Goal: Task Accomplishment & Management: Manage account settings

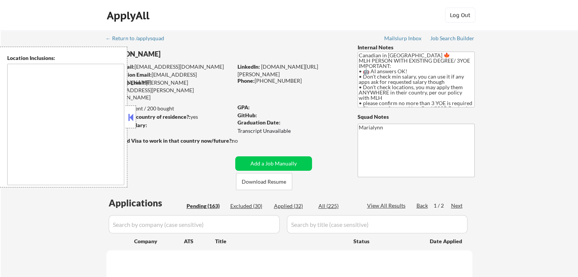
type textarea "country:[GEOGRAPHIC_DATA]"
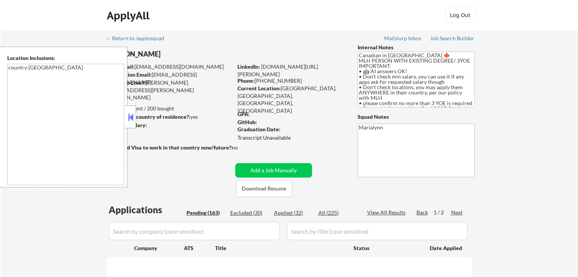
click at [130, 116] on button at bounding box center [130, 117] width 8 height 11
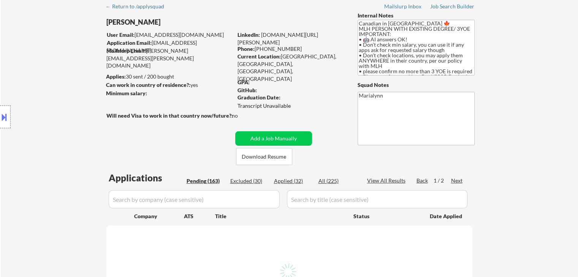
scroll to position [114, 0]
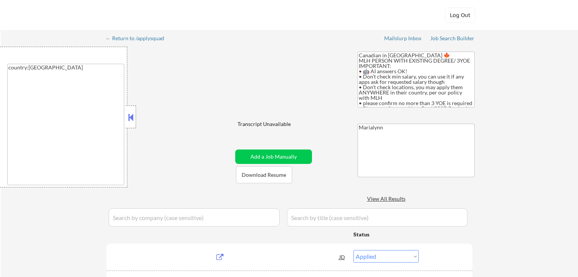
select select ""applied""
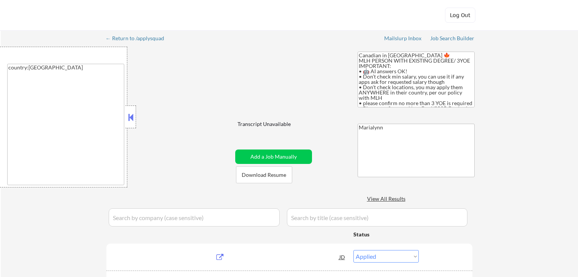
select select ""applied""
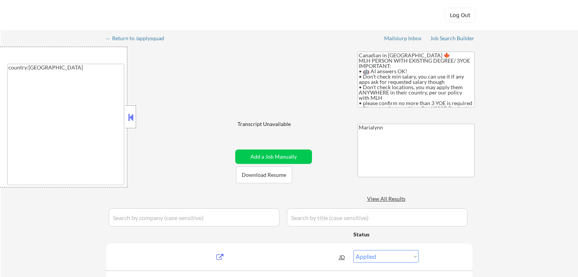
select select ""applied""
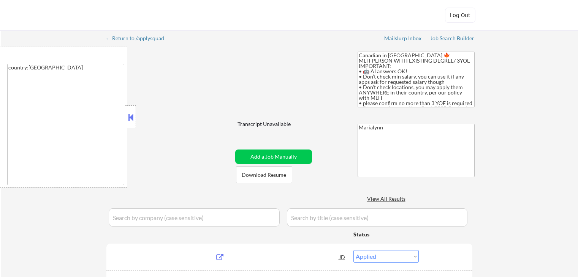
select select ""applied""
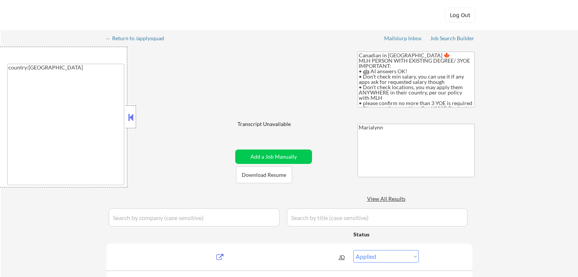
select select ""applied""
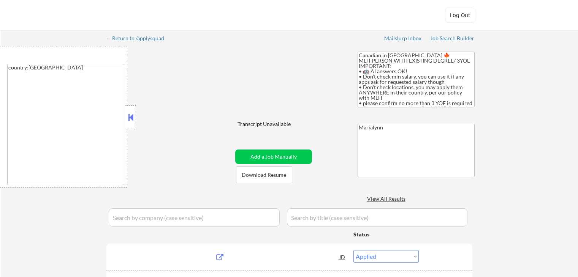
select select ""applied""
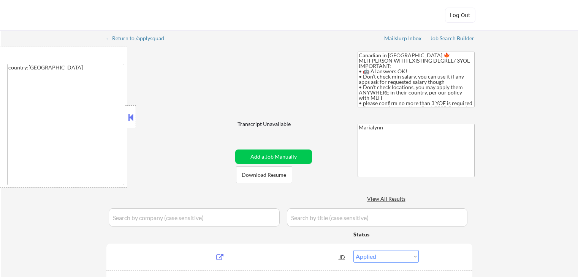
select select ""applied""
select select ""excluded""
select select ""pending""
select select ""excluded__bad_match_""
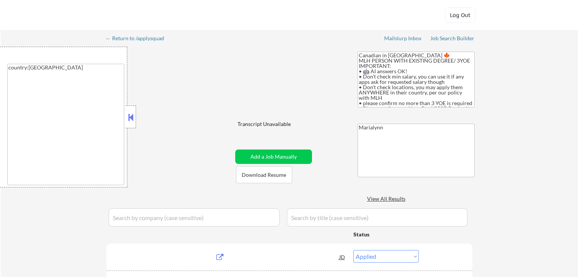
select select ""pending""
select select ""excluded__expired_""
select select ""excluded__other_""
select select ""pending""
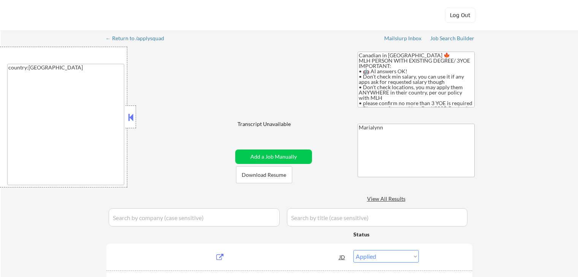
select select ""excluded__expired_""
select select ""pending""
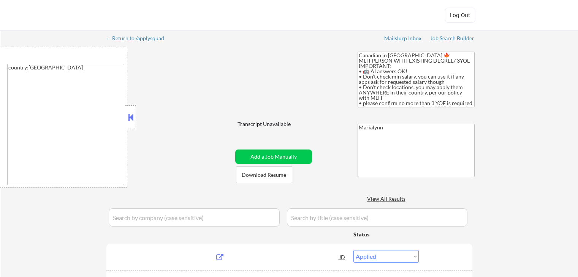
select select ""pending""
select select ""excluded__expired_""
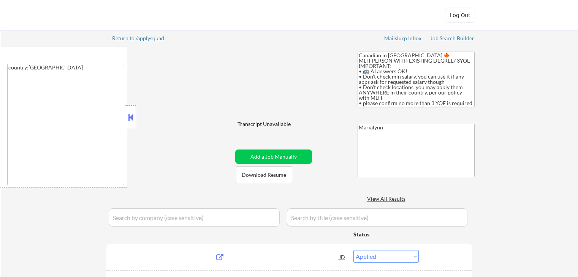
select select ""excluded__expired_""
select select ""pending""
select select ""excluded__location_""
select select ""excluded__bad_match_""
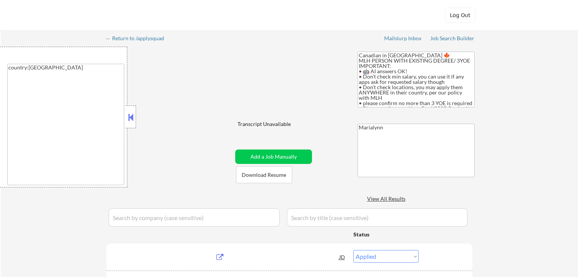
select select ""excluded""
select select ""excluded__expired_""
select select ""excluded__bad_match_""
select select ""pending""
select select ""excluded""
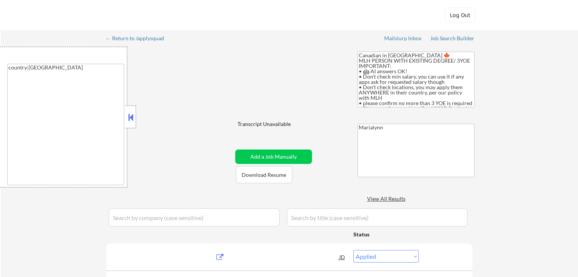
select select ""excluded__bad_match_""
select select ""pending""
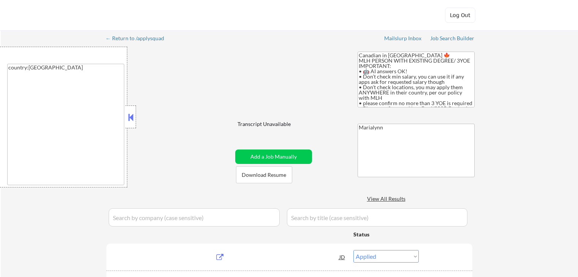
select select ""excluded__other_""
select select ""excluded__expired_""
select select ""pending""
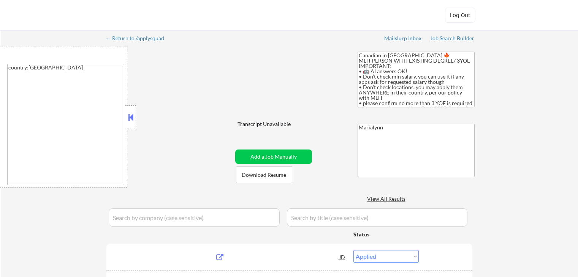
select select ""excluded__bad_match_""
select select ""excluded__expired_""
select select ""pending""
select select ""excluded__other_""
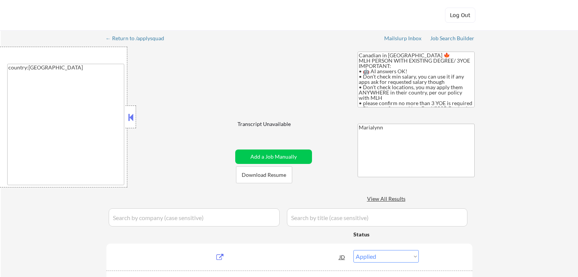
select select ""excluded__bad_match_""
select select ""pending""
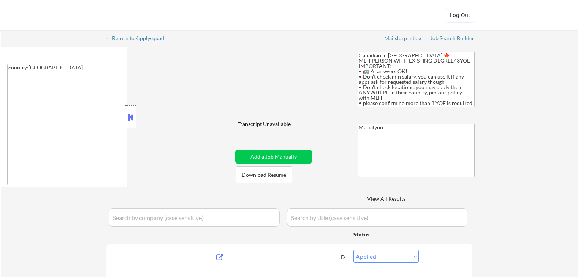
select select ""pending""
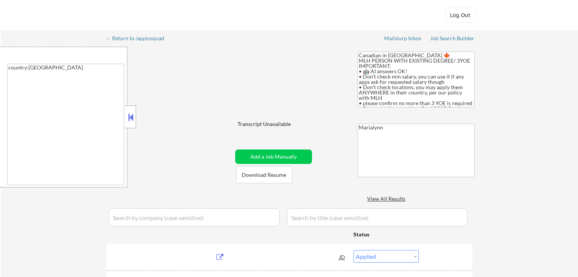
select select ""pending""
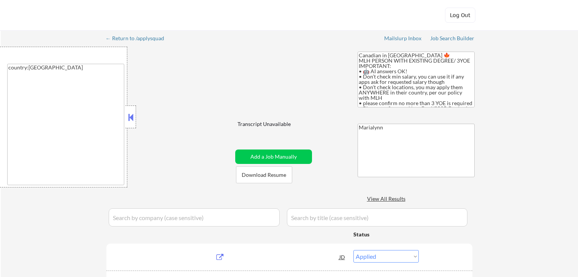
select select ""pending""
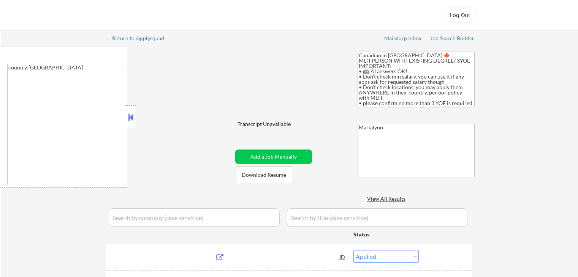
select select ""pending""
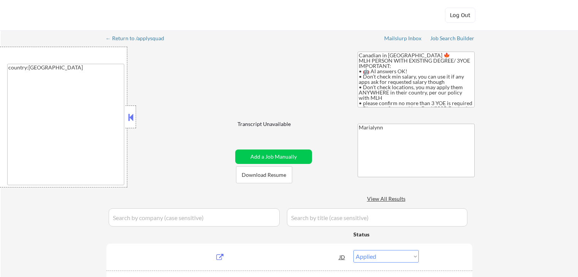
select select ""pending""
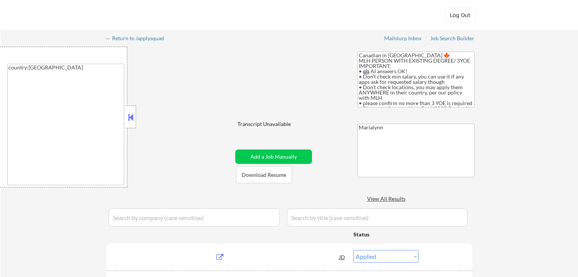
select select ""pending""
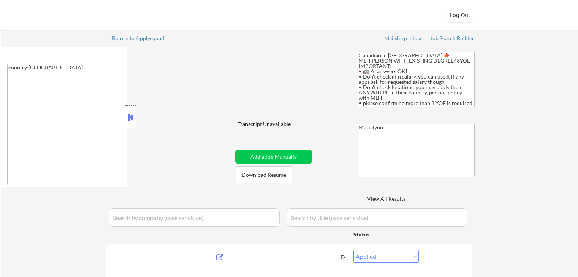
select select ""pending""
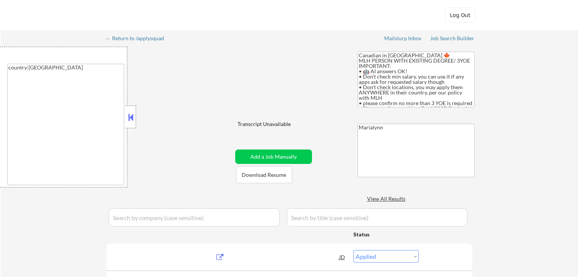
select select ""pending""
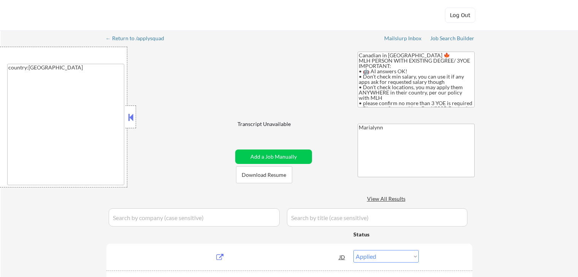
select select ""pending""
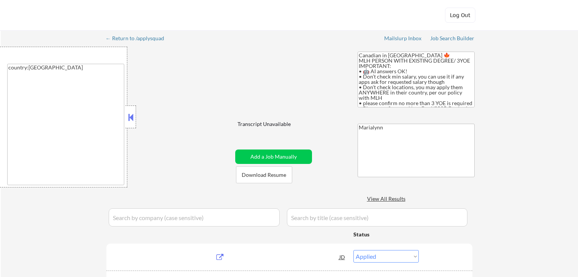
select select ""pending""
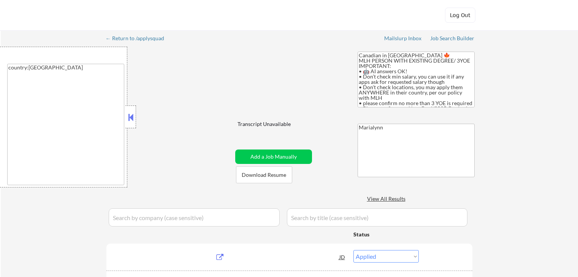
select select ""pending""
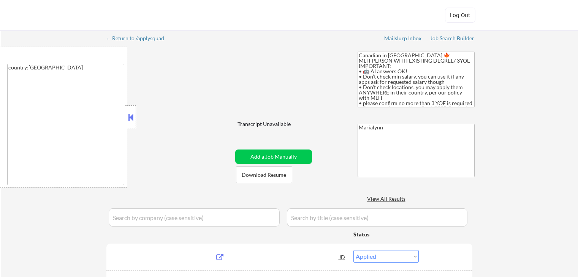
select select ""pending""
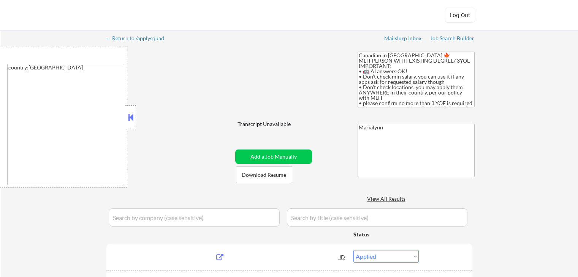
select select ""pending""
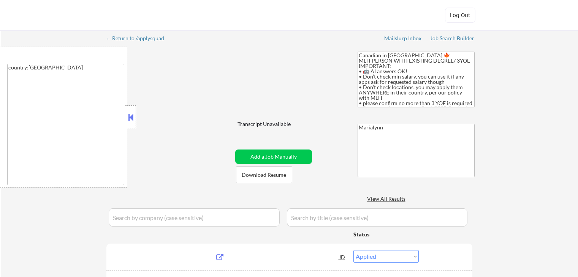
select select ""pending""
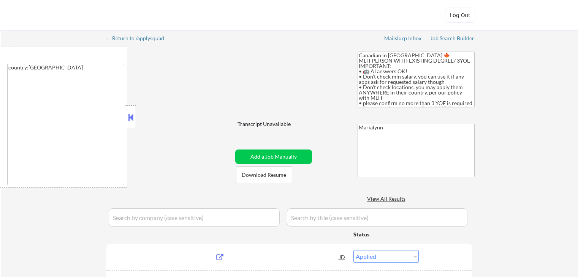
select select ""pending""
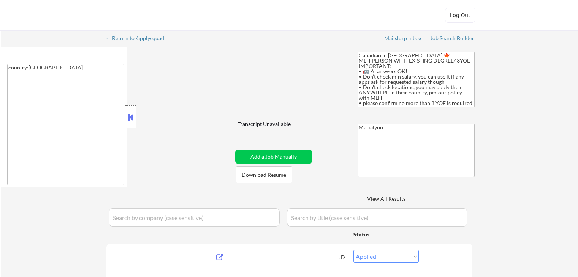
select select ""pending""
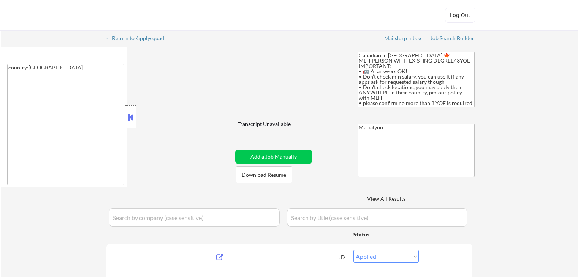
select select ""pending""
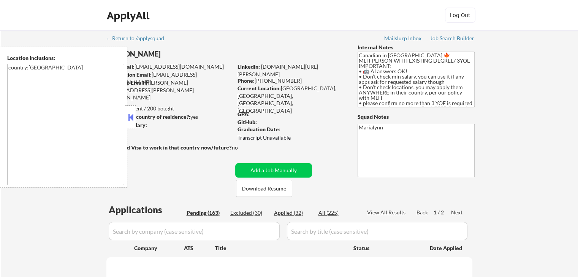
click at [134, 122] on button at bounding box center [130, 117] width 8 height 11
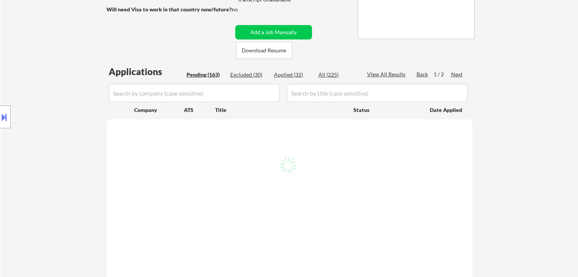
scroll to position [152, 0]
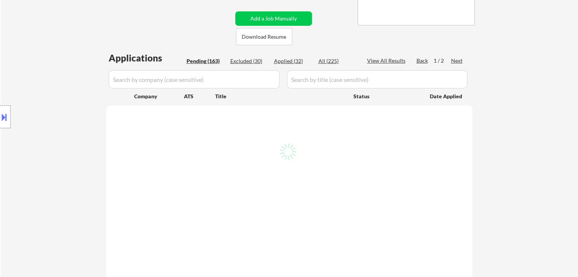
select select ""pending""
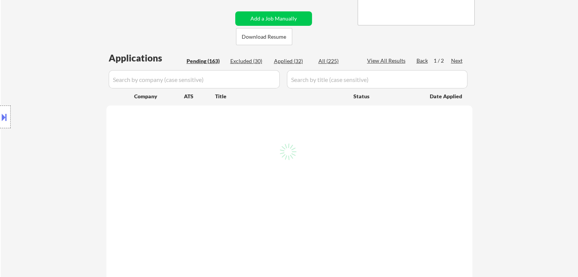
select select ""pending""
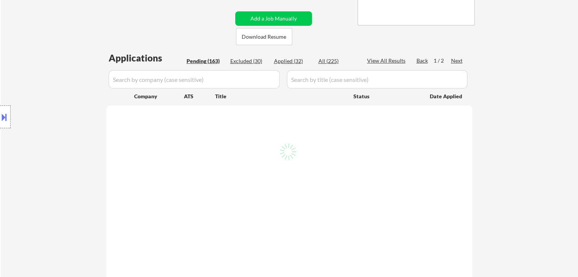
select select ""pending""
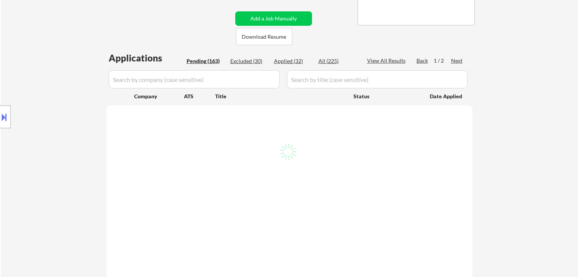
select select ""pending""
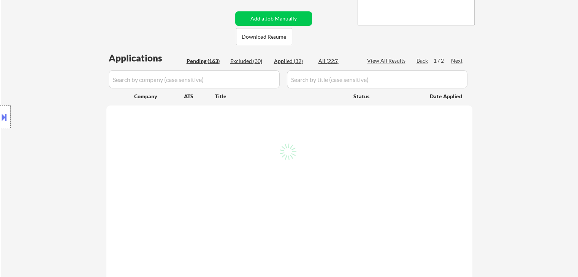
select select ""pending""
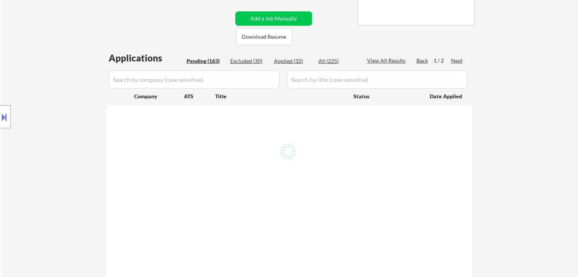
select select ""pending""
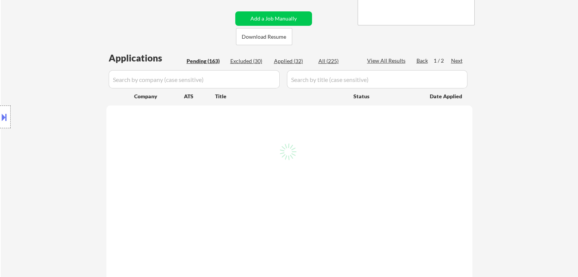
select select ""pending""
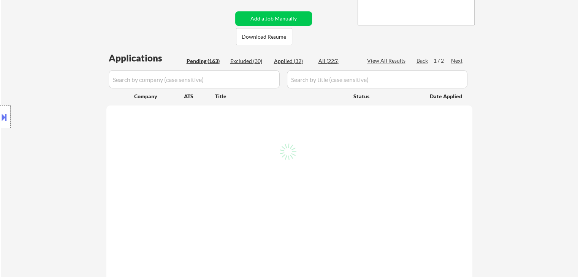
select select ""pending""
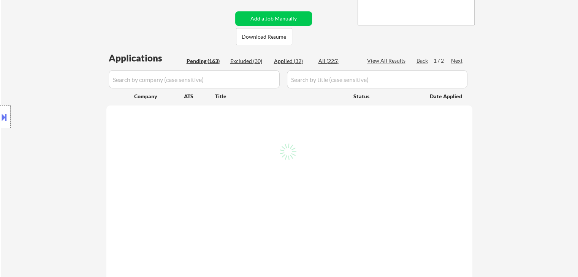
select select ""pending""
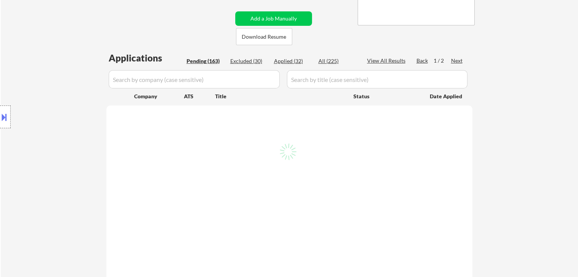
select select ""pending""
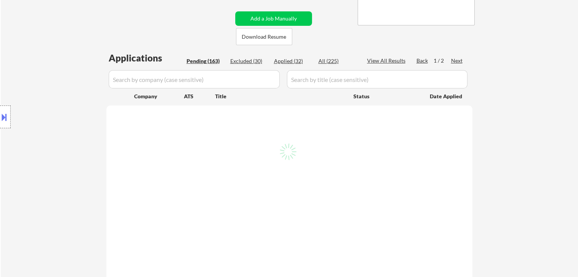
select select ""pending""
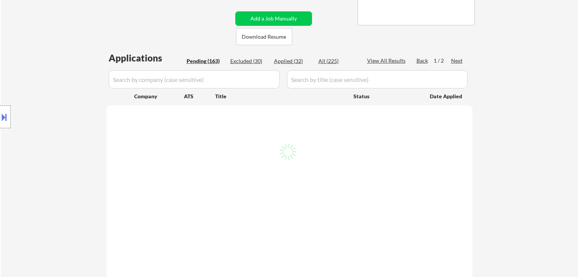
select select ""pending""
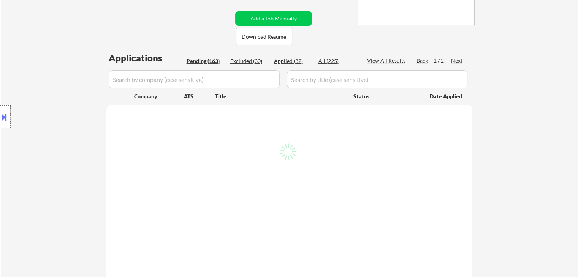
select select ""pending""
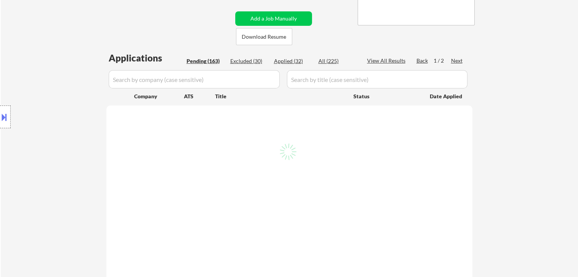
select select ""pending""
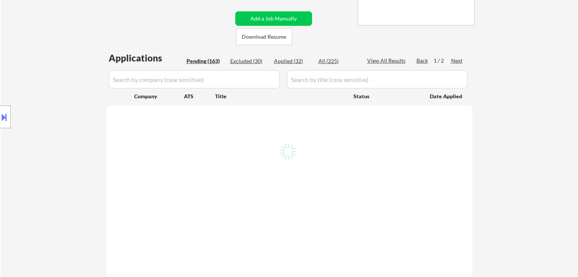
select select ""pending""
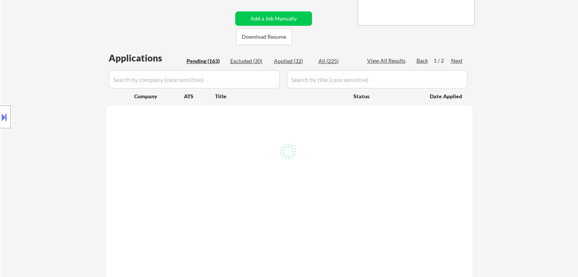
select select ""pending""
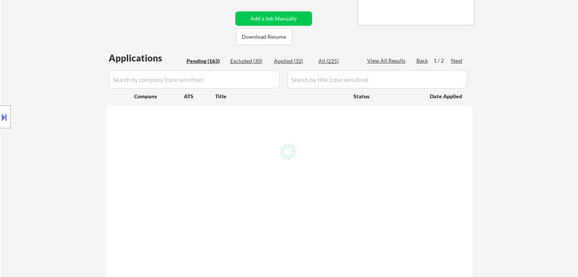
select select ""pending""
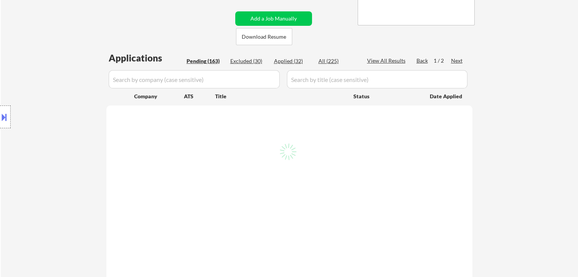
select select ""pending""
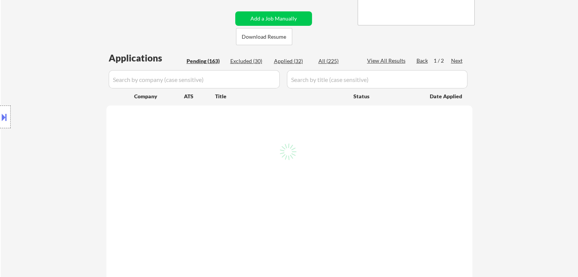
select select ""pending""
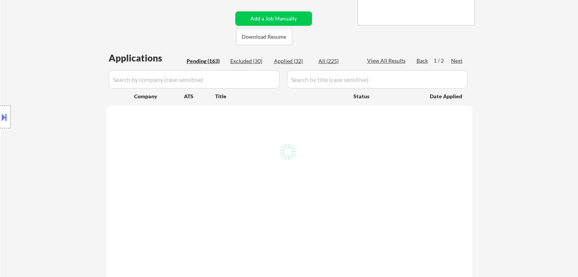
select select ""pending""
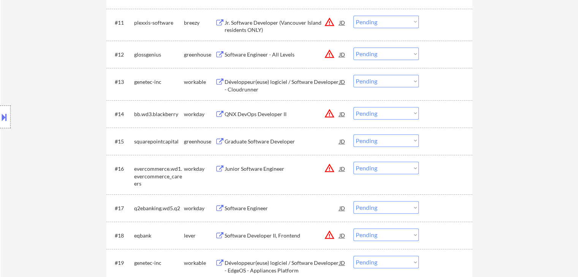
scroll to position [608, 0]
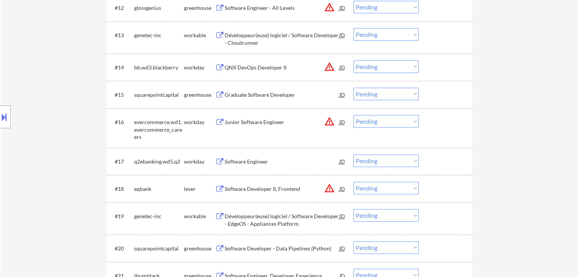
click at [257, 96] on div "Graduate Software Developer" at bounding box center [281, 95] width 115 height 8
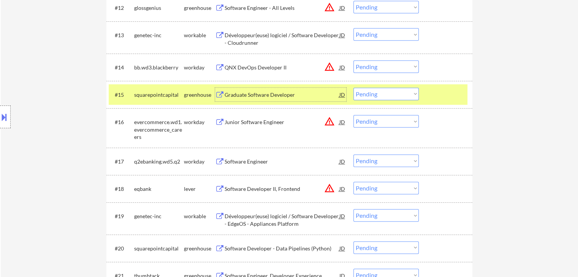
drag, startPoint x: 206, startPoint y: 92, endPoint x: 221, endPoint y: 95, distance: 15.2
click at [208, 92] on div "greenhouse" at bounding box center [199, 95] width 31 height 8
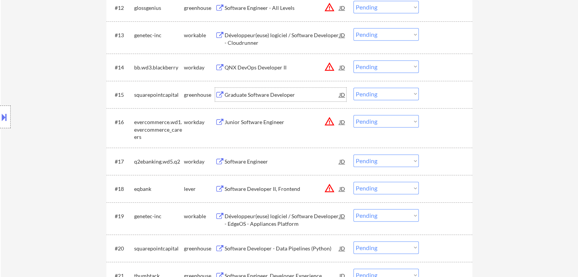
click at [234, 97] on div "Graduate Software Developer" at bounding box center [281, 95] width 115 height 8
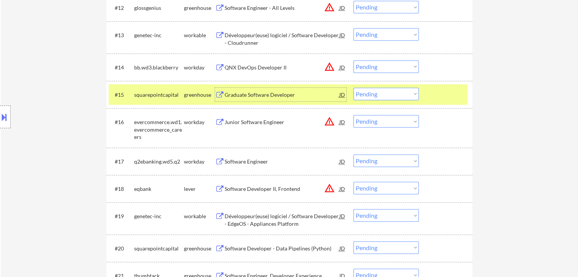
click at [400, 93] on select "Choose an option... Pending Applied Excluded (Questions) Excluded (Expired) Exc…" at bounding box center [385, 94] width 65 height 13
click at [353, 88] on select "Choose an option... Pending Applied Excluded (Questions) Excluded (Expired) Exc…" at bounding box center [385, 94] width 65 height 13
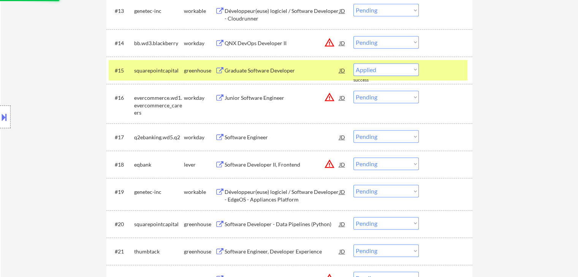
select select ""pending""
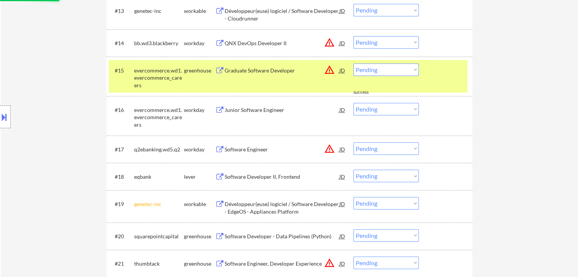
scroll to position [646, 0]
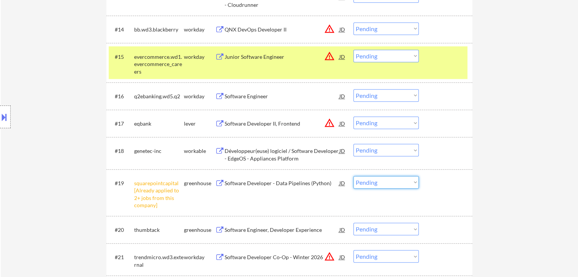
click at [397, 183] on select "Choose an option... Pending Applied Excluded (Questions) Excluded (Expired) Exc…" at bounding box center [385, 182] width 65 height 13
click at [353, 176] on select "Choose an option... Pending Applied Excluded (Questions) Excluded (Expired) Exc…" at bounding box center [385, 182] width 65 height 13
select select ""pending""
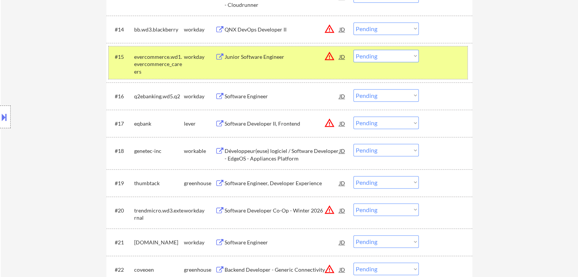
drag, startPoint x: 182, startPoint y: 57, endPoint x: 255, endPoint y: 105, distance: 88.3
click at [183, 58] on div "evercommerce.wd1.evercommerce_careers" at bounding box center [159, 64] width 50 height 22
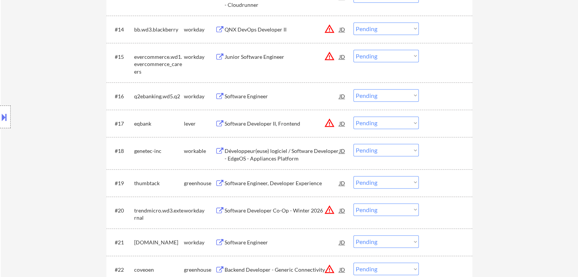
click at [264, 100] on div "Software Engineer" at bounding box center [281, 96] width 115 height 14
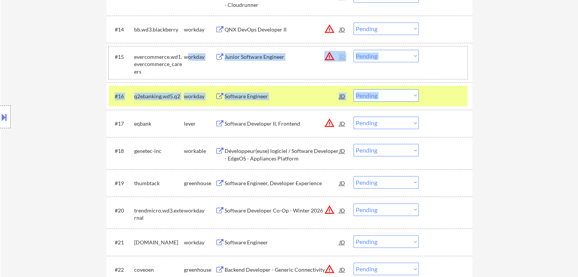
drag, startPoint x: 189, startPoint y: 58, endPoint x: 222, endPoint y: 0, distance: 66.3
click at [206, 78] on div "#15 evercommerce.wd1.evercommerce_careers workday Junior Software Engineer JD w…" at bounding box center [288, 62] width 359 height 33
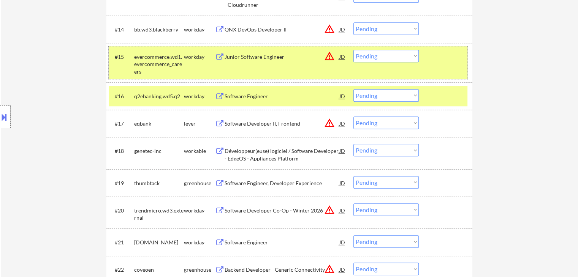
drag, startPoint x: 172, startPoint y: 57, endPoint x: 174, endPoint y: 63, distance: 6.8
click at [172, 60] on div "evercommerce.wd1.evercommerce_careers" at bounding box center [159, 64] width 50 height 22
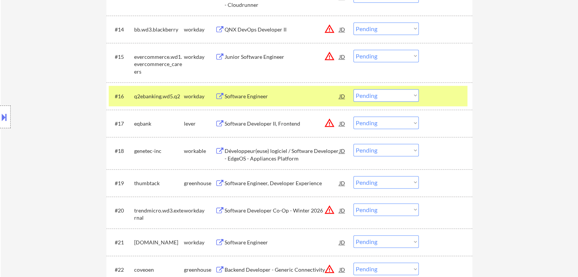
drag, startPoint x: 179, startPoint y: 93, endPoint x: 201, endPoint y: 98, distance: 22.9
click at [179, 93] on div "q2ebanking.wd5.q2" at bounding box center [159, 97] width 50 height 8
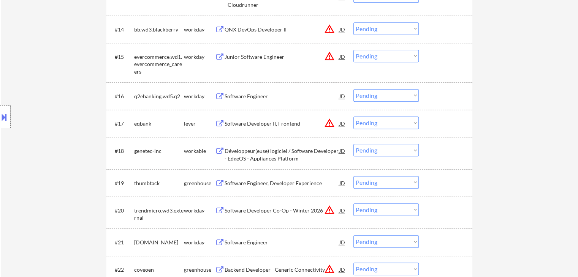
click at [263, 96] on div "Software Engineer" at bounding box center [281, 97] width 115 height 8
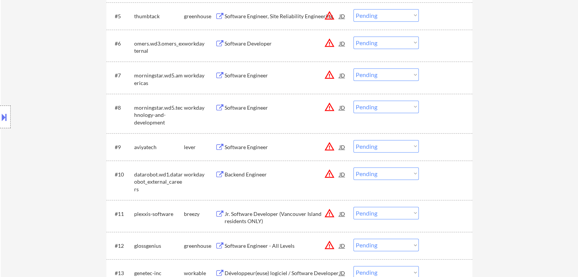
scroll to position [456, 0]
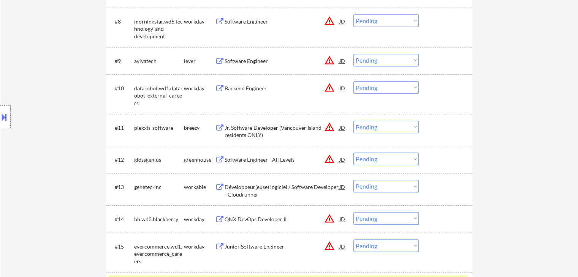
click at [275, 190] on div "Développeur(euse) logiciel / Software Developer - Cloudrunner" at bounding box center [281, 190] width 115 height 15
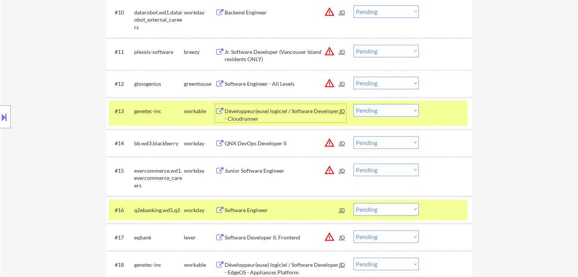
drag, startPoint x: 190, startPoint y: 104, endPoint x: 192, endPoint y: 109, distance: 5.3
click at [190, 106] on div "workable" at bounding box center [199, 111] width 31 height 14
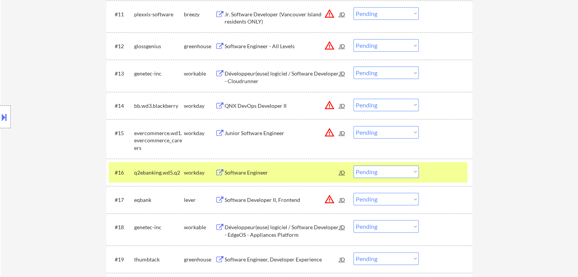
scroll to position [570, 0]
click at [375, 171] on select "Choose an option... Pending Applied Excluded (Questions) Excluded (Expired) Exc…" at bounding box center [385, 171] width 65 height 13
click at [353, 165] on select "Choose an option... Pending Applied Excluded (Questions) Excluded (Expired) Exc…" at bounding box center [385, 171] width 65 height 13
select select ""pending""
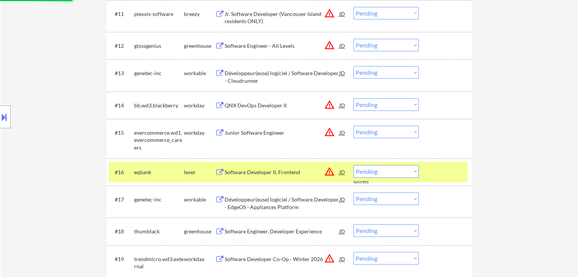
drag, startPoint x: 144, startPoint y: 174, endPoint x: 151, endPoint y: 179, distance: 8.7
click at [144, 175] on div "eqbank" at bounding box center [159, 173] width 50 height 8
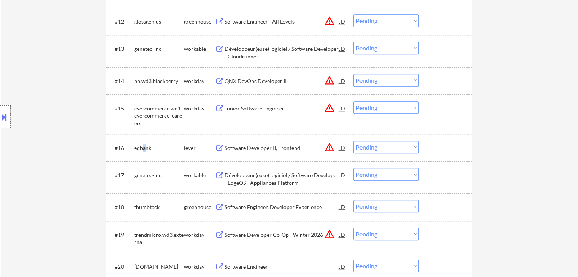
scroll to position [608, 0]
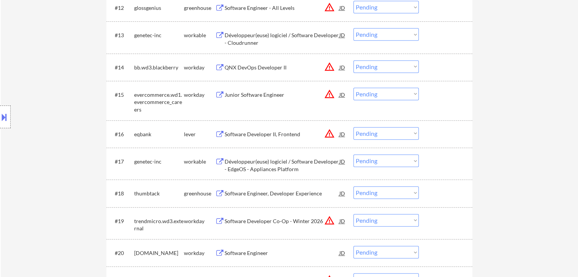
click at [281, 166] on div "Développeur(euse) logiciel / Software Developer - EdgeOS - Appliances Platform" at bounding box center [281, 165] width 115 height 15
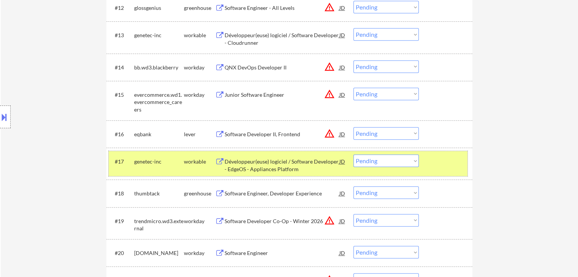
click at [156, 163] on div "genetec-inc" at bounding box center [159, 162] width 50 height 8
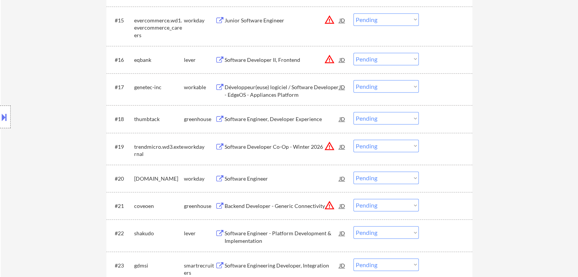
scroll to position [684, 0]
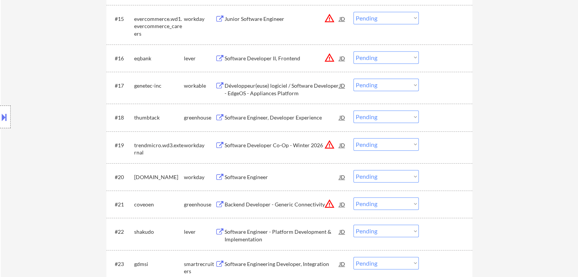
click at [267, 117] on div "Software Engineer, Developer Experience" at bounding box center [281, 118] width 115 height 8
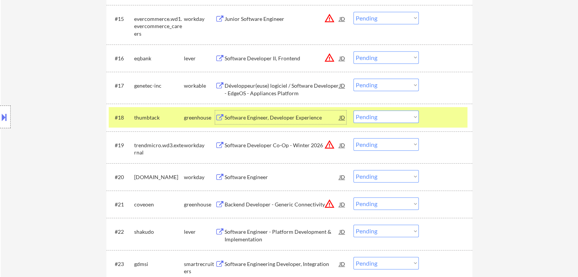
click at [380, 116] on select "Choose an option... Pending Applied Excluded (Questions) Excluded (Expired) Exc…" at bounding box center [385, 117] width 65 height 13
click at [353, 111] on select "Choose an option... Pending Applied Excluded (Questions) Excluded (Expired) Exc…" at bounding box center [385, 117] width 65 height 13
select select ""pending""
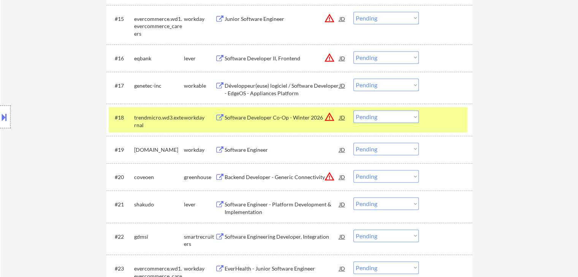
drag, startPoint x: 166, startPoint y: 118, endPoint x: 184, endPoint y: 150, distance: 36.6
click at [167, 119] on div "trendmicro.wd3.external" at bounding box center [159, 121] width 50 height 15
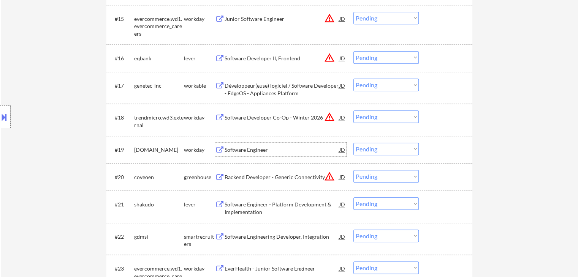
click at [247, 153] on div "Software Engineer" at bounding box center [281, 150] width 115 height 8
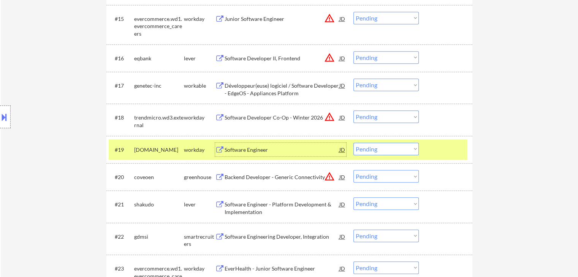
click at [373, 148] on select "Choose an option... Pending Applied Excluded (Questions) Excluded (Expired) Exc…" at bounding box center [385, 149] width 65 height 13
click at [353, 143] on select "Choose an option... Pending Applied Excluded (Questions) Excluded (Expired) Exc…" at bounding box center [385, 149] width 65 height 13
select select ""pending""
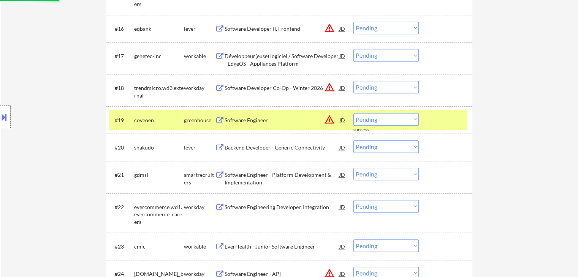
scroll to position [722, 0]
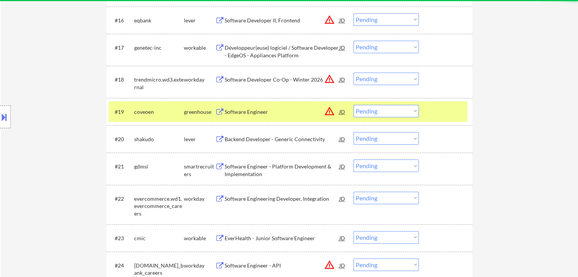
drag, startPoint x: 160, startPoint y: 111, endPoint x: 167, endPoint y: 115, distance: 8.7
click at [161, 111] on div "coveoen" at bounding box center [159, 112] width 50 height 8
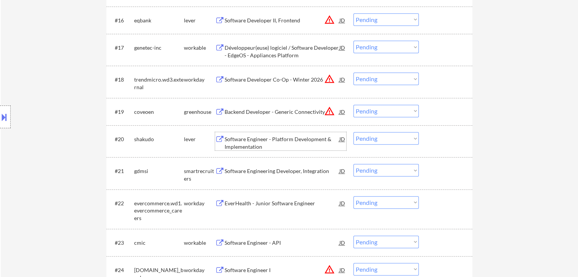
click at [265, 140] on div "Software Engineer - Platform Development & Implementation" at bounding box center [281, 143] width 115 height 15
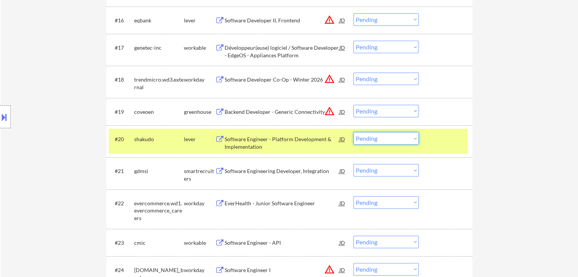
click at [376, 137] on select "Choose an option... Pending Applied Excluded (Questions) Excluded (Expired) Exc…" at bounding box center [385, 138] width 65 height 13
click at [353, 132] on select "Choose an option... Pending Applied Excluded (Questions) Excluded (Expired) Exc…" at bounding box center [385, 138] width 65 height 13
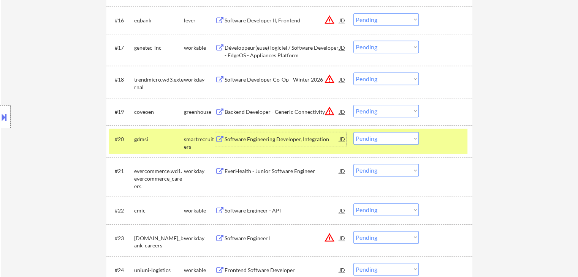
click at [251, 140] on div "Software Engineering Developer, Integration" at bounding box center [281, 140] width 115 height 8
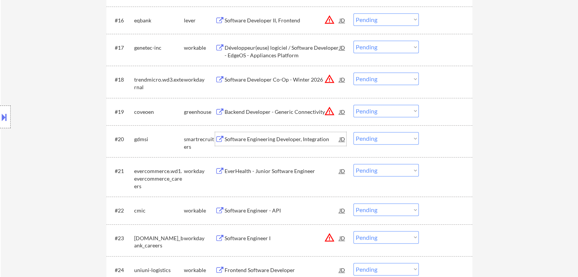
click at [371, 138] on select "Choose an option... Pending Applied Excluded (Questions) Excluded (Expired) Exc…" at bounding box center [385, 138] width 65 height 13
click at [353, 132] on select "Choose an option... Pending Applied Excluded (Questions) Excluded (Expired) Exc…" at bounding box center [385, 138] width 65 height 13
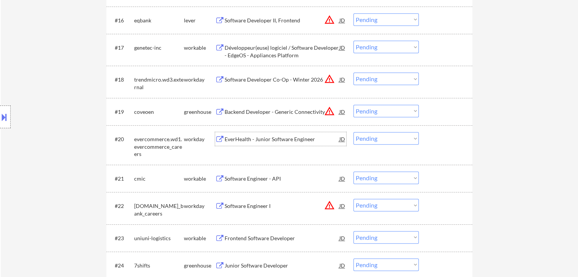
click at [254, 142] on div "EverHealth - Junior Software Engineer" at bounding box center [281, 140] width 115 height 8
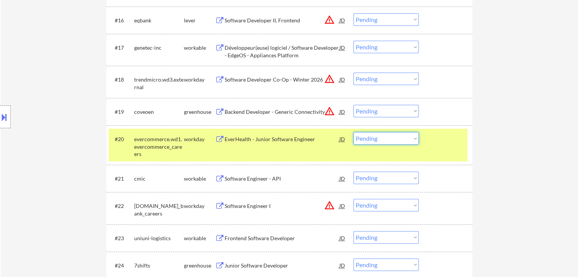
drag, startPoint x: 393, startPoint y: 140, endPoint x: 391, endPoint y: 144, distance: 3.9
click at [393, 140] on select "Choose an option... Pending Applied Excluded (Questions) Excluded (Expired) Exc…" at bounding box center [385, 138] width 65 height 13
click at [353, 132] on select "Choose an option... Pending Applied Excluded (Questions) Excluded (Expired) Exc…" at bounding box center [385, 138] width 65 height 13
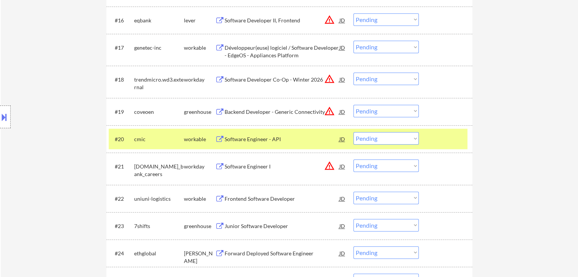
click at [232, 137] on div "Software Engineer - API" at bounding box center [281, 140] width 115 height 8
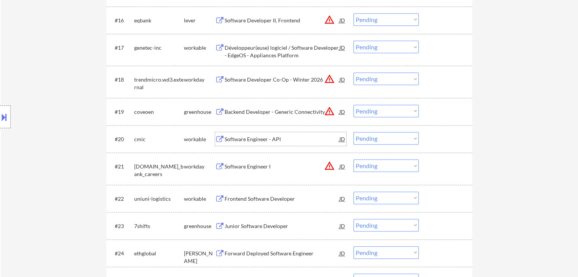
click at [383, 139] on select "Choose an option... Pending Applied Excluded (Questions) Excluded (Expired) Exc…" at bounding box center [385, 138] width 65 height 13
click at [353, 132] on select "Choose an option... Pending Applied Excluded (Questions) Excluded (Expired) Exc…" at bounding box center [385, 138] width 65 height 13
select select ""pending""
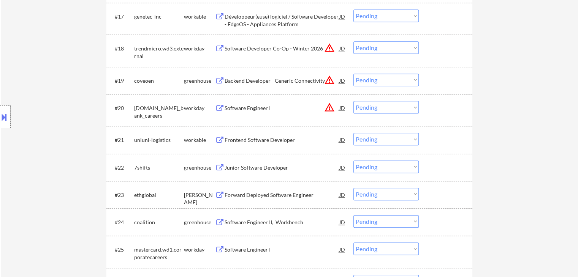
scroll to position [798, 0]
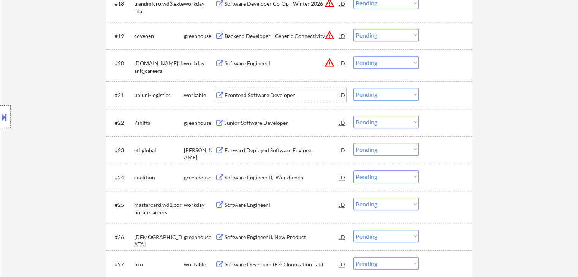
click at [247, 98] on div "Frontend Software Developer" at bounding box center [281, 96] width 115 height 8
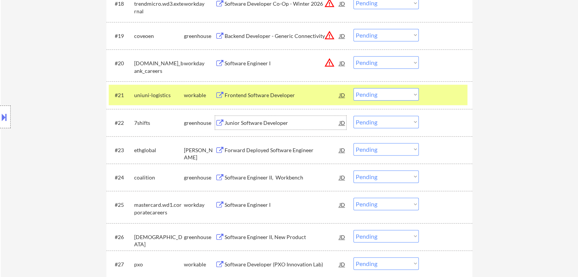
click at [256, 123] on div "Junior Software Developer" at bounding box center [281, 123] width 115 height 8
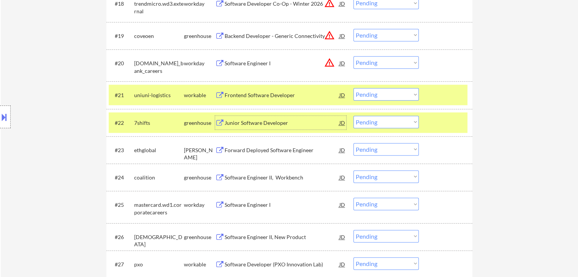
click at [180, 92] on div "uniuni-logistics" at bounding box center [159, 96] width 50 height 8
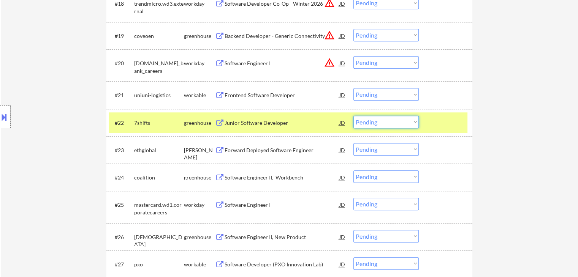
click at [404, 123] on select "Choose an option... Pending Applied Excluded (Questions) Excluded (Expired) Exc…" at bounding box center [385, 122] width 65 height 13
click at [353, 116] on select "Choose an option... Pending Applied Excluded (Questions) Excluded (Expired) Exc…" at bounding box center [385, 122] width 65 height 13
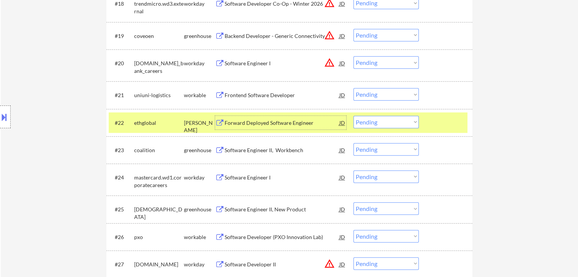
drag, startPoint x: 261, startPoint y: 122, endPoint x: 257, endPoint y: 126, distance: 5.1
click at [261, 123] on div "Forward Deployed Software Engineer" at bounding box center [281, 123] width 115 height 8
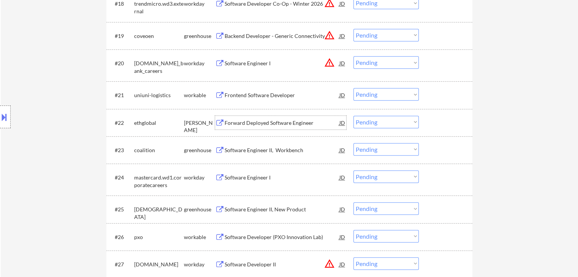
click at [400, 120] on select "Choose an option... Pending Applied Excluded (Questions) Excluded (Expired) Exc…" at bounding box center [385, 122] width 65 height 13
click at [353, 116] on select "Choose an option... Pending Applied Excluded (Questions) Excluded (Expired) Exc…" at bounding box center [385, 122] width 65 height 13
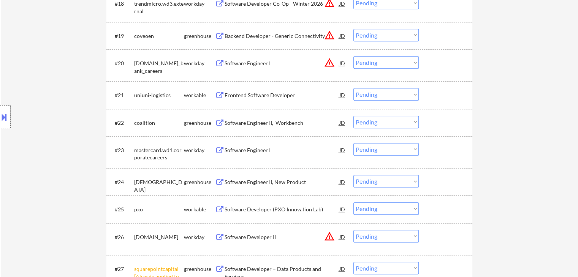
click at [238, 123] on div "Software Engineer II, Workbench" at bounding box center [281, 123] width 115 height 8
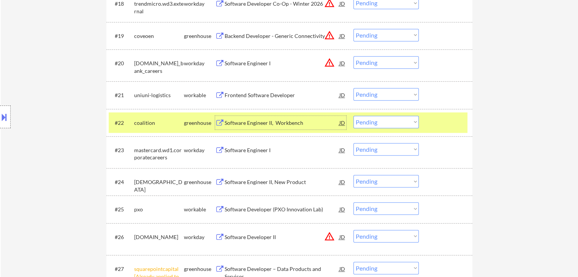
click at [392, 123] on select "Choose an option... Pending Applied Excluded (Questions) Excluded (Expired) Exc…" at bounding box center [385, 122] width 65 height 13
click at [353, 116] on select "Choose an option... Pending Applied Excluded (Questions) Excluded (Expired) Exc…" at bounding box center [385, 122] width 65 height 13
click at [193, 122] on div "greenhouse" at bounding box center [199, 123] width 31 height 8
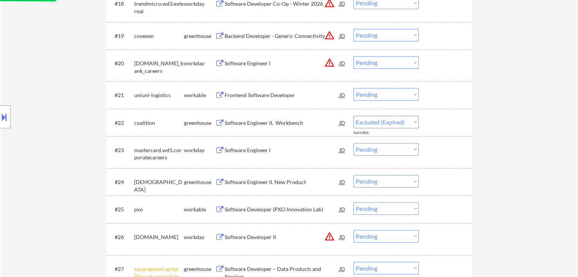
select select ""pending""
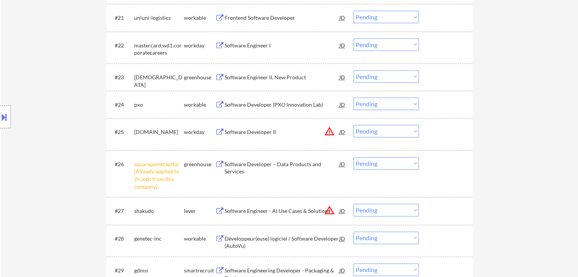
scroll to position [950, 0]
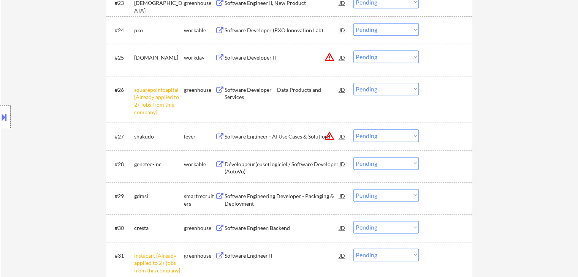
click at [401, 95] on select "Choose an option... Pending Applied Excluded (Questions) Excluded (Expired) Exc…" at bounding box center [385, 89] width 65 height 13
click at [353, 83] on select "Choose an option... Pending Applied Excluded (Questions) Excluded (Expired) Exc…" at bounding box center [385, 89] width 65 height 13
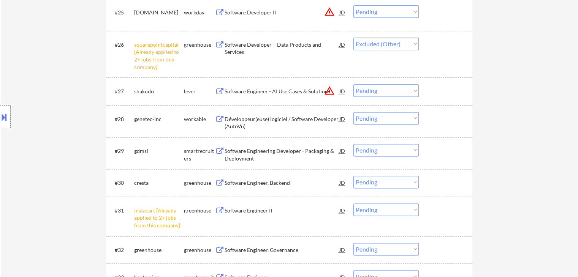
scroll to position [1026, 0]
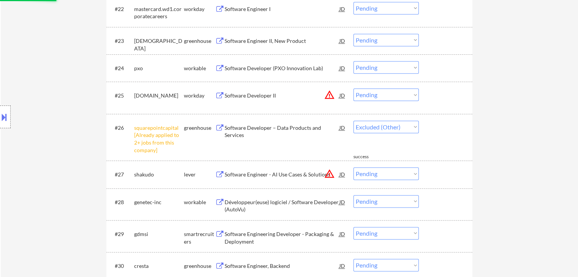
select select ""pending""
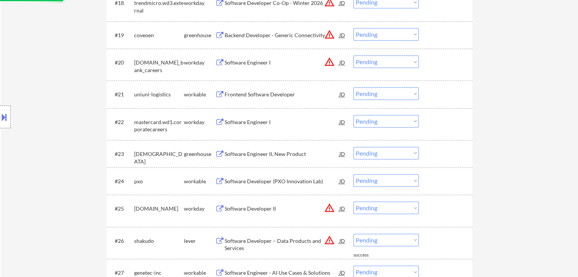
scroll to position [798, 0]
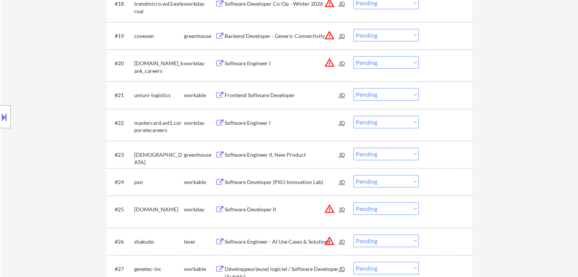
click at [262, 96] on div "Frontend Software Developer" at bounding box center [281, 96] width 115 height 8
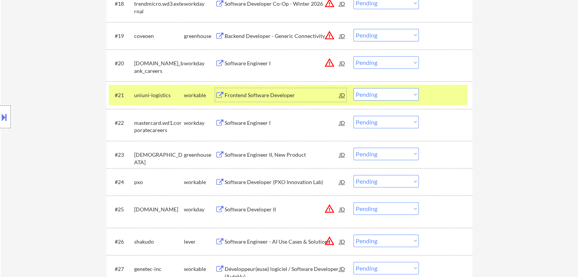
click at [171, 101] on div "uniuni-logistics" at bounding box center [159, 95] width 50 height 14
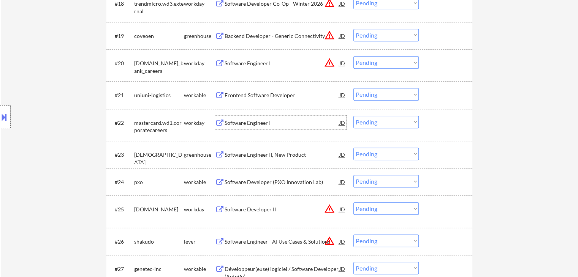
click at [245, 128] on div "Software Engineer I" at bounding box center [281, 123] width 115 height 14
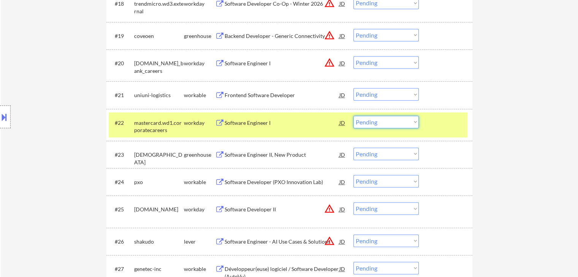
drag, startPoint x: 398, startPoint y: 120, endPoint x: 390, endPoint y: 125, distance: 8.5
click at [397, 120] on select "Choose an option... Pending Applied Excluded (Questions) Excluded (Expired) Exc…" at bounding box center [385, 122] width 65 height 13
click at [353, 116] on select "Choose an option... Pending Applied Excluded (Questions) Excluded (Expired) Exc…" at bounding box center [385, 122] width 65 height 13
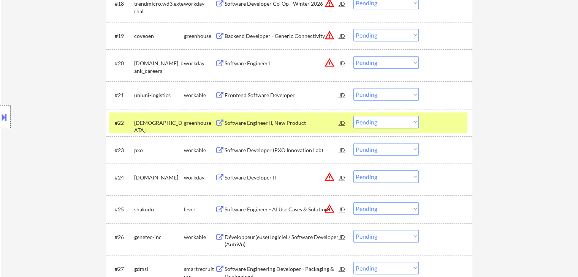
click at [254, 123] on div "Software Engineer II, New Product" at bounding box center [281, 123] width 115 height 8
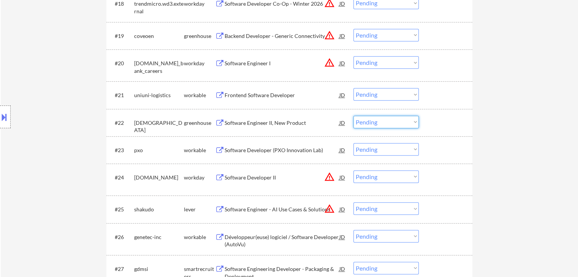
drag, startPoint x: 380, startPoint y: 120, endPoint x: 376, endPoint y: 128, distance: 8.3
click at [380, 122] on select "Choose an option... Pending Applied Excluded (Questions) Excluded (Expired) Exc…" at bounding box center [385, 122] width 65 height 13
click at [353, 116] on select "Choose an option... Pending Applied Excluded (Questions) Excluded (Expired) Exc…" at bounding box center [385, 122] width 65 height 13
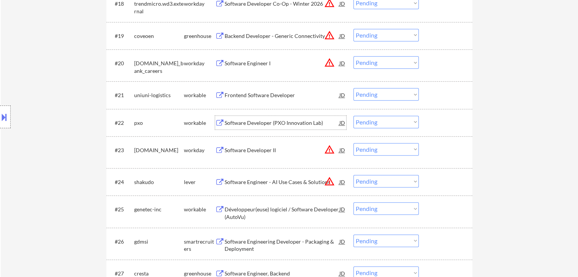
click at [258, 122] on div "Software Developer (PXO Innovation Lab)" at bounding box center [281, 123] width 115 height 8
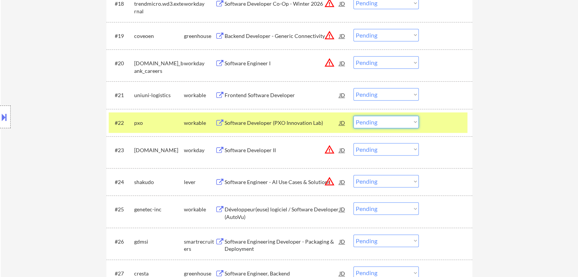
click at [364, 126] on select "Choose an option... Pending Applied Excluded (Questions) Excluded (Expired) Exc…" at bounding box center [385, 122] width 65 height 13
click at [353, 116] on select "Choose an option... Pending Applied Excluded (Questions) Excluded (Expired) Exc…" at bounding box center [385, 122] width 65 height 13
click at [215, 123] on button at bounding box center [219, 123] width 9 height 7
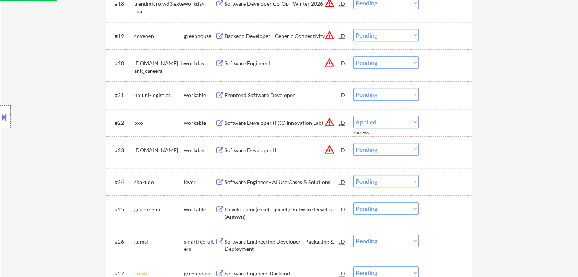
select select ""pending""
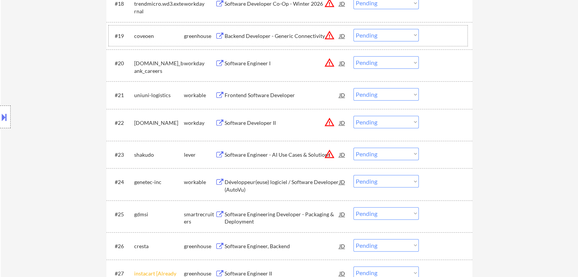
drag, startPoint x: 135, startPoint y: 29, endPoint x: 75, endPoint y: 68, distance: 71.8
click at [74, 68] on div "Location Inclusions: country:CA" at bounding box center [68, 117] width 136 height 141
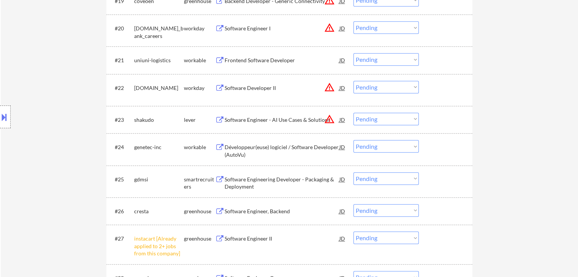
scroll to position [874, 0]
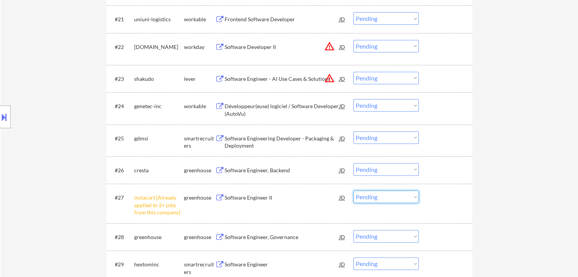
drag, startPoint x: 392, startPoint y: 197, endPoint x: 398, endPoint y: 212, distance: 16.0
click at [390, 198] on select "Choose an option... Pending Applied Excluded (Questions) Excluded (Expired) Exc…" at bounding box center [385, 197] width 65 height 13
click at [353, 191] on select "Choose an option... Pending Applied Excluded (Questions) Excluded (Expired) Exc…" at bounding box center [385, 197] width 65 height 13
select select ""pending""
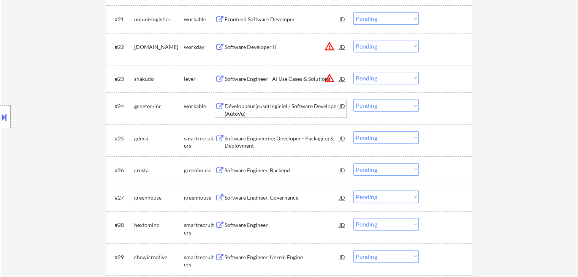
click at [295, 106] on div "Développeur(euse) logiciel / Software Developer (AutoVu)" at bounding box center [281, 110] width 115 height 15
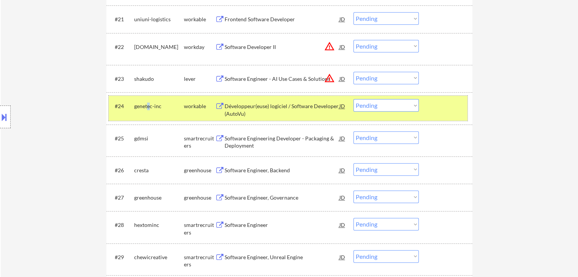
click at [149, 109] on div "genetec-inc" at bounding box center [159, 107] width 50 height 8
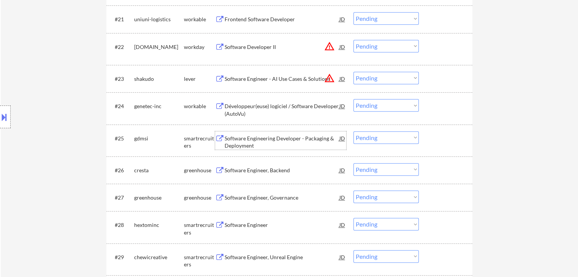
click at [234, 145] on div "Software Engineering Developer - Packaging & Deployment" at bounding box center [281, 142] width 115 height 15
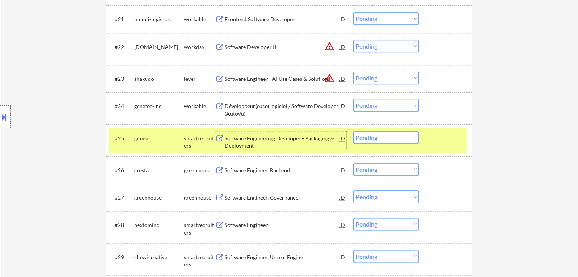
click at [374, 131] on select "Choose an option... Pending Applied Excluded (Questions) Excluded (Expired) Exc…" at bounding box center [385, 137] width 65 height 13
click at [353, 131] on select "Choose an option... Pending Applied Excluded (Questions) Excluded (Expired) Exc…" at bounding box center [385, 137] width 65 height 13
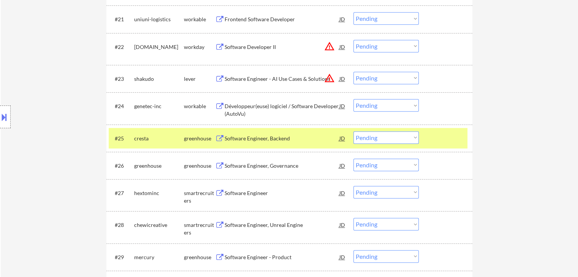
click at [252, 136] on div "Software Engineer, Backend" at bounding box center [281, 139] width 115 height 8
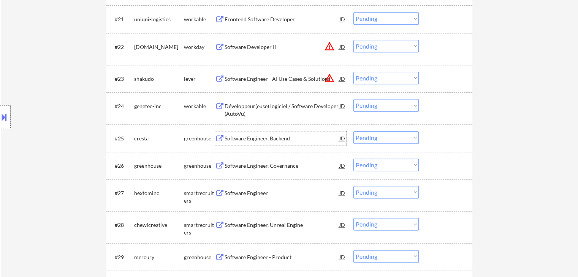
click at [379, 140] on select "Choose an option... Pending Applied Excluded (Questions) Excluded (Expired) Exc…" at bounding box center [385, 137] width 65 height 13
click at [353, 131] on select "Choose an option... Pending Applied Excluded (Questions) Excluded (Expired) Exc…" at bounding box center [385, 137] width 65 height 13
select select ""pending""
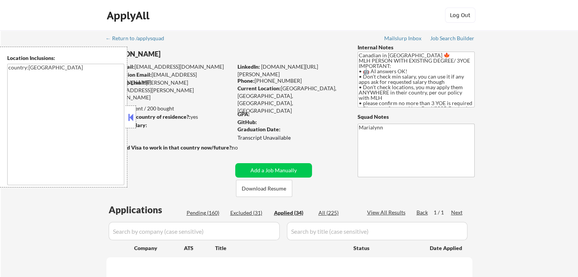
click at [131, 117] on button at bounding box center [130, 117] width 8 height 11
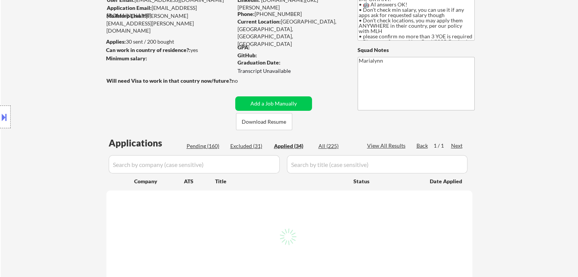
scroll to position [114, 0]
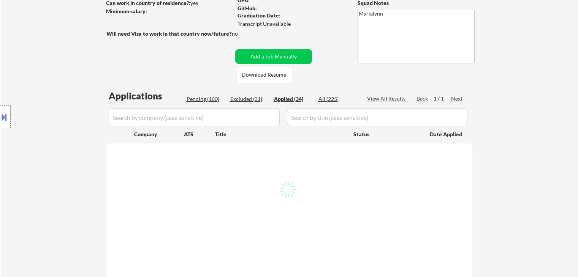
select select ""applied""
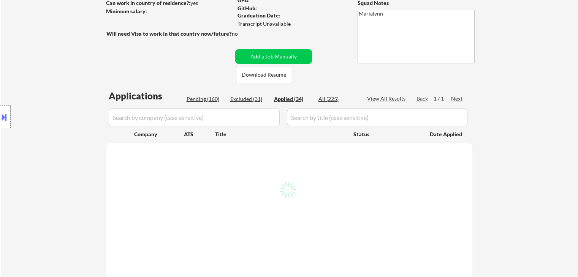
select select ""applied""
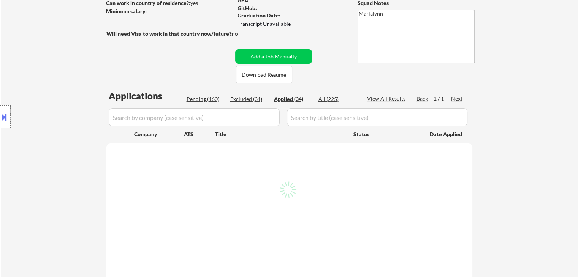
select select ""applied""
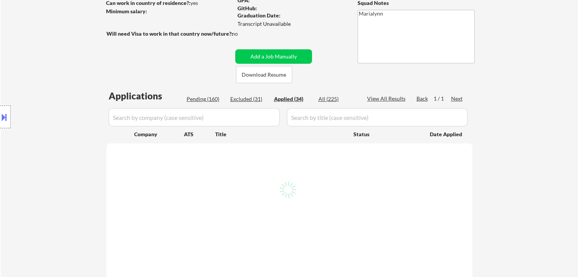
select select ""applied""
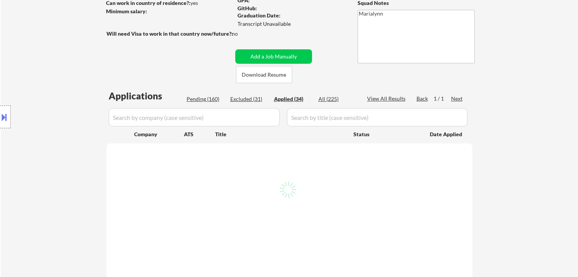
select select ""applied""
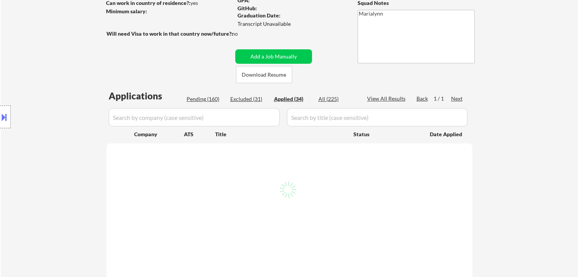
select select ""applied""
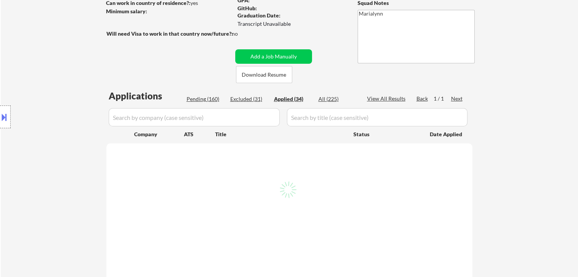
select select ""applied""
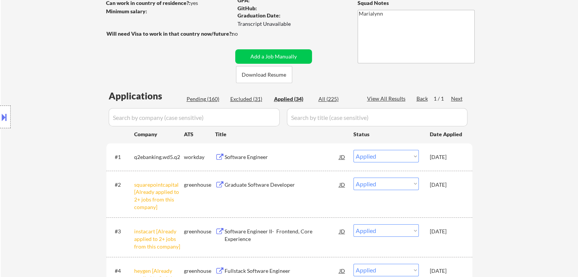
select select ""applied""
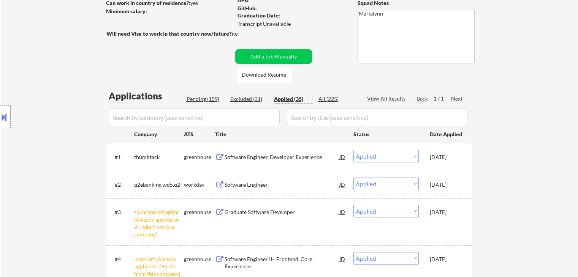
drag, startPoint x: 296, startPoint y: 101, endPoint x: 298, endPoint y: 110, distance: 9.6
click at [296, 101] on div "Applied (35)" at bounding box center [293, 99] width 38 height 8
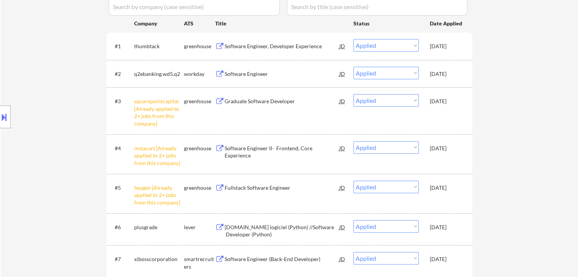
scroll to position [228, 0]
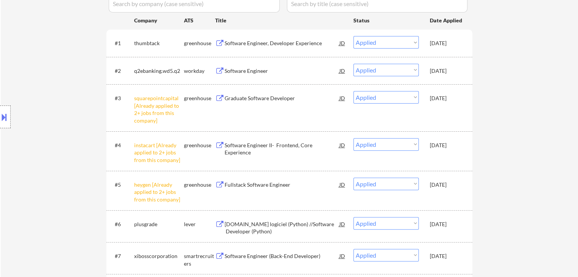
drag, startPoint x: 450, startPoint y: 183, endPoint x: 448, endPoint y: 188, distance: 6.0
click at [450, 183] on div "[DATE]" at bounding box center [446, 185] width 33 height 8
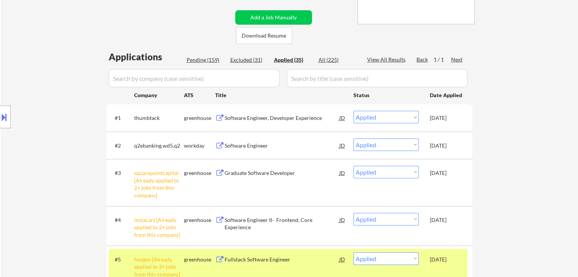
scroll to position [152, 0]
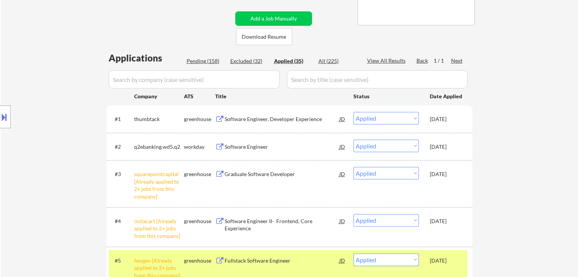
select select ""applied""
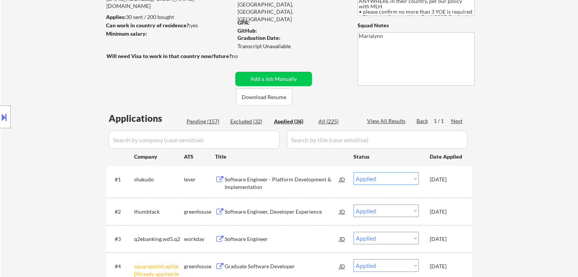
scroll to position [38, 0]
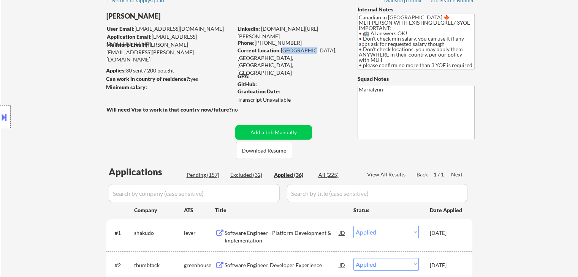
drag, startPoint x: 282, startPoint y: 49, endPoint x: 305, endPoint y: 53, distance: 23.9
click at [305, 53] on div "Current Location: Surrey, BC, British Columbia, British Columbia" at bounding box center [290, 62] width 107 height 30
copy div "Surrey, BC"
select select ""applied""
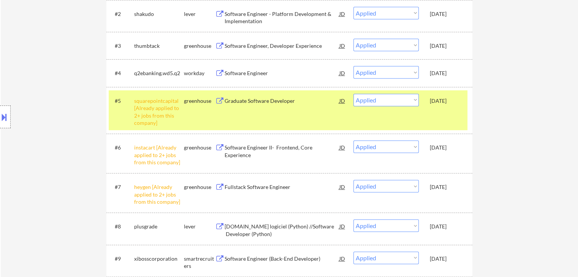
scroll to position [304, 0]
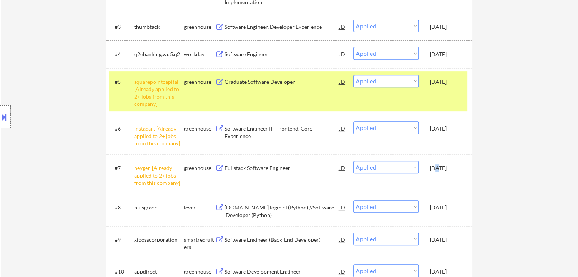
click at [438, 170] on div "[DATE]" at bounding box center [446, 168] width 33 height 8
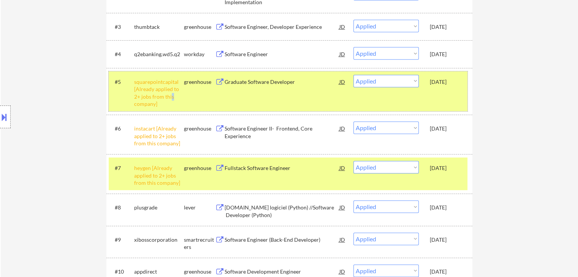
drag, startPoint x: 171, startPoint y: 98, endPoint x: 178, endPoint y: 100, distance: 6.6
click at [172, 98] on div "squarepointcapital [Already applied to 2+ jobs from this company]" at bounding box center [159, 93] width 50 height 30
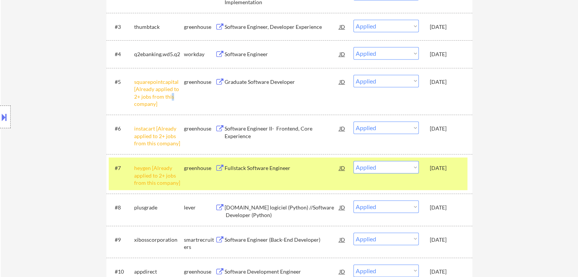
scroll to position [418, 0]
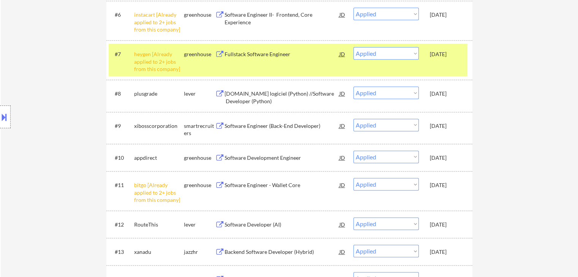
select select ""applied""
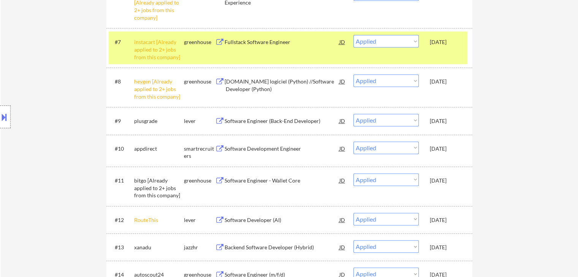
select select ""applied""
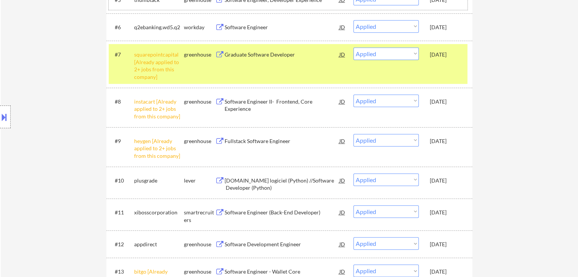
scroll to position [342, 0]
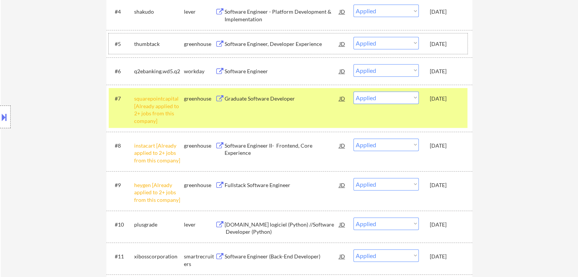
click at [447, 187] on div "[DATE]" at bounding box center [446, 186] width 33 height 8
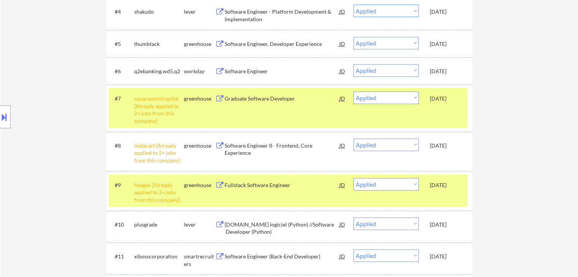
click at [159, 121] on div "squarepointcapital [Already applied to 2+ jobs from this company]" at bounding box center [159, 110] width 50 height 30
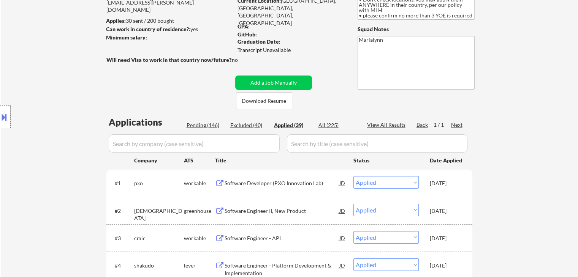
scroll to position [38, 0]
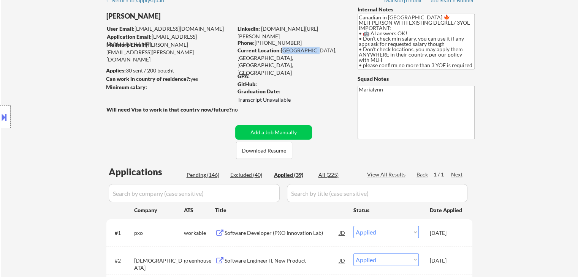
drag, startPoint x: 280, startPoint y: 51, endPoint x: 306, endPoint y: 51, distance: 25.4
click at [306, 51] on div "Current Location: Surrey, BC, British Columbia, British Columbia" at bounding box center [290, 62] width 107 height 30
drag, startPoint x: 301, startPoint y: 55, endPoint x: 296, endPoint y: 52, distance: 5.3
copy div "Surrey, BC,"
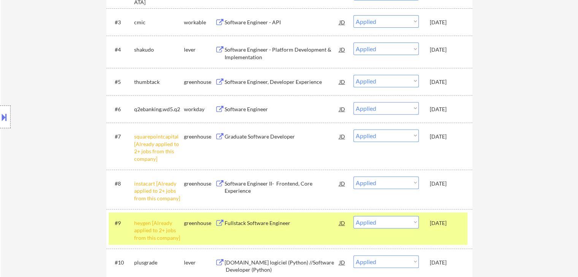
scroll to position [114, 0]
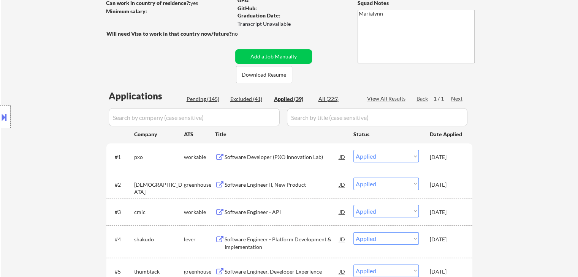
select select ""applied""
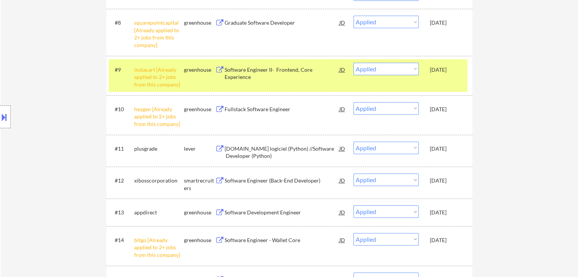
scroll to position [456, 0]
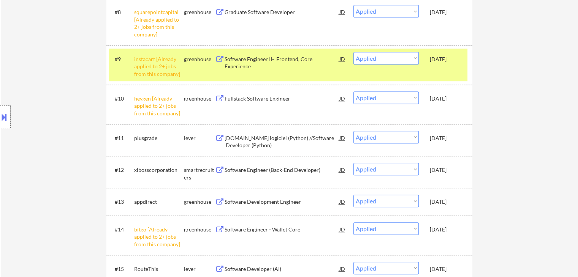
click at [160, 60] on div "instacart [Already applied to 2+ jobs from this company]" at bounding box center [159, 66] width 50 height 22
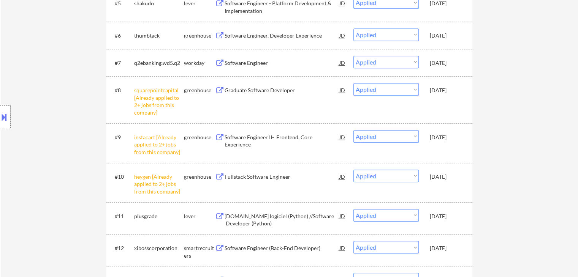
scroll to position [342, 0]
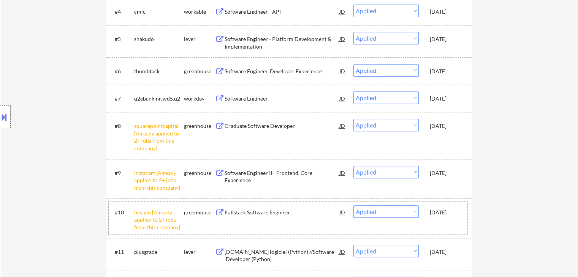
click at [449, 218] on div "[DATE]" at bounding box center [446, 212] width 33 height 14
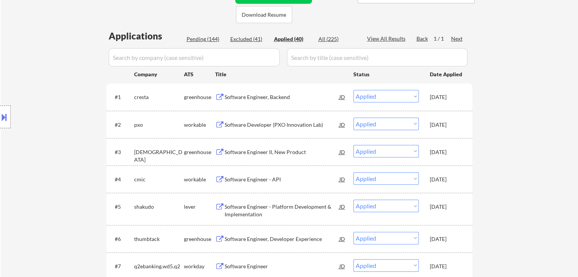
scroll to position [152, 0]
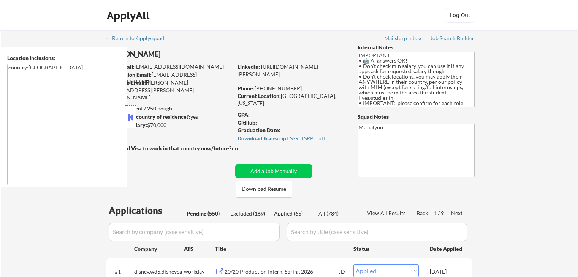
select select ""applied""
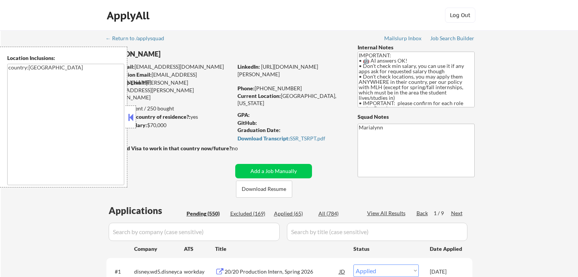
select select ""applied""
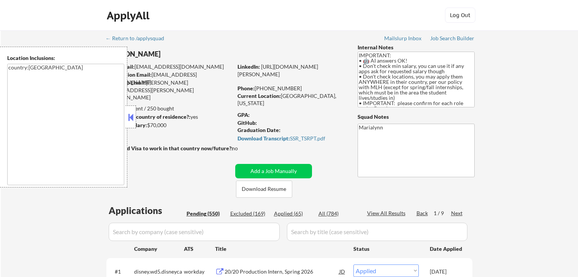
select select ""applied""
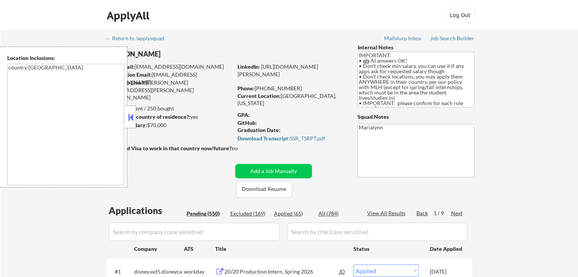
select select ""applied""
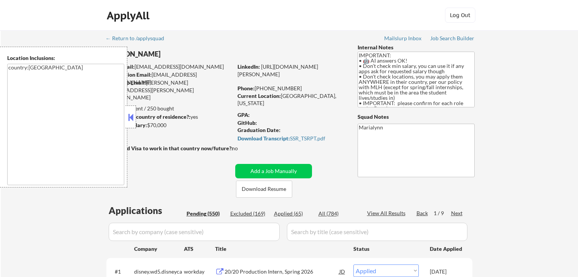
select select ""applied""
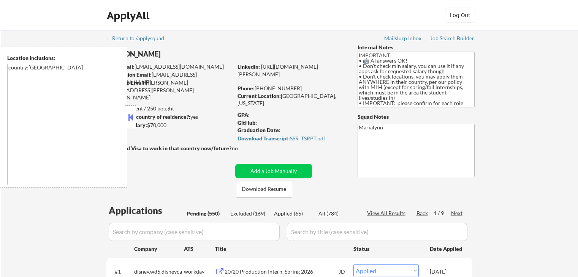
select select ""applied""
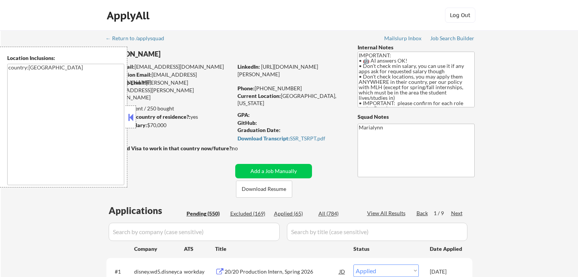
select select ""applied""
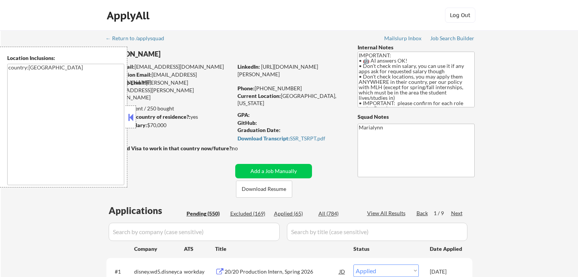
select select ""applied""
select select ""excluded__expired_""
select select ""applied""
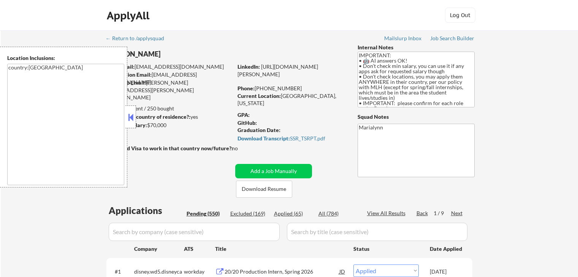
select select ""applied""
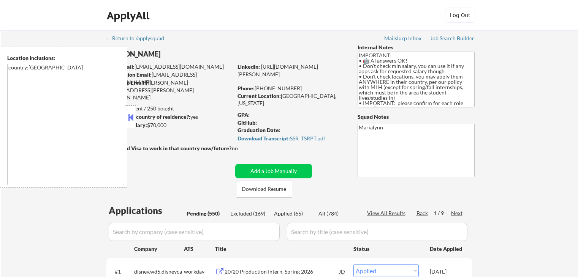
select select ""applied""
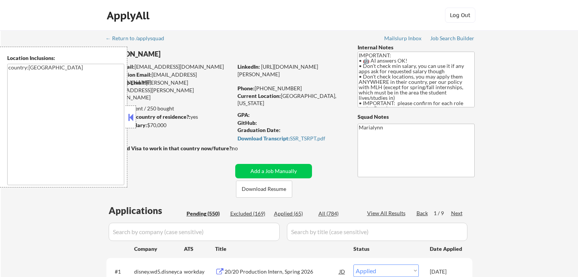
select select ""applied""
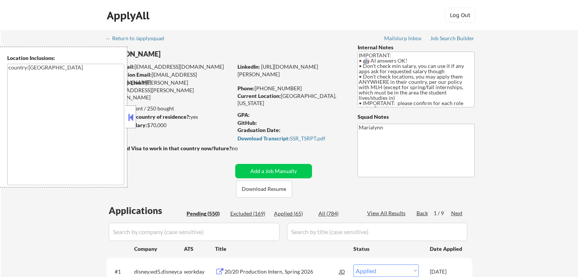
select select ""applied""
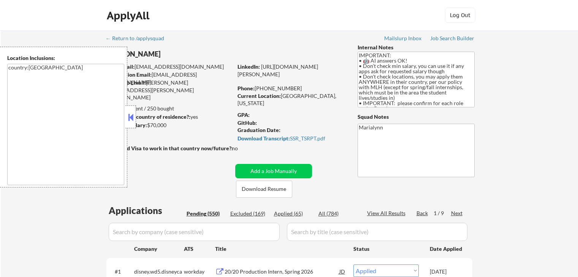
select select ""applied""
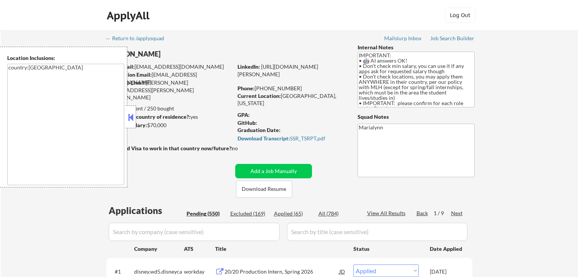
select select ""applied""
select select ""excluded__expired_""
select select ""pending""
select select ""excluded""
select select ""pending""
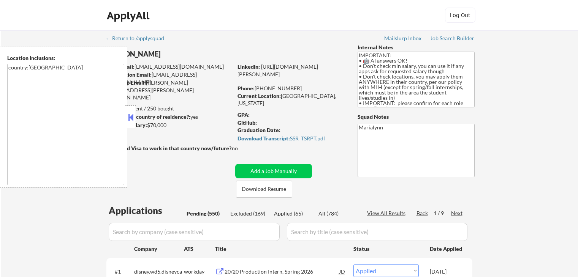
select select ""pending""
select select ""excluded__other_""
select select ""pending""
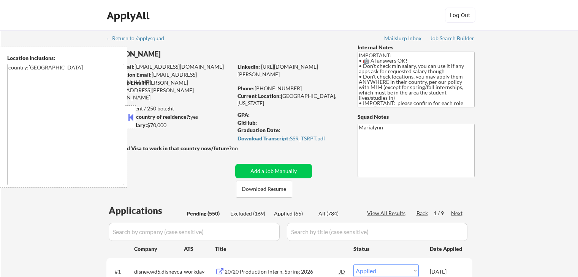
select select ""pending""
select select ""excluded""
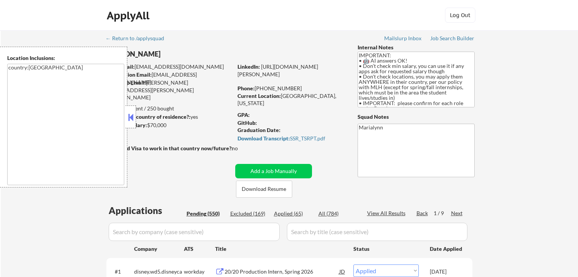
select select ""pending""
select select ""excluded__expired_""
select select ""pending""
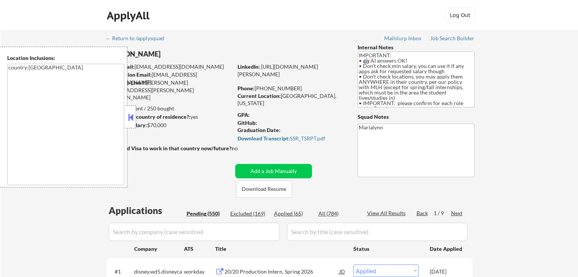
select select ""pending""
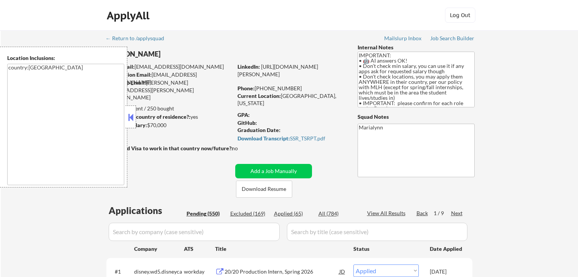
select select ""pending""
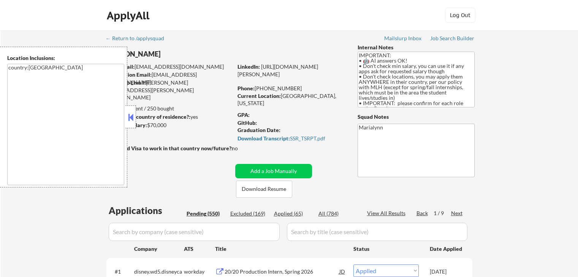
select select ""excluded__other_""
select select ""pending""
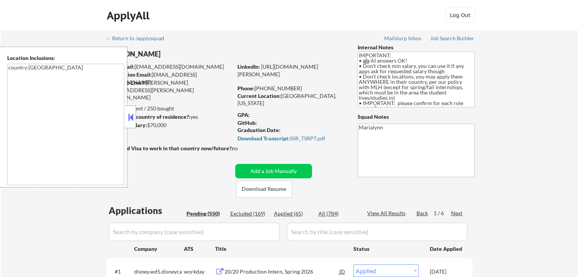
click at [132, 112] on button at bounding box center [130, 117] width 8 height 11
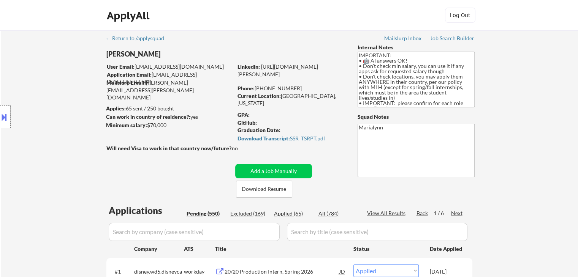
click at [286, 211] on div "Applied (65)" at bounding box center [293, 214] width 38 height 8
select select ""applied""
drag, startPoint x: 258, startPoint y: 88, endPoint x: 300, endPoint y: 90, distance: 42.2
click at [300, 90] on div "Phone: (754) 260-4415" at bounding box center [290, 89] width 107 height 8
copy div "754) 260-4415"
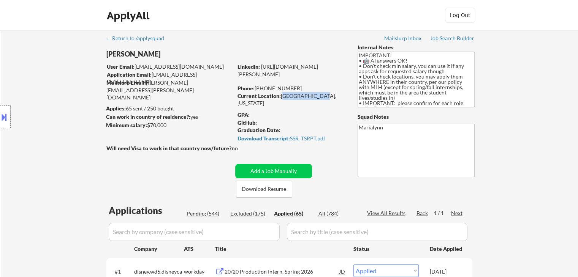
drag, startPoint x: 280, startPoint y: 100, endPoint x: 319, endPoint y: 98, distance: 38.8
click at [319, 98] on div "Current Location: Miami, Florida" at bounding box center [290, 96] width 107 height 8
copy div "[GEOGRAPHIC_DATA], [US_STATE]"
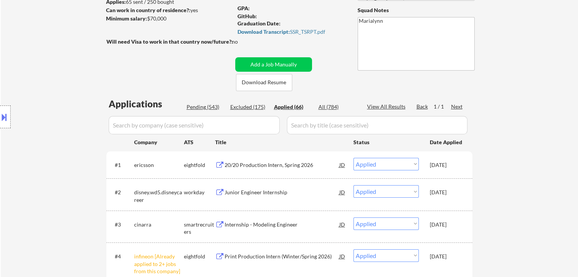
scroll to position [114, 0]
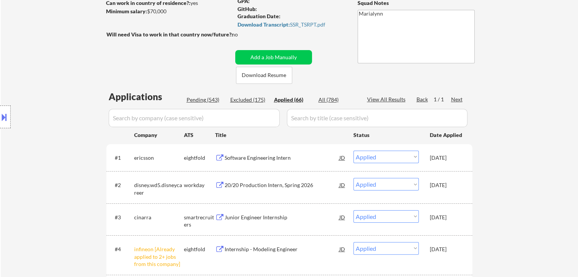
select select ""applied""
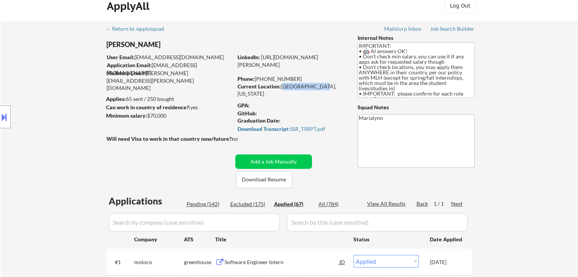
scroll to position [0, 0]
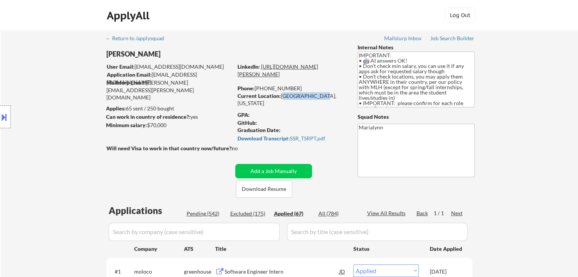
click at [311, 73] on link "[URL][DOMAIN_NAME][PERSON_NAME]" at bounding box center [277, 70] width 81 height 14
copy div "[GEOGRAPHIC_DATA], [US_STATE]"
select select ""applied""
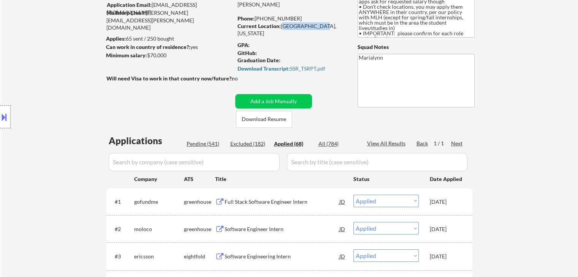
scroll to position [114, 0]
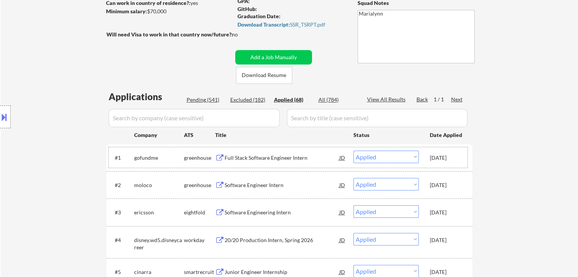
drag, startPoint x: 453, startPoint y: 155, endPoint x: 451, endPoint y: 176, distance: 20.9
click at [453, 159] on div "[DATE]" at bounding box center [446, 158] width 33 height 8
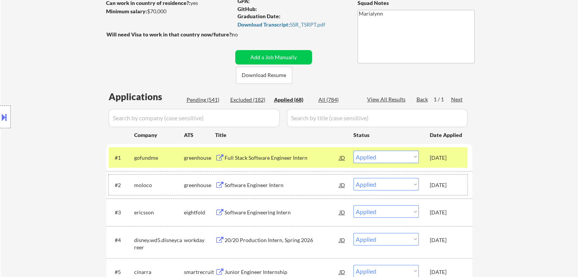
drag, startPoint x: 451, startPoint y: 177, endPoint x: 455, endPoint y: 192, distance: 15.8
click at [451, 177] on div "#2 moloco greenhouse Software Engineer Intern JD Choose an option... Pending Ap…" at bounding box center [288, 185] width 359 height 21
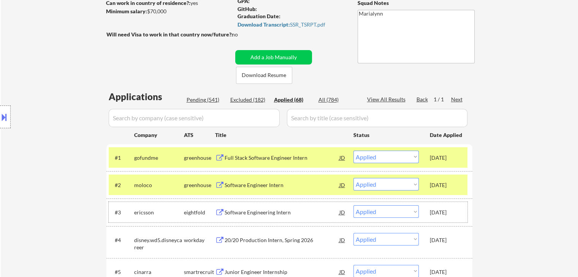
drag, startPoint x: 453, startPoint y: 207, endPoint x: 453, endPoint y: 213, distance: 6.1
click at [453, 210] on div "[DATE]" at bounding box center [446, 212] width 33 height 14
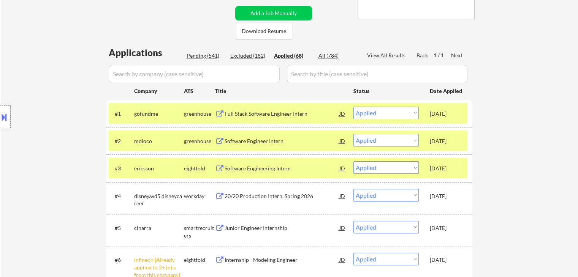
scroll to position [190, 0]
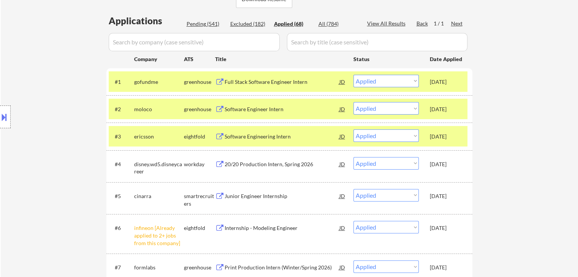
drag, startPoint x: 442, startPoint y: 114, endPoint x: 435, endPoint y: 93, distance: 21.9
click at [442, 114] on div "[DATE]" at bounding box center [446, 109] width 33 height 14
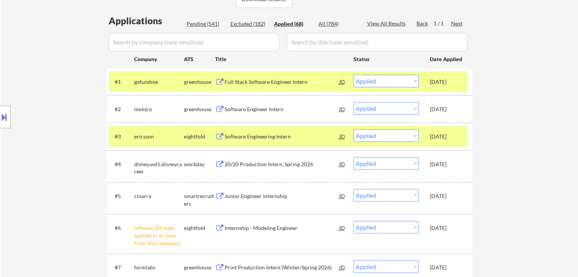
drag, startPoint x: 433, startPoint y: 78, endPoint x: 430, endPoint y: 83, distance: 5.8
click at [433, 79] on div "[DATE]" at bounding box center [446, 82] width 33 height 8
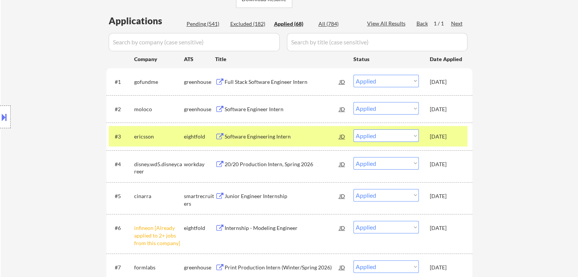
select select ""applied""
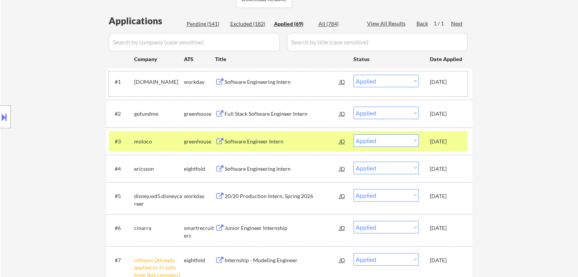
drag, startPoint x: 439, startPoint y: 174, endPoint x: 449, endPoint y: 153, distance: 22.9
click at [439, 171] on div "[DATE]" at bounding box center [446, 169] width 33 height 14
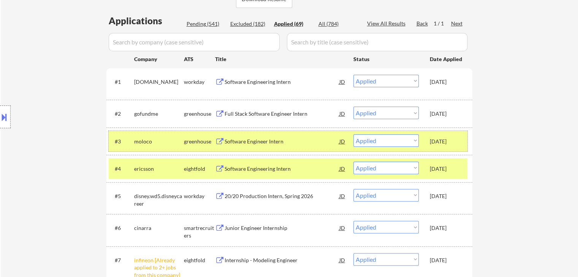
click at [456, 141] on div "[DATE]" at bounding box center [446, 142] width 33 height 8
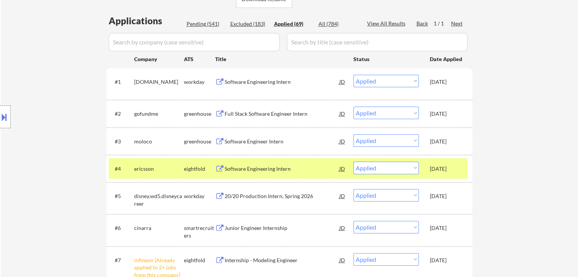
select select ""applied""
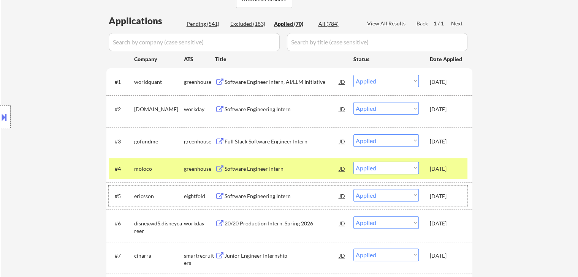
click at [453, 195] on div "[DATE]" at bounding box center [446, 197] width 33 height 8
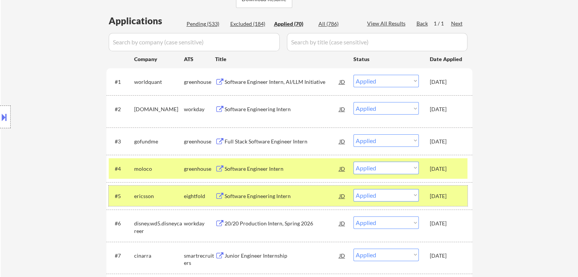
drag, startPoint x: 430, startPoint y: 166, endPoint x: 435, endPoint y: 172, distance: 7.8
click at [430, 167] on div "[DATE]" at bounding box center [446, 169] width 33 height 8
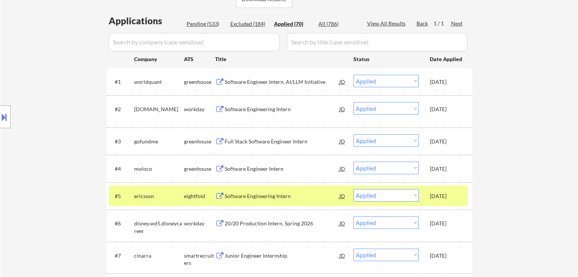
click at [178, 42] on input "input" at bounding box center [194, 42] width 171 height 18
paste input "09/29/25"
type input "09/29/25"
click at [172, 44] on input "input" at bounding box center [194, 42] width 171 height 18
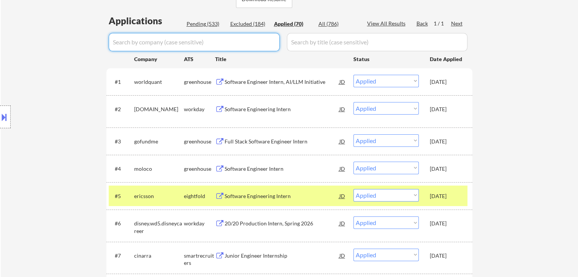
paste input "hudl"
type input "hudl"
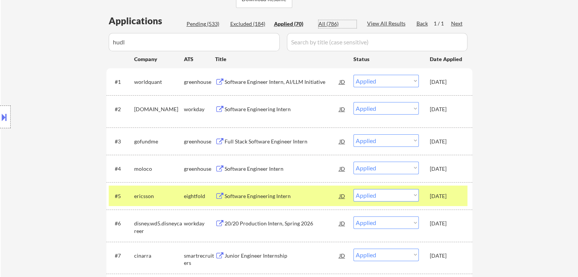
click at [329, 23] on div "All (786)" at bounding box center [337, 24] width 38 height 8
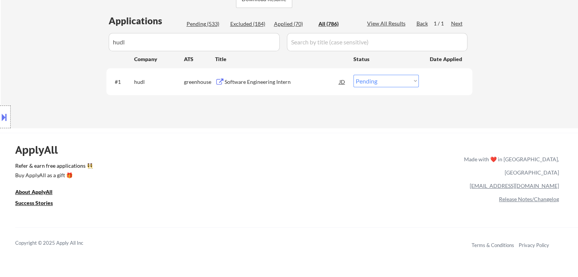
click at [392, 80] on select "Choose an option... Pending Applied Excluded (Questions) Excluded (Expired) Exc…" at bounding box center [385, 81] width 65 height 13
select select ""applied""
click at [353, 75] on select "Choose an option... Pending Applied Excluded (Questions) Excluded (Expired) Exc…" at bounding box center [385, 81] width 65 height 13
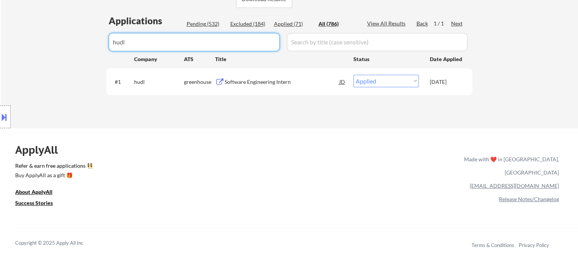
drag, startPoint x: 173, startPoint y: 43, endPoint x: 0, endPoint y: 134, distance: 195.0
select select ""excluded__expired_""
select select ""applied""
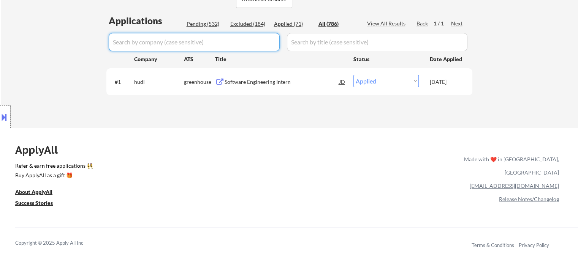
select select ""excluded__expired_""
select select ""excluded__bad_match_""
select select ""excluded""
select select ""excluded__bad_match_""
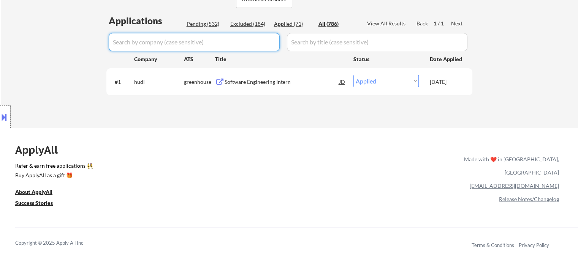
select select ""excluded__bad_match_""
select select ""excluded__other_""
select select ""excluded__bad_match_""
select select ""pending""
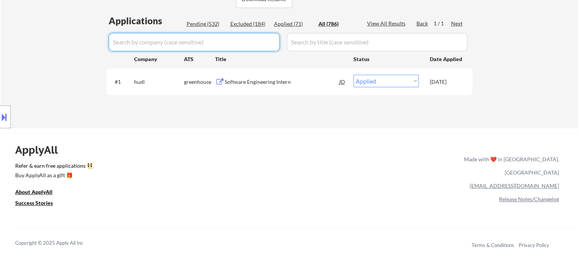
select select ""excluded""
select select ""excluded__expired_""
select select ""pending""
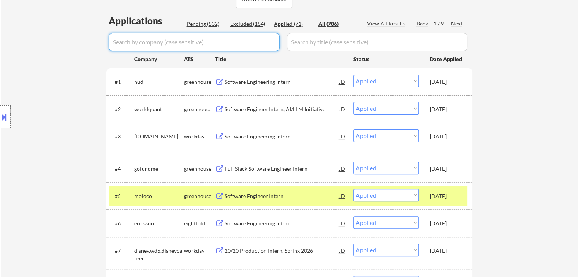
click at [436, 219] on div "[DATE]" at bounding box center [446, 224] width 33 height 14
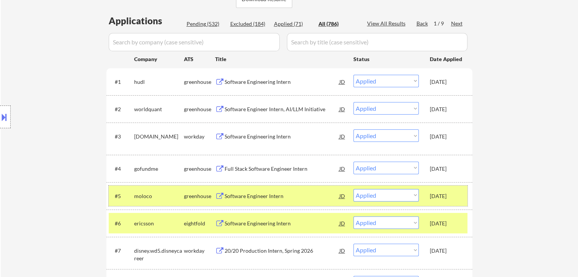
drag, startPoint x: 445, startPoint y: 196, endPoint x: 434, endPoint y: 205, distance: 14.1
click at [445, 197] on div "[DATE]" at bounding box center [446, 197] width 33 height 8
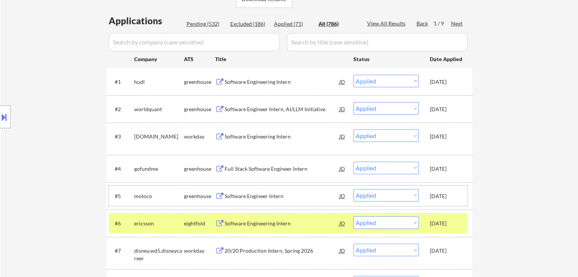
click at [178, 44] on input "input" at bounding box center [194, 42] width 171 height 18
paste input "barrywehmiller"
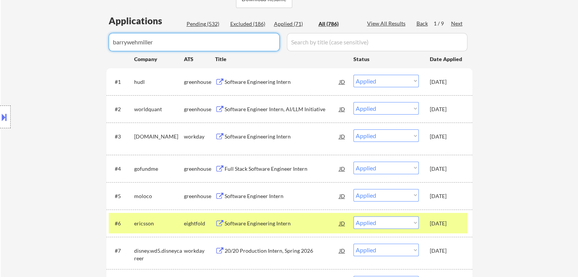
type input "barrywehmiller"
click at [328, 22] on div "All (786)" at bounding box center [337, 24] width 38 height 8
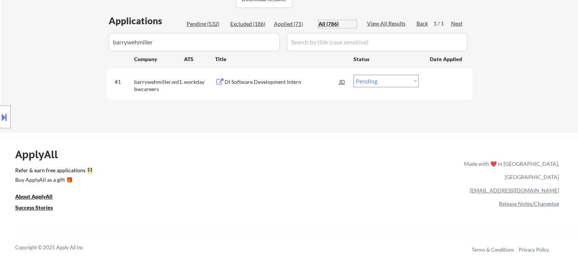
click at [375, 85] on select "Choose an option... Pending Applied Excluded (Questions) Excluded (Expired) Exc…" at bounding box center [385, 81] width 65 height 13
select select ""applied""
click at [353, 75] on select "Choose an option... Pending Applied Excluded (Questions) Excluded (Expired) Exc…" at bounding box center [385, 81] width 65 height 13
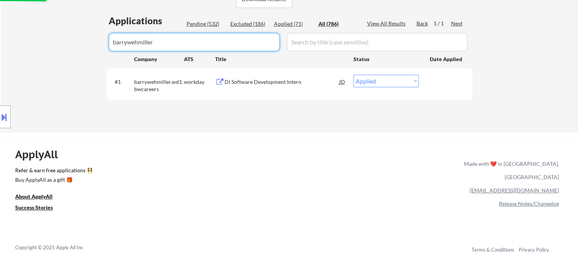
drag, startPoint x: 207, startPoint y: 41, endPoint x: 0, endPoint y: 101, distance: 215.2
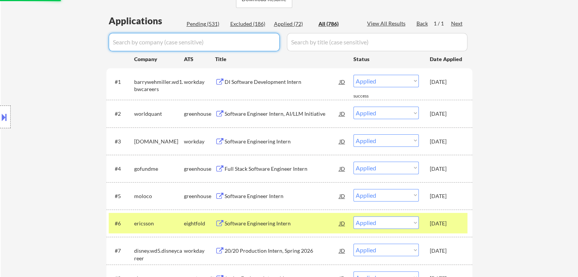
select select ""applied""
select select ""excluded__expired_""
select select ""applied""
select select ""excluded__expired_""
select select ""excluded__bad_match_""
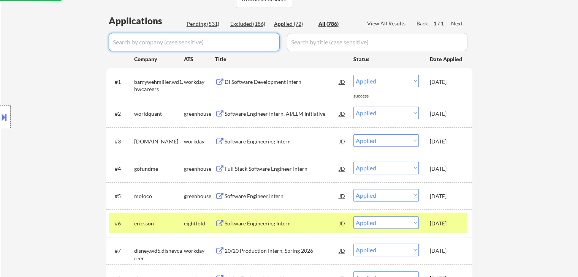
select select ""excluded""
select select ""excluded__bad_match_""
select select ""excluded__other_""
select select ""excluded__bad_match_""
select select ""pending""
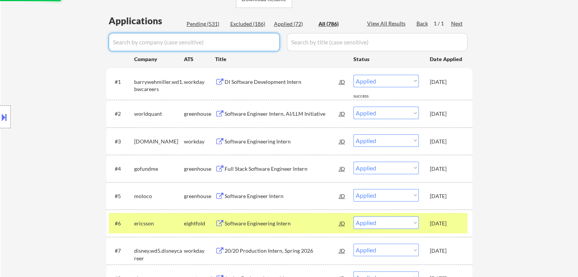
select select ""excluded""
select select ""pending""
select select ""excluded__expired_""
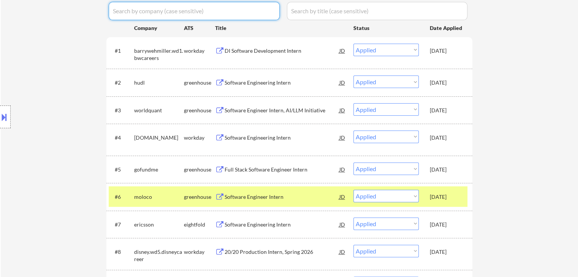
scroll to position [266, 0]
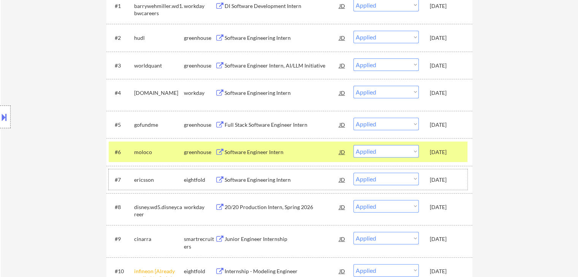
drag, startPoint x: 436, startPoint y: 183, endPoint x: 435, endPoint y: 178, distance: 5.2
click at [436, 183] on div "[DATE]" at bounding box center [446, 180] width 33 height 14
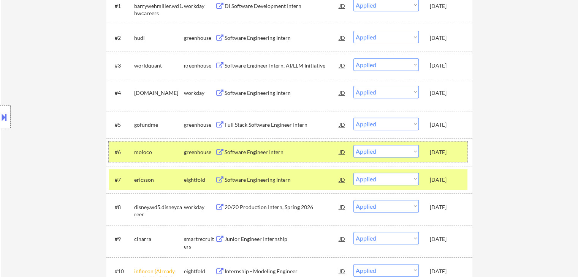
click at [438, 153] on div "[DATE]" at bounding box center [446, 153] width 33 height 8
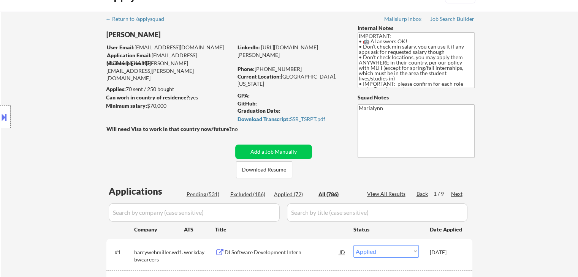
scroll to position [38, 0]
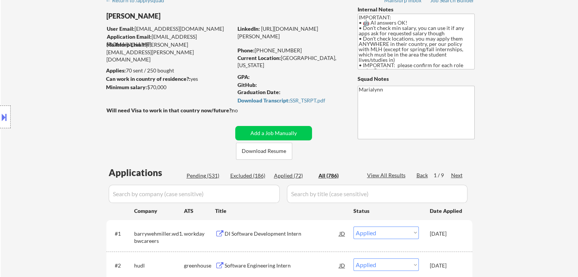
click at [184, 194] on input "input" at bounding box center [194, 194] width 171 height 18
paste input "psu"
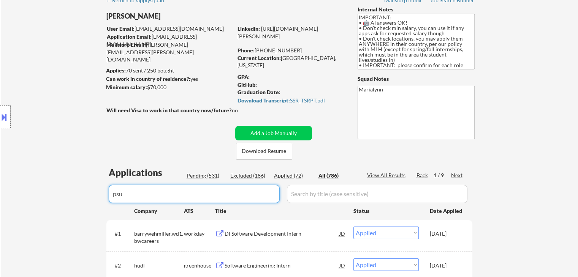
type input "psu"
select select ""excluded""
select select ""pending""
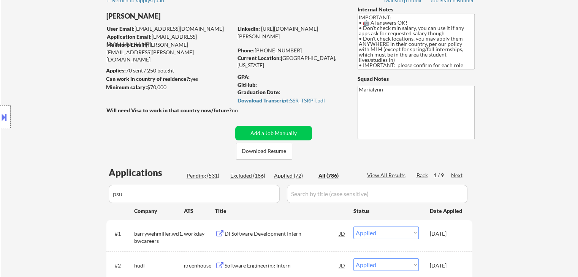
select select ""excluded__bad_match_""
select select ""pending""
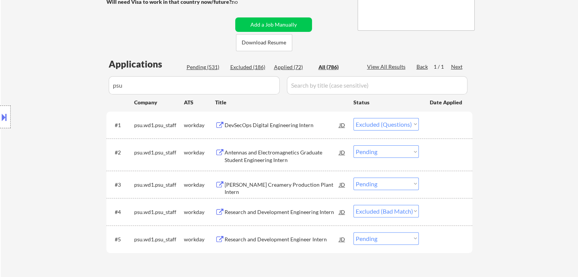
scroll to position [152, 0]
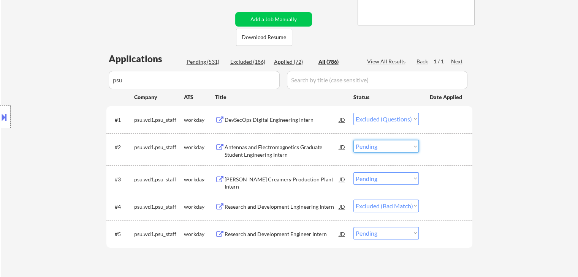
click at [400, 142] on select "Choose an option... Pending Applied Excluded (Questions) Excluded (Expired) Exc…" at bounding box center [385, 146] width 65 height 13
select select ""applied""
click at [353, 140] on select "Choose an option... Pending Applied Excluded (Questions) Excluded (Expired) Exc…" at bounding box center [385, 146] width 65 height 13
select select ""applied""
select select ""excluded""
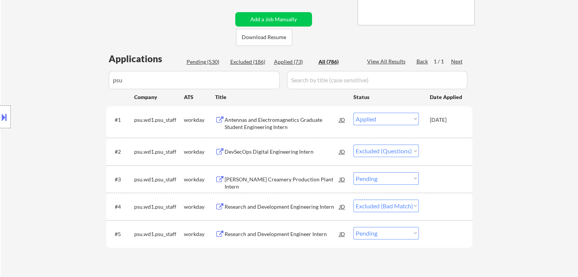
drag, startPoint x: 175, startPoint y: 86, endPoint x: 0, endPoint y: 134, distance: 181.9
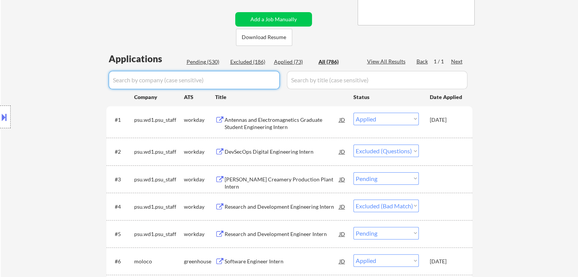
select select ""applied""
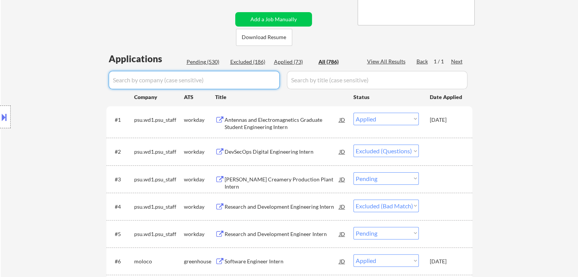
select select ""excluded__expired_""
select select ""applied""
select select ""excluded__expired_""
select select ""excluded__bad_match_""
select select ""excluded""
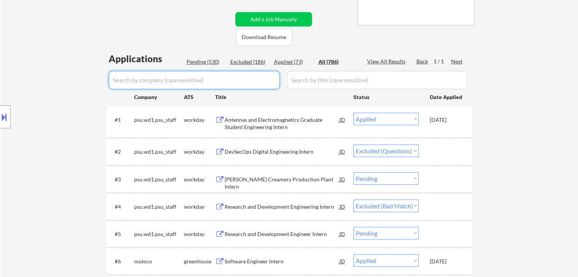
select select ""excluded__bad_match_""
select select ""excluded__other_""
select select ""excluded__bad_match_""
select select ""pending""
select select ""excluded""
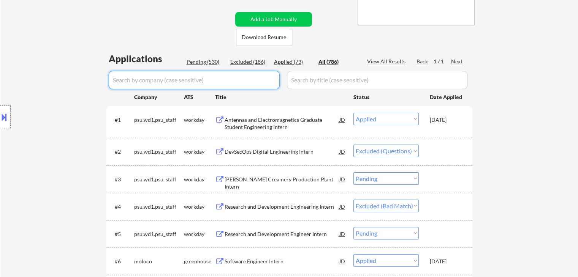
select select ""pending""
select select ""excluded__expired_""
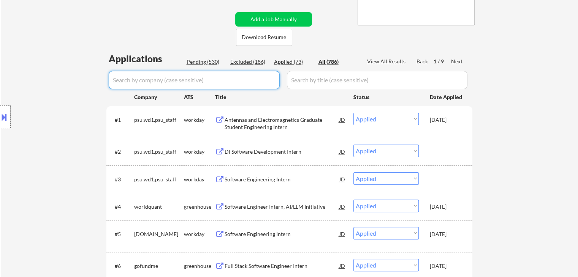
click at [213, 66] on div "Pending (530)" at bounding box center [206, 62] width 38 height 8
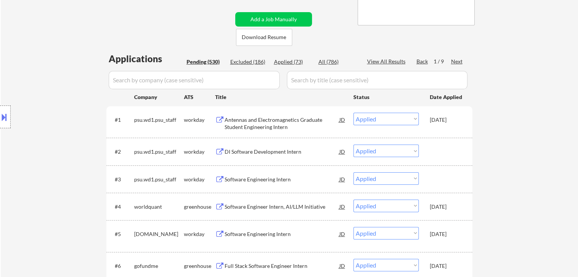
select select ""pending""
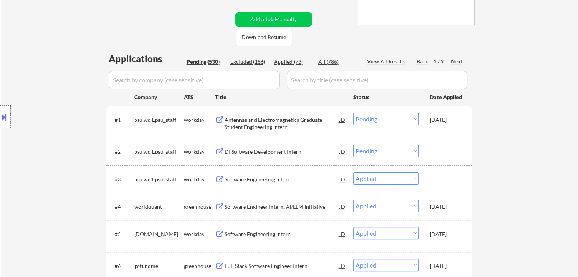
select select ""pending""
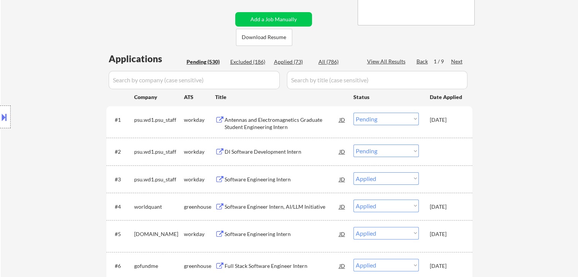
select select ""pending""
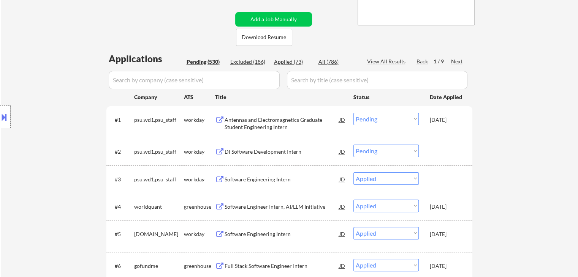
select select ""pending""
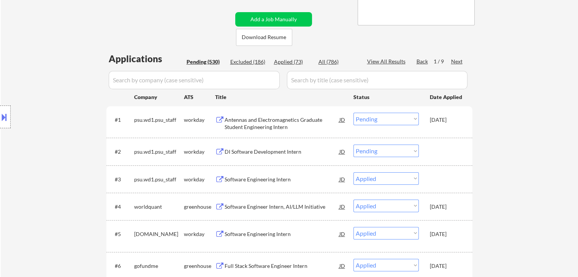
select select ""pending""
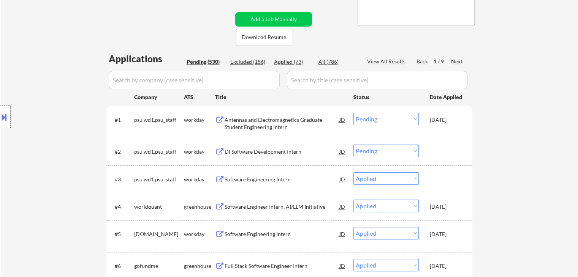
select select ""pending""
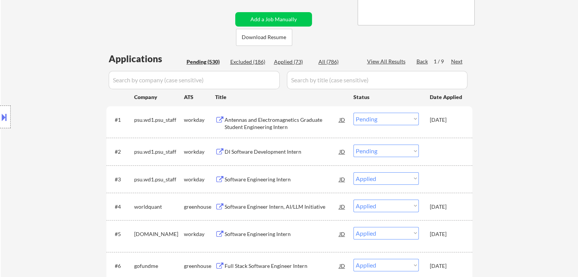
select select ""pending""
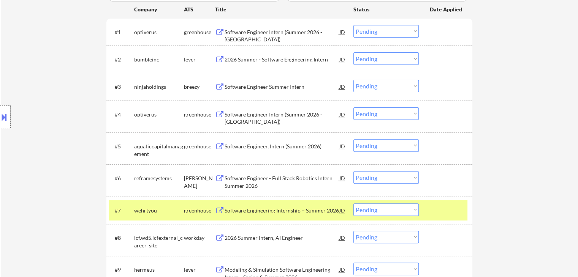
scroll to position [304, 0]
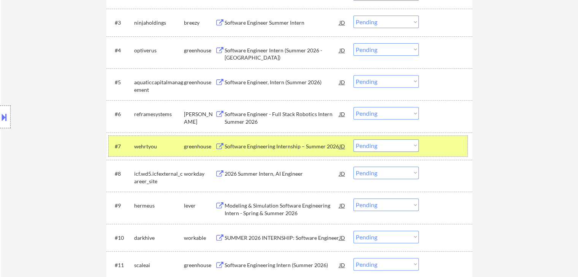
drag, startPoint x: 442, startPoint y: 144, endPoint x: 447, endPoint y: 154, distance: 11.2
click at [442, 145] on div at bounding box center [446, 146] width 33 height 14
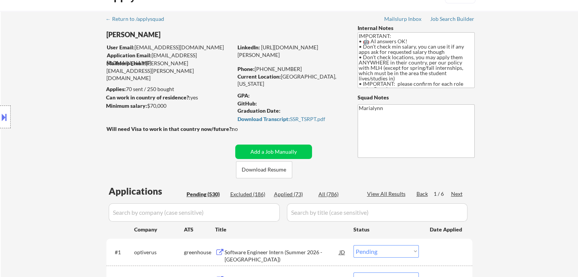
scroll to position [38, 0]
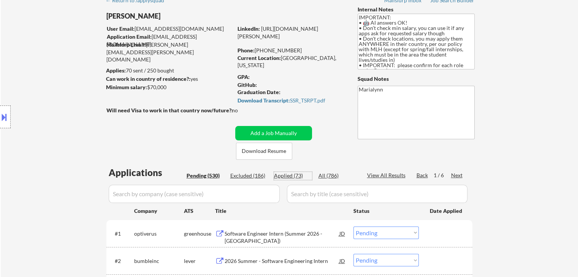
click at [301, 174] on div "Applied (73)" at bounding box center [293, 176] width 38 height 8
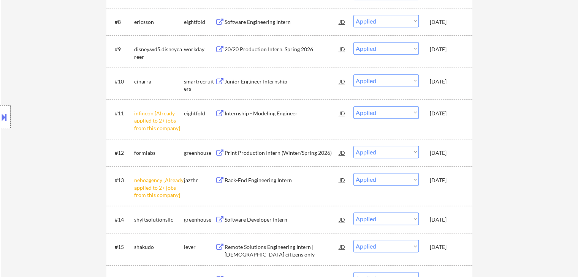
scroll to position [418, 0]
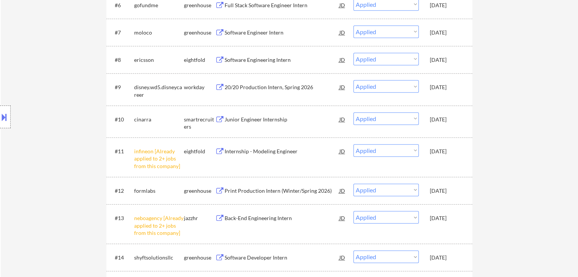
click at [443, 60] on div "[DATE]" at bounding box center [446, 60] width 33 height 8
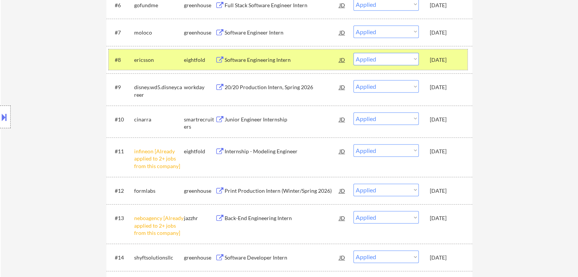
click at [435, 58] on div "[DATE]" at bounding box center [446, 60] width 33 height 8
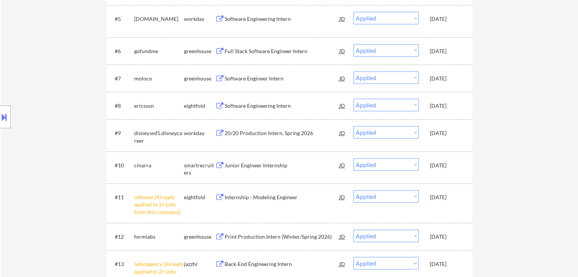
scroll to position [304, 0]
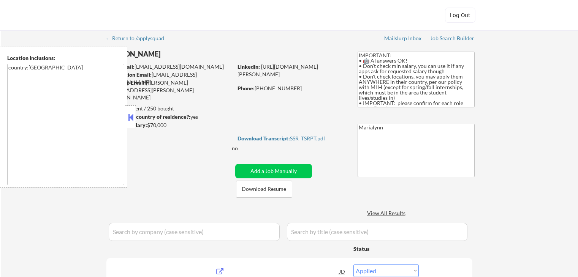
select select ""applied""
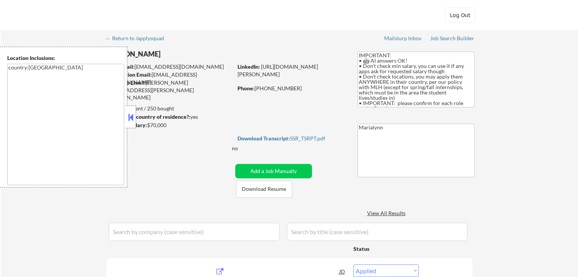
select select ""applied""
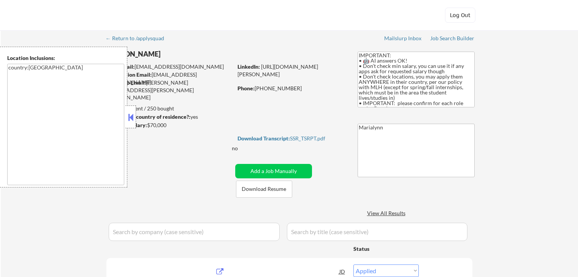
select select ""applied""
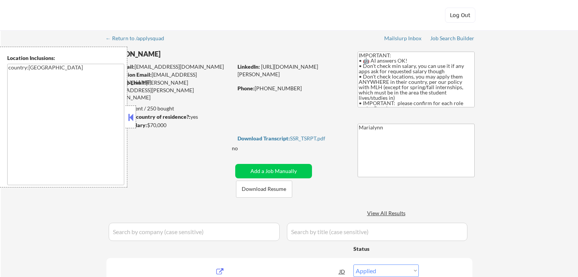
select select ""applied""
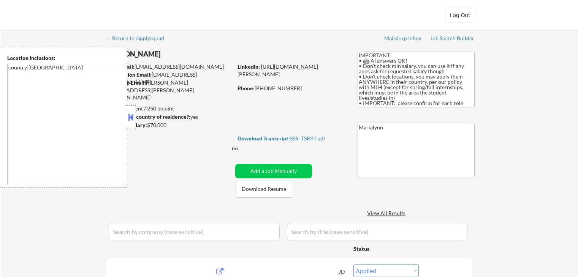
select select ""applied""
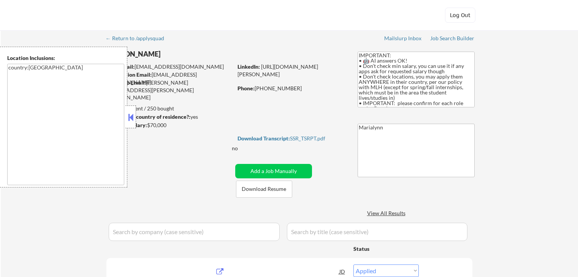
select select ""applied""
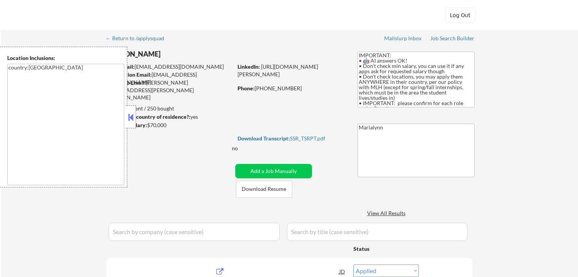
select select ""applied""
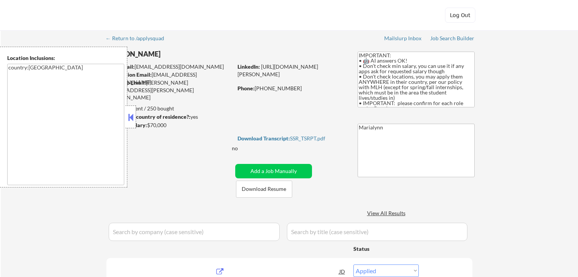
select select ""applied""
select select ""excluded__expired_""
select select ""applied""
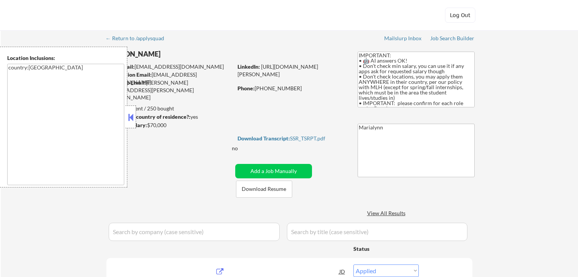
select select ""applied""
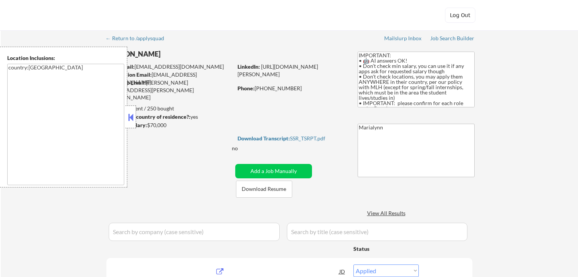
select select ""applied""
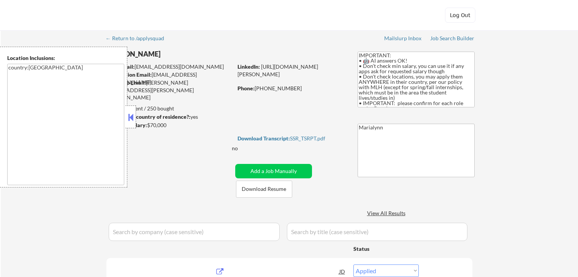
select select ""applied""
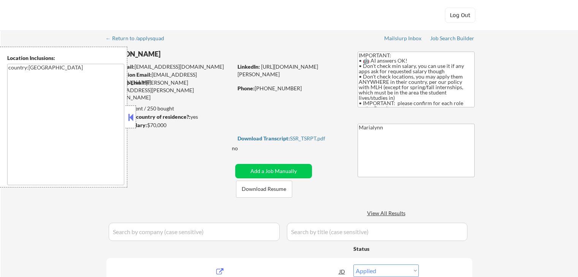
select select ""applied""
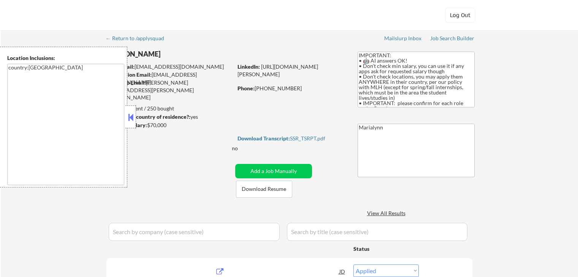
select select ""applied""
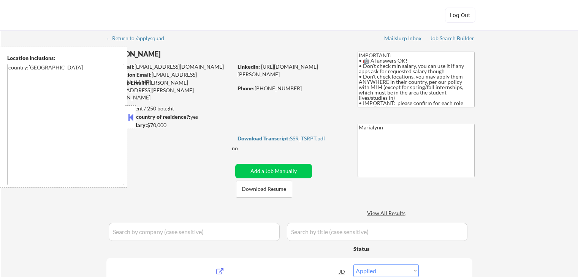
select select ""applied""
select select ""excluded__expired_""
select select ""pending""
select select ""excluded""
select select ""pending""
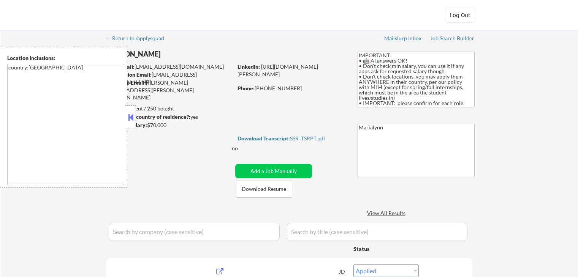
select select ""pending""
select select ""excluded__other_""
select select ""pending""
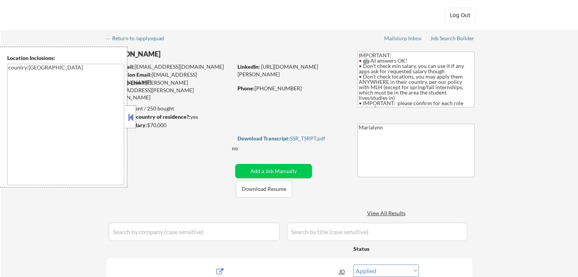
select select ""pending""
select select ""excluded""
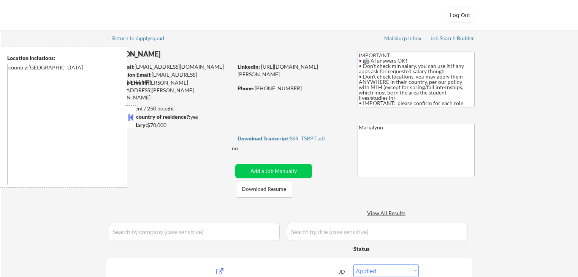
select select ""pending""
select select ""excluded__expired_""
select select ""pending""
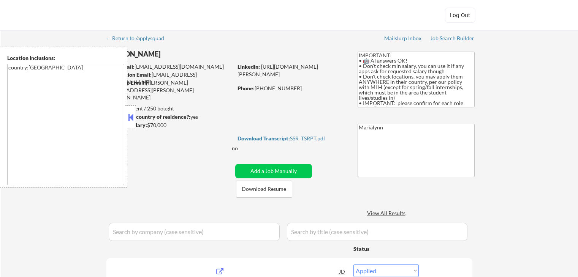
select select ""pending""
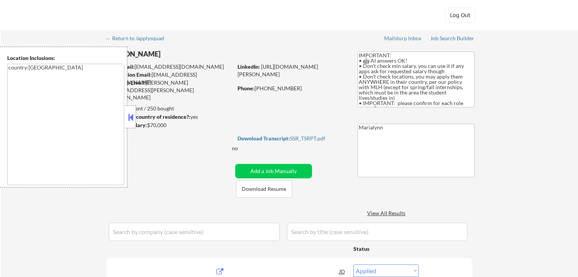
select select ""pending""
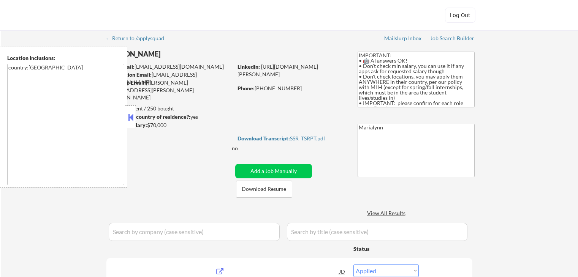
select select ""excluded__other_""
select select ""pending""
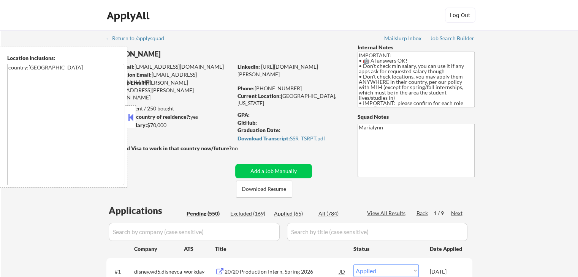
drag, startPoint x: 128, startPoint y: 114, endPoint x: 126, endPoint y: 118, distance: 4.1
click at [128, 115] on button at bounding box center [130, 117] width 8 height 11
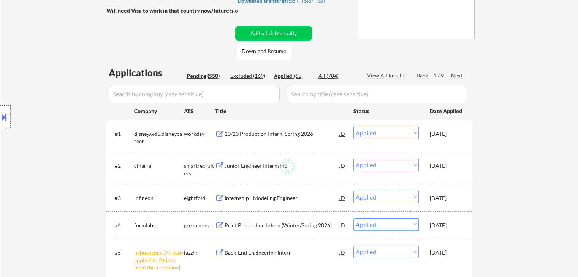
scroll to position [76, 0]
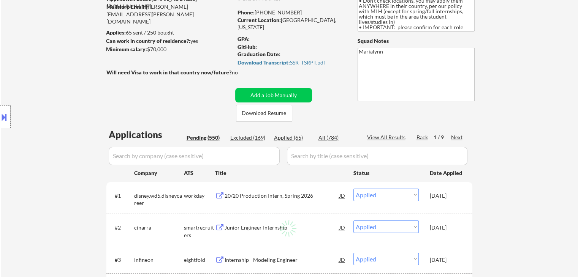
click at [199, 138] on div "Pending (550)" at bounding box center [206, 138] width 38 height 8
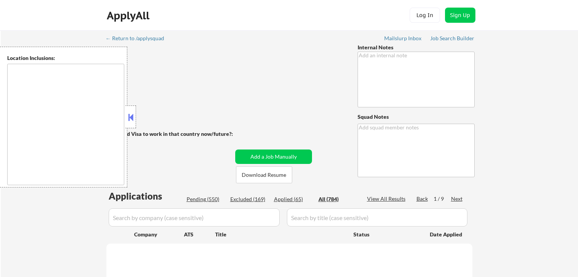
scroll to position [76, 0]
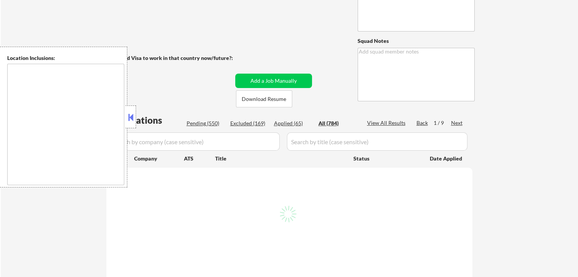
click at [133, 122] on body "← Return to /applysquad Mailslurp Inbox Job Search Builder Will need Visa to wo…" at bounding box center [289, 62] width 578 height 277
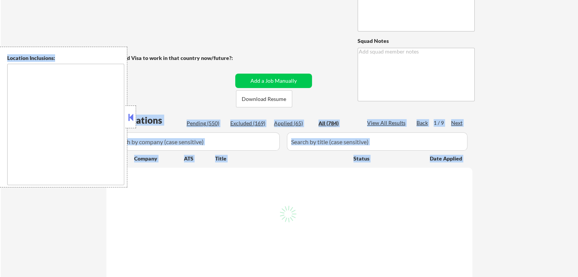
click at [130, 120] on button at bounding box center [130, 117] width 8 height 11
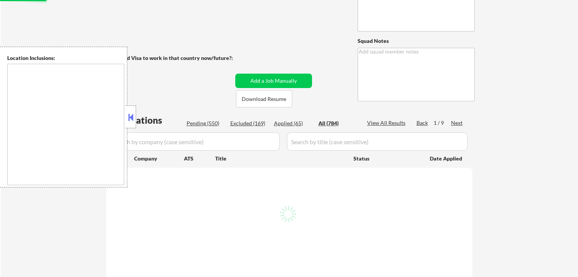
click at [152, 96] on div "← Return to /applysquad Mailslurp Inbox Job Search Builder Will need Visa to wo…" at bounding box center [289, 280] width 379 height 653
click at [130, 110] on div at bounding box center [130, 117] width 11 height 23
click at [163, 85] on div "← Return to /applysquad Mailslurp Inbox Job Search Builder Will need Visa to wo…" at bounding box center [289, 280] width 379 height 653
click at [133, 107] on div at bounding box center [130, 117] width 11 height 23
click at [169, 104] on div "← Return to /applysquad Mailslurp Inbox Job Search Builder Will need Visa to wo…" at bounding box center [289, 280] width 379 height 653
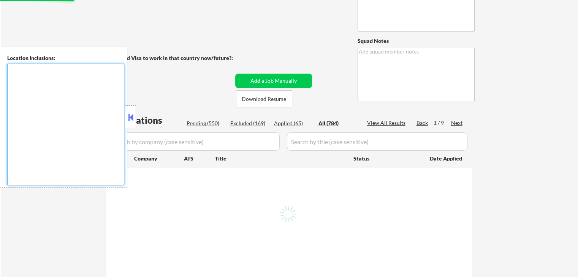
drag, startPoint x: 120, startPoint y: 122, endPoint x: 140, endPoint y: 117, distance: 21.2
click at [120, 123] on textarea at bounding box center [65, 125] width 117 height 122
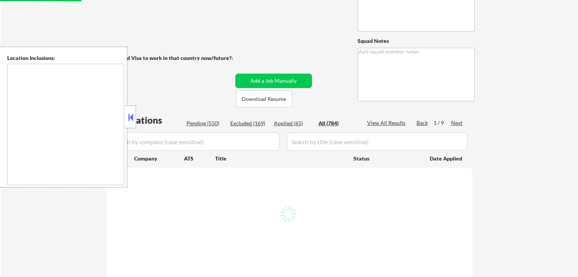
click at [190, 84] on div "← Return to /applysquad Mailslurp Inbox Job Search Builder Will need Visa to wo…" at bounding box center [289, 280] width 379 height 653
type textarea "IMPORTANT: • 🤖 AI answers OK! • Don’t check min salary, you can use it if any a…"
type textarea "Marialynn"
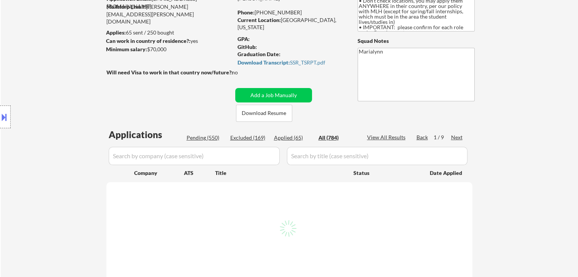
select select ""applied""
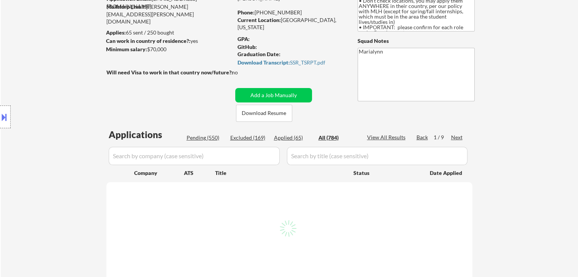
select select ""applied""
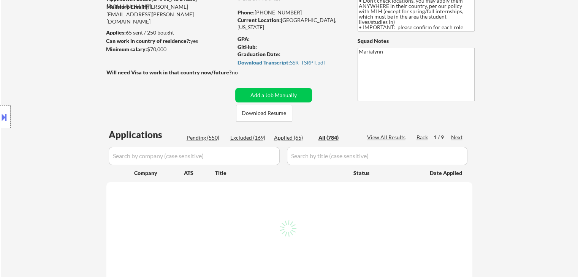
select select ""applied""
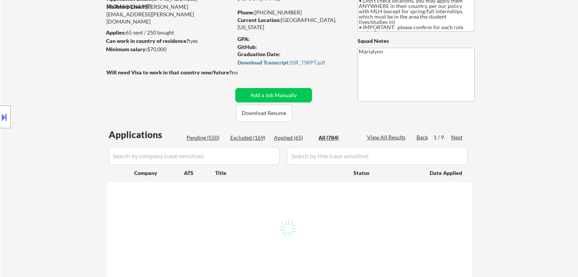
select select ""applied""
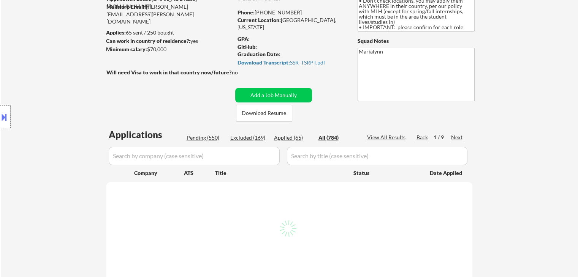
select select ""applied""
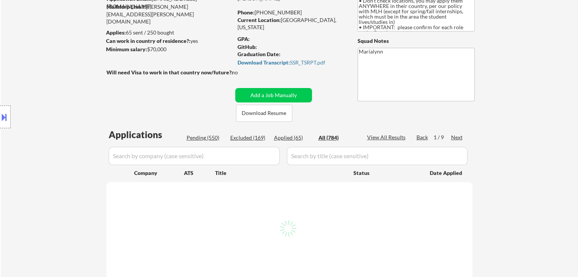
select select ""applied""
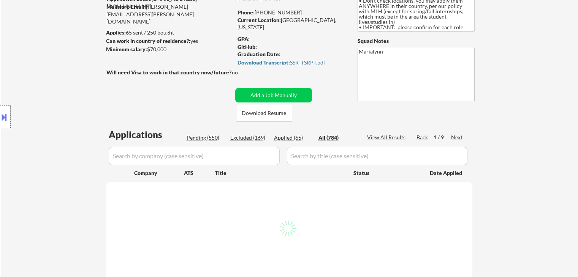
select select ""applied""
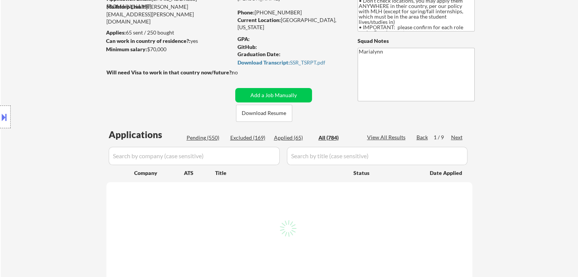
select select ""applied""
select select ""excluded__expired_""
select select ""applied""
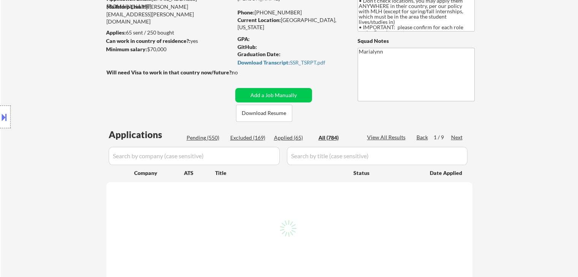
select select ""applied""
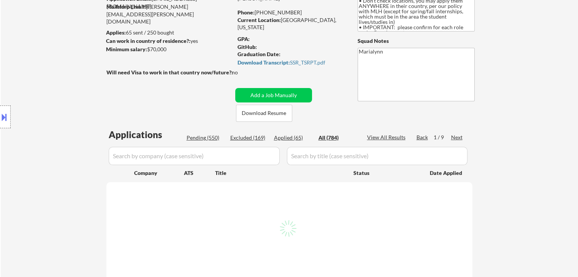
select select ""applied""
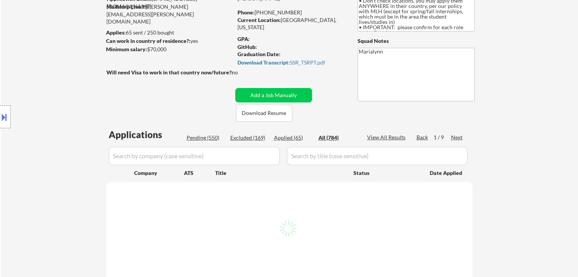
select select ""applied""
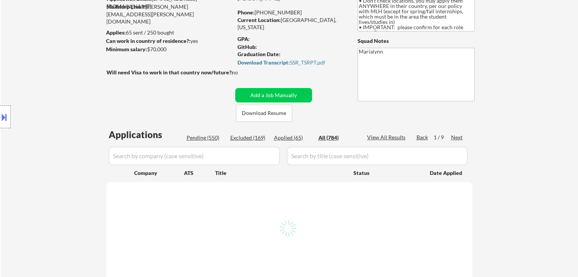
select select ""applied""
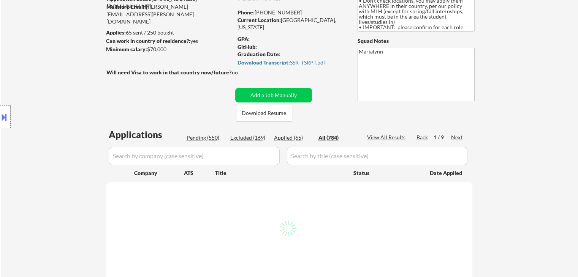
select select ""applied""
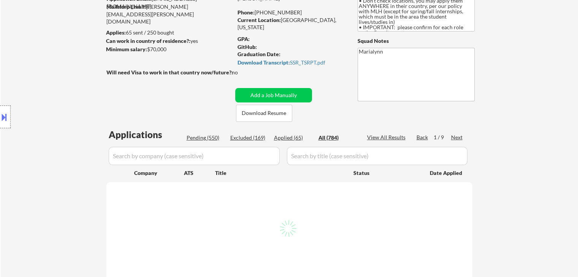
select select ""applied""
select select ""excluded__expired_""
select select ""pending""
select select ""excluded""
select select ""pending""
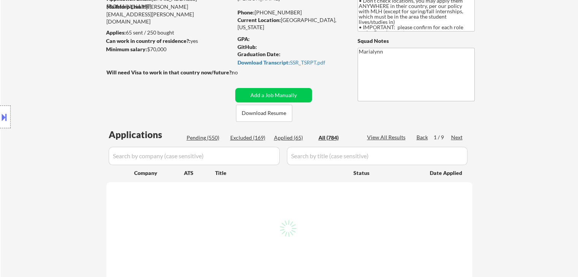
select select ""pending""
select select ""excluded__other_""
select select ""pending""
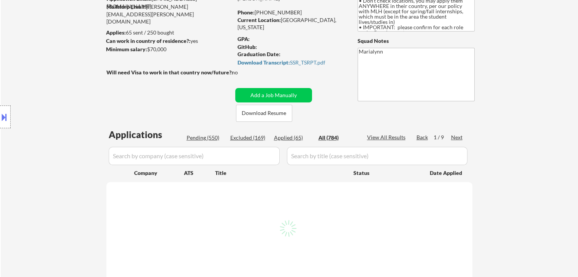
select select ""pending""
select select ""excluded""
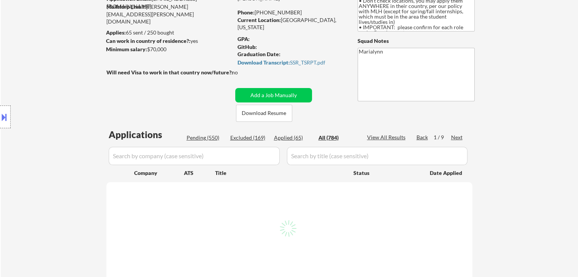
select select ""pending""
select select ""excluded__expired_""
select select ""pending""
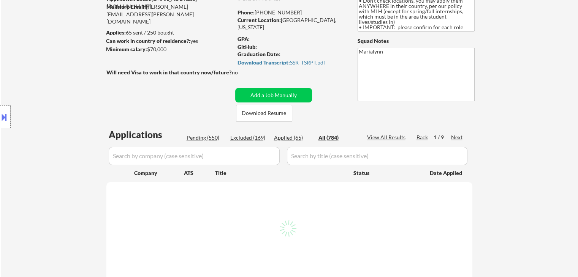
select select ""pending""
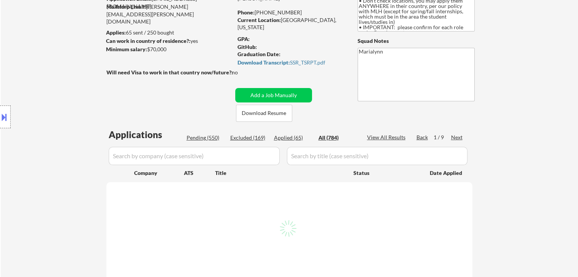
select select ""pending""
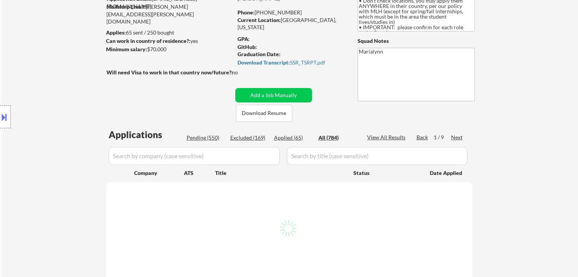
select select ""excluded__other_""
select select ""pending""
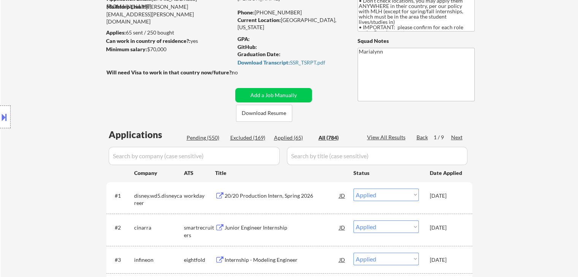
click at [193, 137] on div "Pending (550)" at bounding box center [206, 138] width 38 height 8
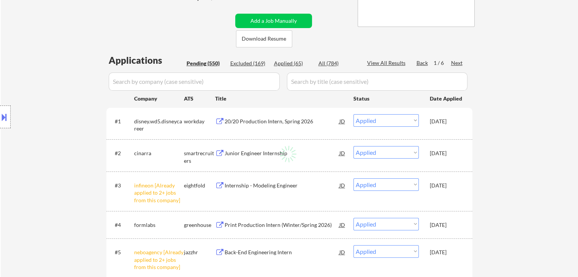
scroll to position [190, 0]
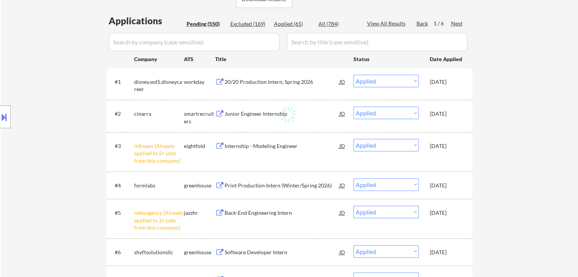
select select ""pending""
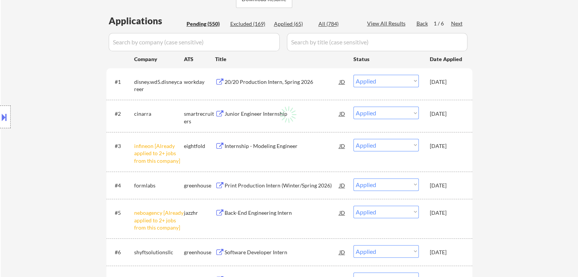
select select ""pending""
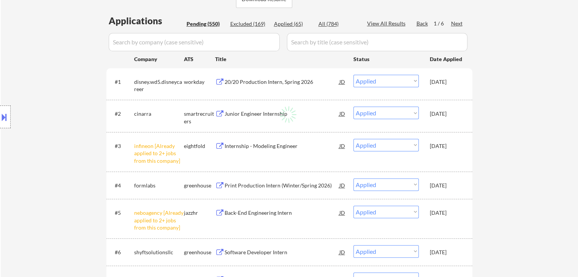
select select ""pending""
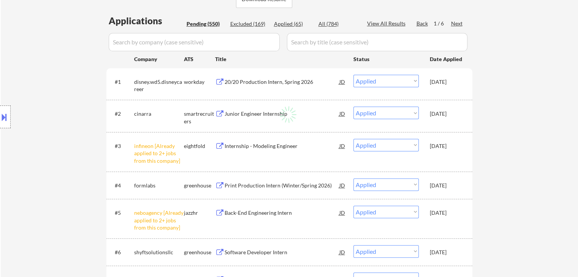
select select ""pending""
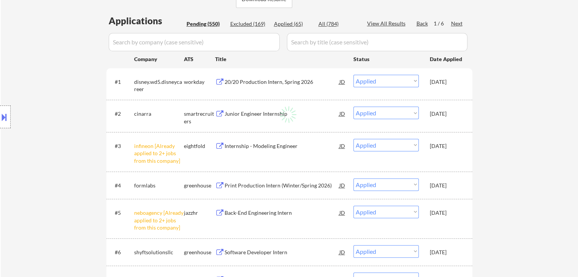
select select ""pending""
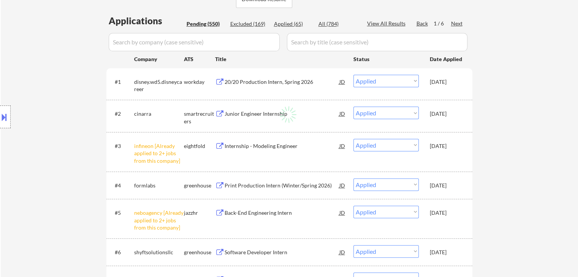
select select ""pending""
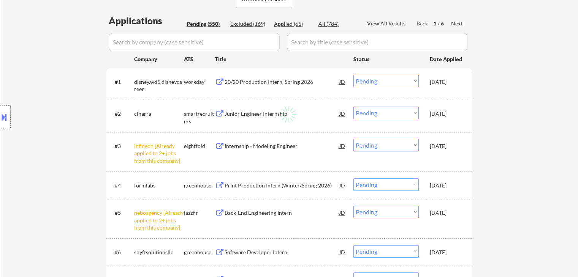
select select ""pending""
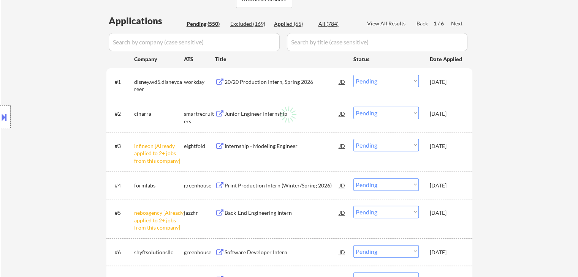
select select ""pending""
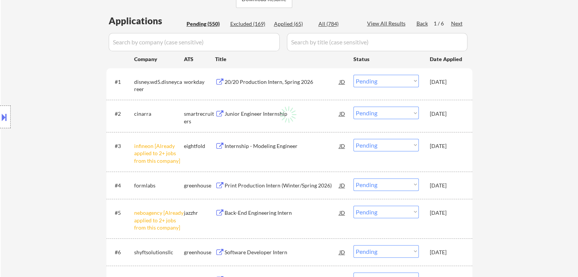
select select ""pending""
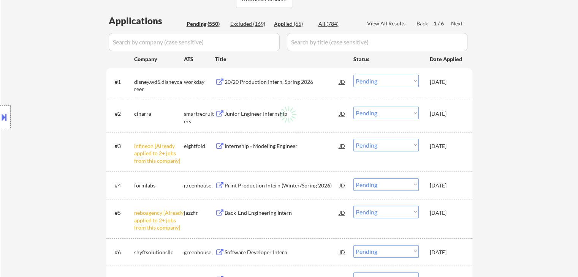
select select ""pending""
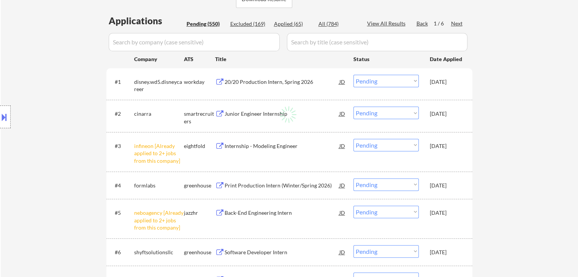
select select ""pending""
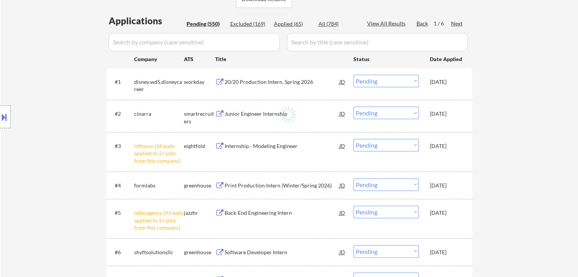
select select ""pending""
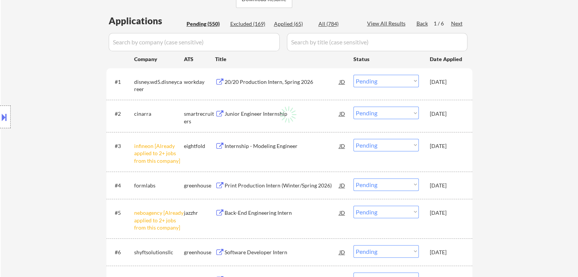
select select ""pending""
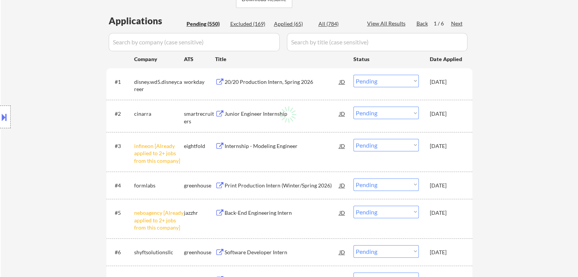
select select ""pending""
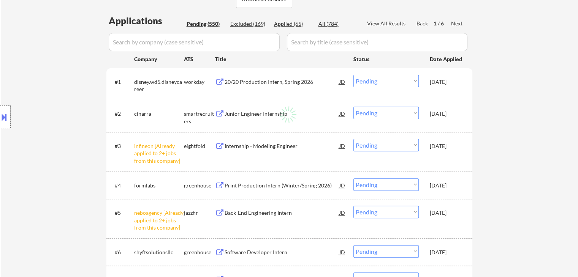
select select ""pending""
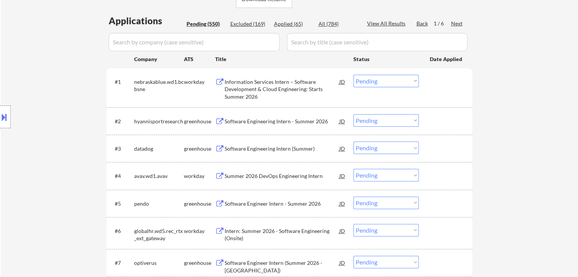
click at [368, 205] on select "Choose an option... Pending Applied Excluded (Questions) Excluded (Expired) Exc…" at bounding box center [385, 203] width 65 height 13
select select ""excluded__bad_match_""
click at [353, 197] on select "Choose an option... Pending Applied Excluded (Questions) Excluded (Expired) Exc…" at bounding box center [385, 203] width 65 height 13
click at [397, 173] on select "Choose an option... Pending Applied Excluded (Questions) Excluded (Expired) Exc…" at bounding box center [385, 175] width 65 height 13
select select ""excluded__bad_match_""
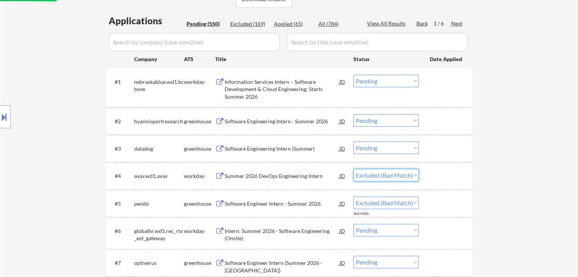
click at [353, 169] on select "Choose an option... Pending Applied Excluded (Questions) Excluded (Expired) Exc…" at bounding box center [385, 175] width 65 height 13
click at [395, 152] on select "Choose an option... Pending Applied Excluded (Questions) Excluded (Expired) Exc…" at bounding box center [385, 148] width 65 height 13
select select ""excluded__bad_match_""
click at [353, 142] on select "Choose an option... Pending Applied Excluded (Questions) Excluded (Expired) Exc…" at bounding box center [385, 148] width 65 height 13
drag, startPoint x: 389, startPoint y: 122, endPoint x: 389, endPoint y: 126, distance: 4.2
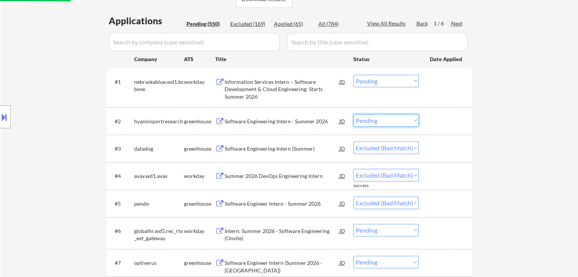
click at [389, 123] on select "Choose an option... Pending Applied Excluded (Questions) Excluded (Expired) Exc…" at bounding box center [385, 120] width 65 height 13
select select ""excluded__bad_match_""
click at [353, 114] on select "Choose an option... Pending Applied Excluded (Questions) Excluded (Expired) Exc…" at bounding box center [385, 120] width 65 height 13
click at [383, 81] on select "Choose an option... Pending Applied Excluded (Questions) Excluded (Expired) Exc…" at bounding box center [385, 81] width 65 height 13
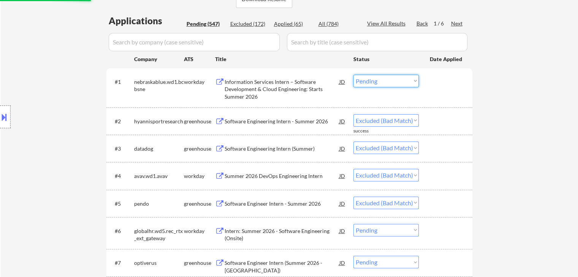
select select ""excluded__bad_match_""
click at [353, 75] on select "Choose an option... Pending Applied Excluded (Questions) Excluded (Expired) Exc…" at bounding box center [385, 81] width 65 height 13
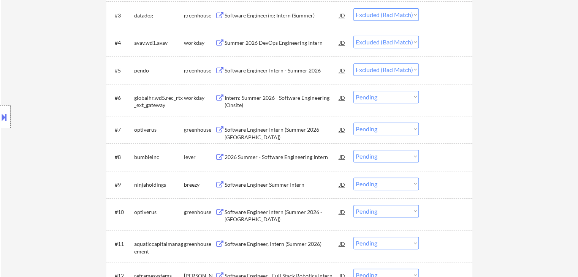
scroll to position [342, 0]
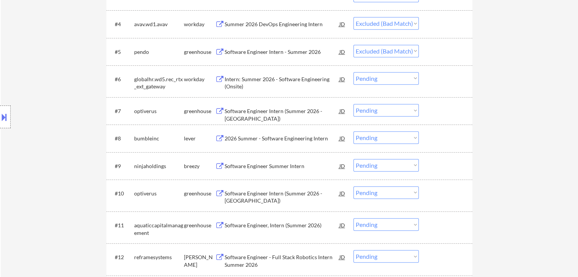
drag, startPoint x: 397, startPoint y: 80, endPoint x: 396, endPoint y: 84, distance: 3.9
click at [397, 81] on select "Choose an option... Pending Applied Excluded (Questions) Excluded (Expired) Exc…" at bounding box center [385, 78] width 65 height 13
select select ""excluded__bad_match_""
click at [353, 72] on select "Choose an option... Pending Applied Excluded (Questions) Excluded (Expired) Exc…" at bounding box center [385, 78] width 65 height 13
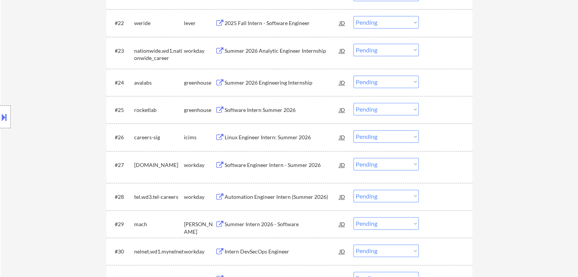
scroll to position [912, 0]
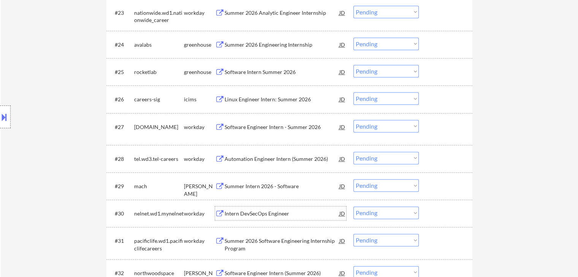
click at [280, 212] on div "Intern DevSecOps Engineer" at bounding box center [281, 214] width 115 height 8
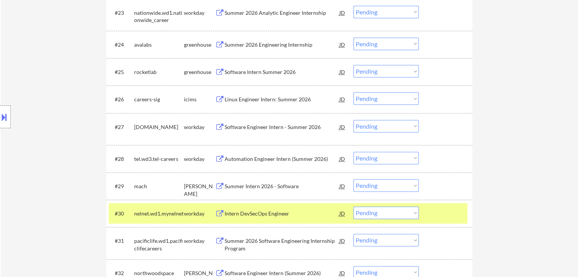
select select ""pending""
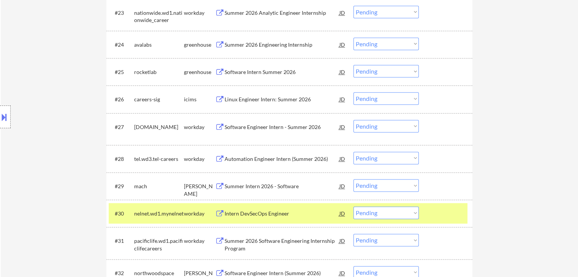
select select ""pending""
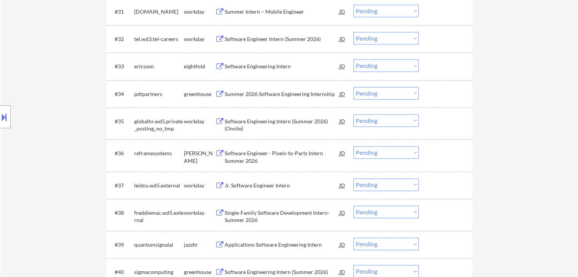
scroll to position [1140, 0]
click at [273, 69] on div "Software Engineering Intern" at bounding box center [281, 66] width 115 height 8
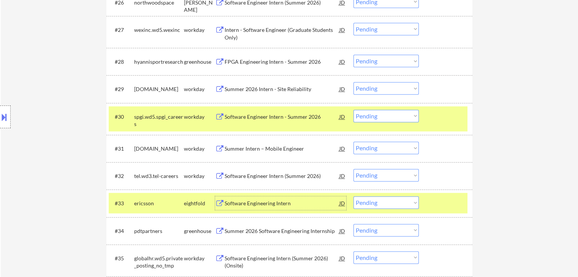
scroll to position [1026, 0]
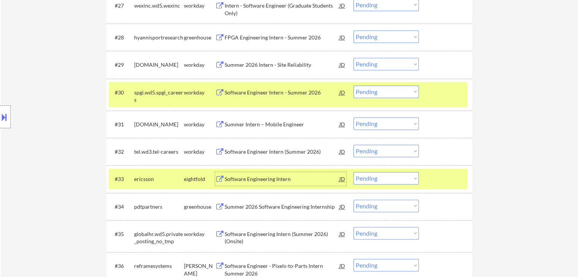
click at [193, 93] on div "workday" at bounding box center [199, 93] width 31 height 8
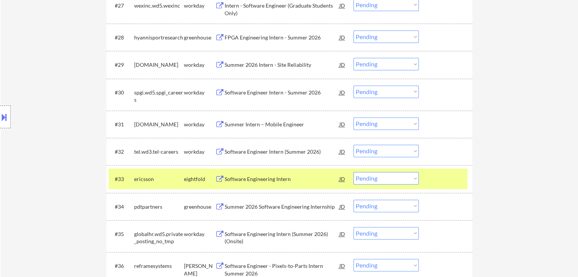
scroll to position [1102, 0]
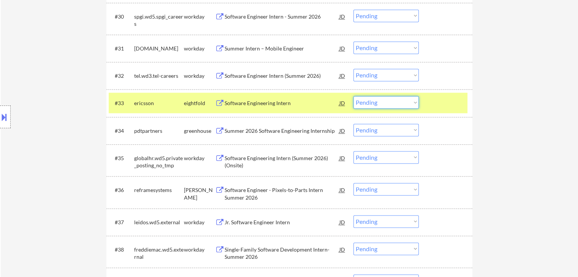
drag, startPoint x: 383, startPoint y: 98, endPoint x: 392, endPoint y: 107, distance: 12.4
click at [383, 98] on select "Choose an option... Pending Applied Excluded (Questions) Excluded (Expired) Exc…" at bounding box center [385, 102] width 65 height 13
click at [353, 96] on select "Choose an option... Pending Applied Excluded (Questions) Excluded (Expired) Exc…" at bounding box center [385, 102] width 65 height 13
select select ""pending""
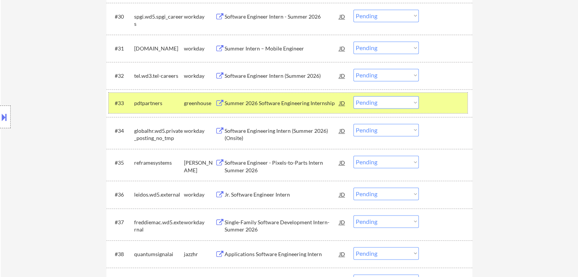
drag, startPoint x: 163, startPoint y: 104, endPoint x: 172, endPoint y: 104, distance: 8.7
click at [164, 104] on div "pdtpartners" at bounding box center [159, 104] width 50 height 8
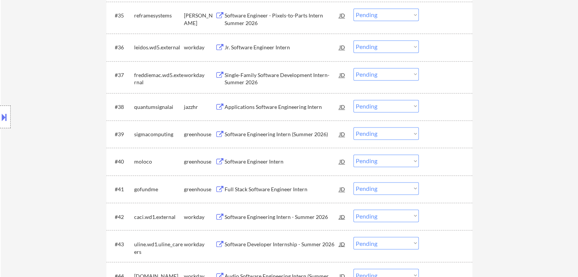
scroll to position [1253, 0]
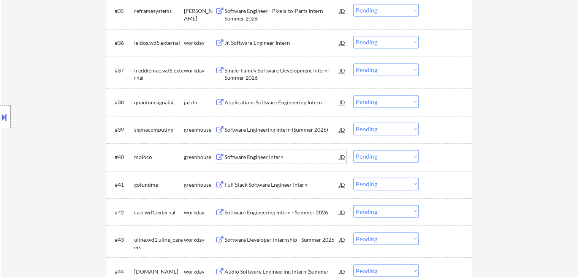
click at [275, 158] on div "Software Engineer Intern" at bounding box center [281, 157] width 115 height 8
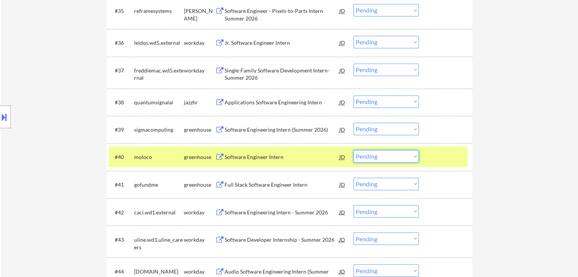
drag, startPoint x: 407, startPoint y: 152, endPoint x: 404, endPoint y: 155, distance: 4.3
click at [407, 153] on select "Choose an option... Pending Applied Excluded (Questions) Excluded (Expired) Exc…" at bounding box center [385, 156] width 65 height 13
click at [353, 150] on select "Choose an option... Pending Applied Excluded (Questions) Excluded (Expired) Exc…" at bounding box center [385, 156] width 65 height 13
select select ""pending""
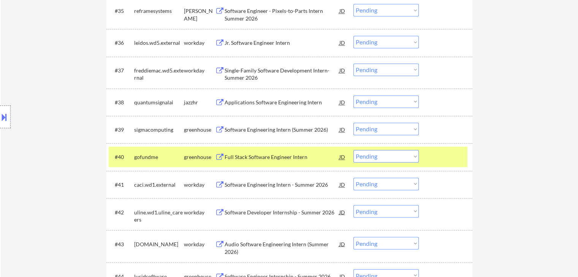
click at [304, 159] on div "Full Stack Software Engineer Intern" at bounding box center [281, 157] width 115 height 8
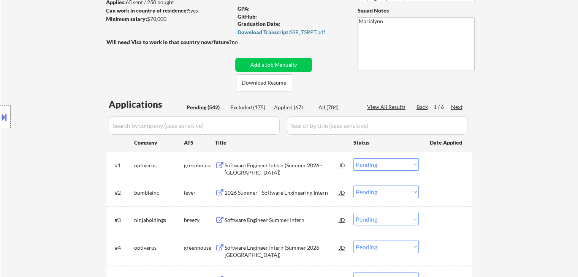
scroll to position [38, 0]
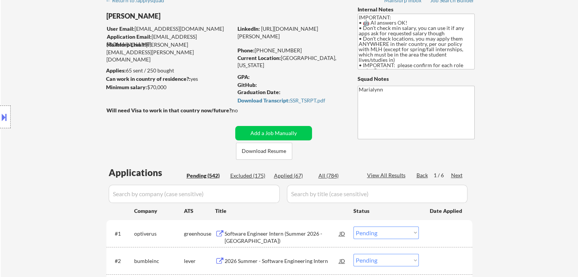
click at [156, 199] on input "input" at bounding box center [194, 194] width 171 height 18
paste input "gofundme"
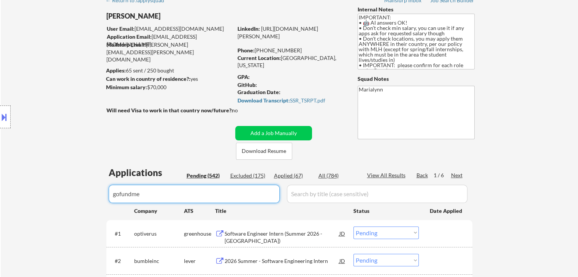
type input "gofundme"
click at [326, 172] on div "All (784)" at bounding box center [337, 176] width 38 height 8
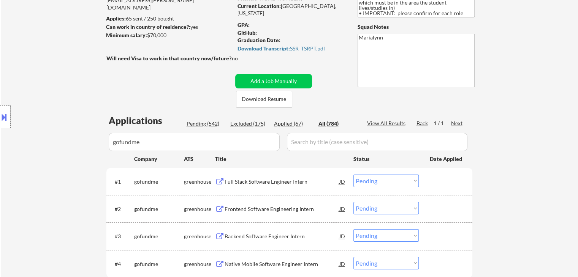
scroll to position [190, 0]
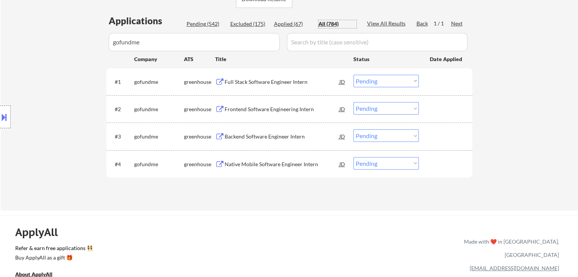
click at [380, 85] on select "Choose an option... Pending Applied Excluded (Questions) Excluded (Expired) Exc…" at bounding box center [385, 81] width 65 height 13
select select ""applied""
click at [353, 75] on select "Choose an option... Pending Applied Excluded (Questions) Excluded (Expired) Exc…" at bounding box center [385, 81] width 65 height 13
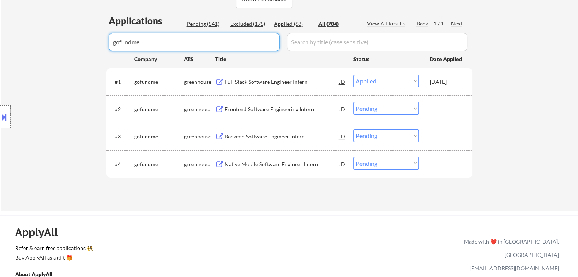
drag, startPoint x: 223, startPoint y: 44, endPoint x: 0, endPoint y: 100, distance: 230.3
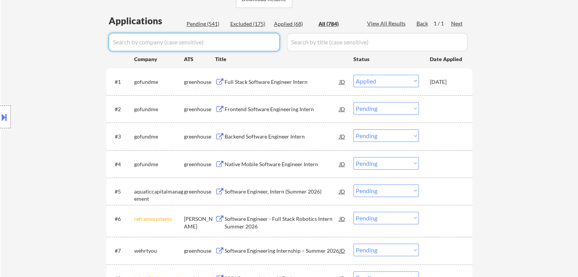
select select ""applied""
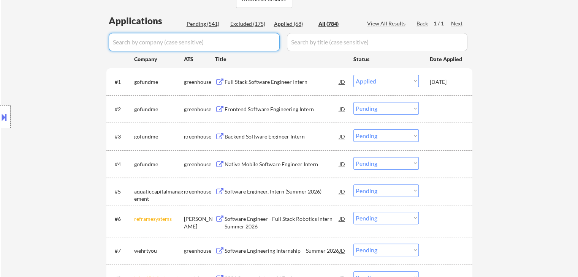
select select ""applied""
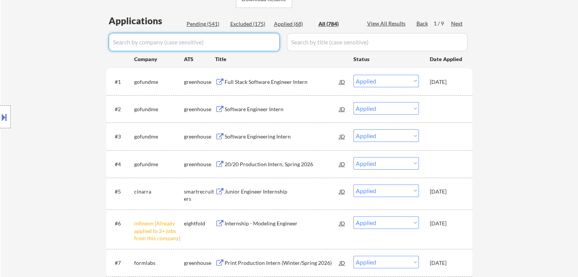
drag, startPoint x: 197, startPoint y: 23, endPoint x: 203, endPoint y: 34, distance: 12.4
click at [197, 24] on div "Pending (541)" at bounding box center [206, 24] width 38 height 8
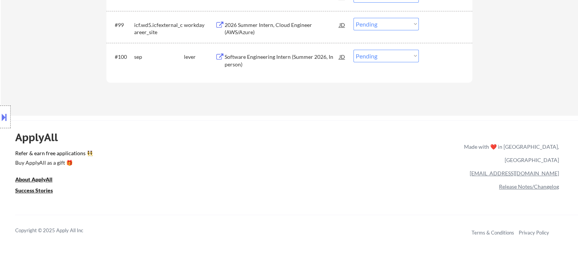
scroll to position [3045, 0]
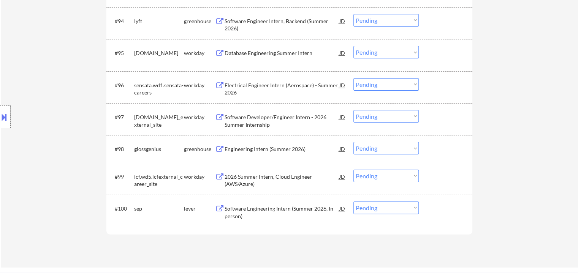
click at [387, 207] on select "Choose an option... Pending Applied Excluded (Questions) Excluded (Expired) Exc…" at bounding box center [385, 208] width 65 height 13
click at [353, 202] on select "Choose an option... Pending Applied Excluded (Questions) Excluded (Expired) Exc…" at bounding box center [385, 208] width 65 height 13
click at [360, 177] on select "Choose an option... Pending Applied Excluded (Questions) Excluded (Expired) Exc…" at bounding box center [385, 176] width 65 height 13
click at [353, 170] on select "Choose an option... Pending Applied Excluded (Questions) Excluded (Expired) Exc…" at bounding box center [385, 176] width 65 height 13
click at [379, 111] on div "#97 nasdaq.wd1.global_external_site workday Software Developer/Engineer Intern …" at bounding box center [288, 119] width 359 height 25
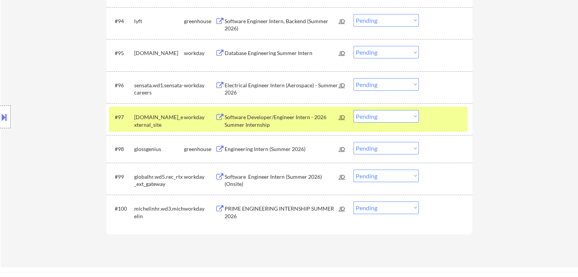
drag, startPoint x: 394, startPoint y: 117, endPoint x: 395, endPoint y: 121, distance: 4.6
click at [394, 117] on select "Choose an option... Pending Applied Excluded (Questions) Excluded (Expired) Exc…" at bounding box center [385, 116] width 65 height 13
click at [353, 110] on select "Choose an option... Pending Applied Excluded (Questions) Excluded (Expired) Exc…" at bounding box center [385, 116] width 65 height 13
drag, startPoint x: 190, startPoint y: 122, endPoint x: 208, endPoint y: 120, distance: 17.5
click at [191, 122] on div "workday" at bounding box center [199, 117] width 31 height 14
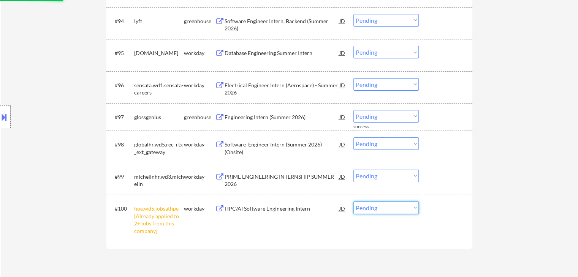
drag, startPoint x: 374, startPoint y: 204, endPoint x: 380, endPoint y: 209, distance: 7.3
click at [374, 204] on select "Choose an option... Pending Applied Excluded (Questions) Excluded (Expired) Exc…" at bounding box center [385, 208] width 65 height 13
click at [353, 202] on select "Choose an option... Pending Applied Excluded (Questions) Excluded (Expired) Exc…" at bounding box center [385, 208] width 65 height 13
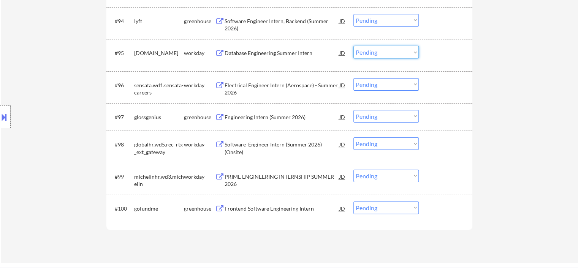
click at [364, 50] on select "Choose an option... Pending Applied Excluded (Questions) Excluded (Expired) Exc…" at bounding box center [385, 52] width 65 height 13
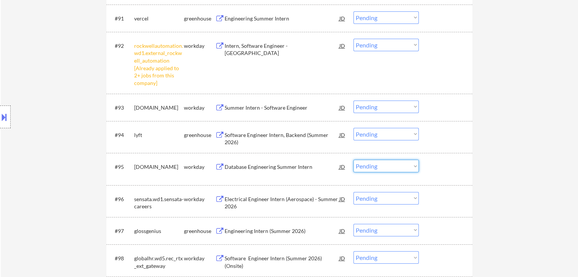
scroll to position [2817, 0]
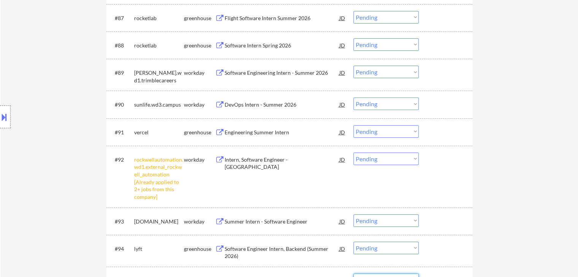
click at [384, 158] on select "Choose an option... Pending Applied Excluded (Questions) Excluded (Expired) Exc…" at bounding box center [385, 159] width 65 height 13
click at [353, 153] on select "Choose an option... Pending Applied Excluded (Questions) Excluded (Expired) Exc…" at bounding box center [385, 159] width 65 height 13
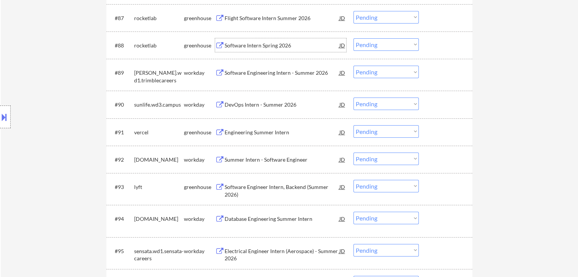
click at [243, 47] on div "Software Intern Spring 2026" at bounding box center [281, 46] width 115 height 8
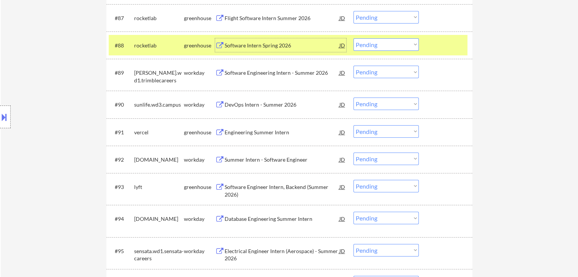
click at [311, 48] on div "Software Intern Spring 2026" at bounding box center [281, 46] width 115 height 8
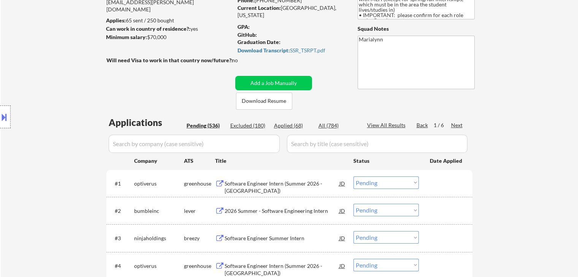
scroll to position [152, 0]
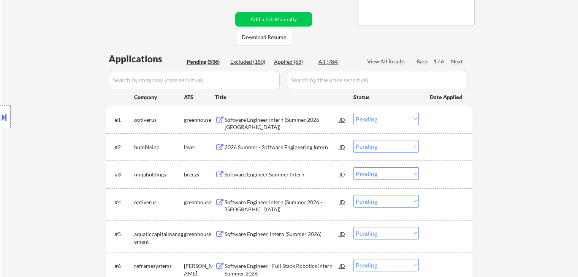
click at [459, 63] on div "Next" at bounding box center [457, 62] width 12 height 8
click at [458, 63] on div "Next" at bounding box center [457, 62] width 12 height 8
click at [419, 62] on div "Back" at bounding box center [422, 62] width 12 height 8
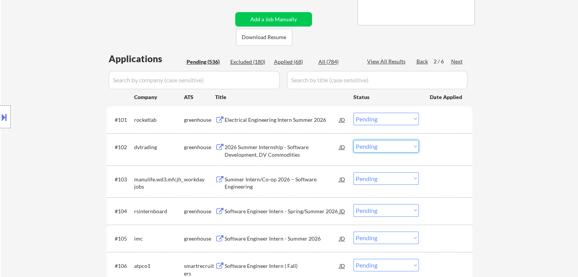
drag, startPoint x: 386, startPoint y: 149, endPoint x: 385, endPoint y: 152, distance: 3.9
click at [386, 149] on select "Choose an option... Pending Applied Excluded (Questions) Excluded (Expired) Exc…" at bounding box center [385, 146] width 65 height 13
click at [353, 140] on select "Choose an option... Pending Applied Excluded (Questions) Excluded (Expired) Exc…" at bounding box center [385, 146] width 65 height 13
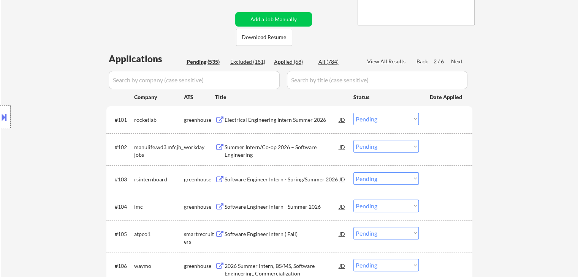
click at [307, 151] on div "Summer Intern/Co-op 2026 – Software Engineering" at bounding box center [281, 151] width 115 height 15
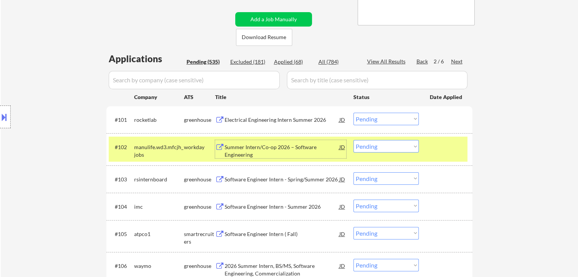
click at [162, 148] on div "manulife.wd3.mfcjh_jobs" at bounding box center [159, 151] width 50 height 15
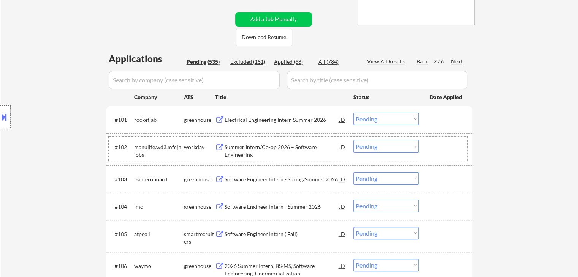
click at [276, 233] on div "Software Engineer Intern ( Fall)" at bounding box center [281, 235] width 115 height 8
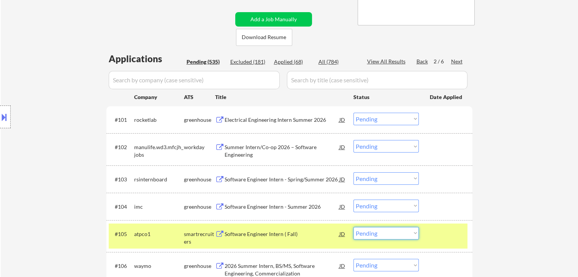
click at [383, 236] on select "Choose an option... Pending Applied Excluded (Questions) Excluded (Expired) Exc…" at bounding box center [385, 233] width 65 height 13
click at [353, 227] on select "Choose an option... Pending Applied Excluded (Questions) Excluded (Expired) Exc…" at bounding box center [385, 233] width 65 height 13
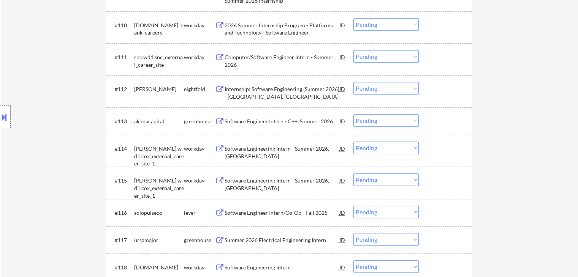
scroll to position [532, 0]
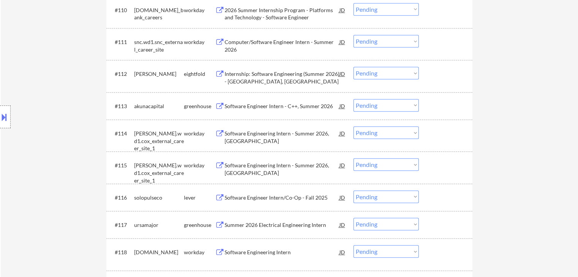
click at [313, 199] on div "Software Engineer Intern/Co-Op - Fall 2025" at bounding box center [281, 198] width 115 height 8
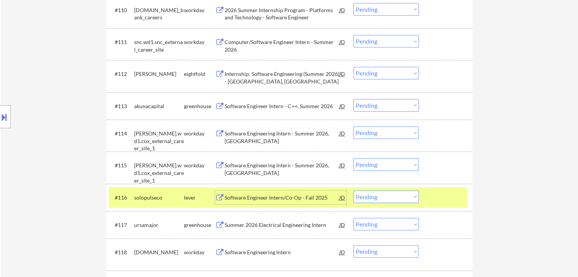
click at [200, 201] on div "lever" at bounding box center [199, 198] width 31 height 8
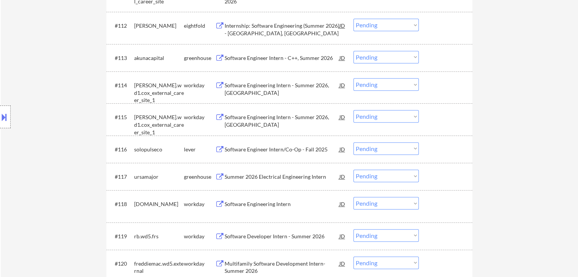
scroll to position [684, 0]
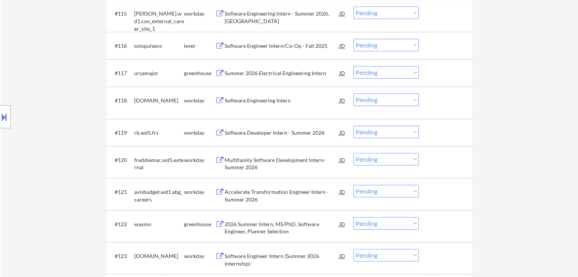
click at [280, 100] on div "Software Engineering Intern" at bounding box center [281, 101] width 115 height 8
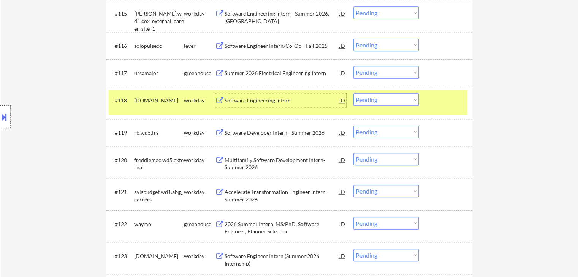
drag, startPoint x: 386, startPoint y: 97, endPoint x: 384, endPoint y: 102, distance: 5.8
click at [386, 98] on select "Choose an option... Pending Applied Excluded (Questions) Excluded (Expired) Exc…" at bounding box center [385, 99] width 65 height 13
click at [353, 93] on select "Choose an option... Pending Applied Excluded (Questions) Excluded (Expired) Exc…" at bounding box center [385, 99] width 65 height 13
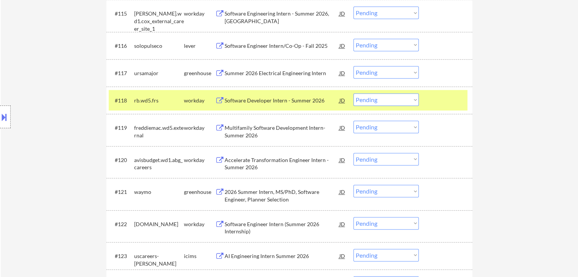
click at [386, 160] on select "Choose an option... Pending Applied Excluded (Questions) Excluded (Expired) Exc…" at bounding box center [385, 159] width 65 height 13
click at [353, 153] on select "Choose an option... Pending Applied Excluded (Questions) Excluded (Expired) Exc…" at bounding box center [385, 159] width 65 height 13
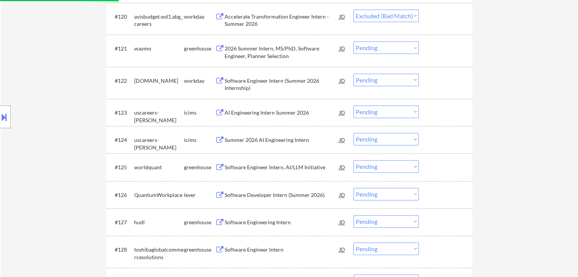
scroll to position [836, 0]
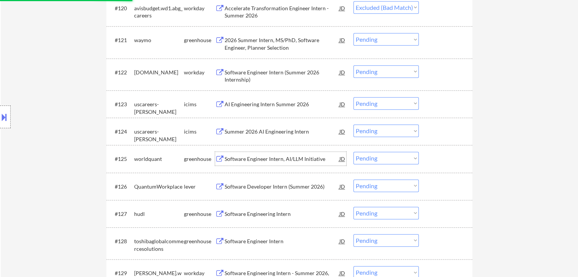
click at [313, 160] on div "Software Engineer Intern, AI/LLM Initiative" at bounding box center [281, 159] width 115 height 8
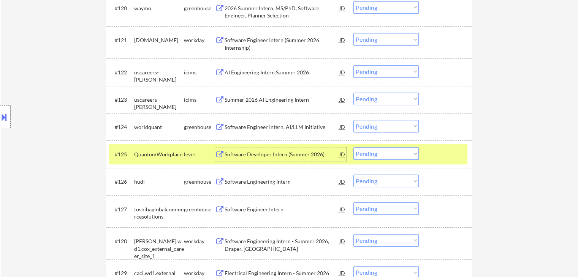
click at [384, 127] on select "Choose an option... Pending Applied Excluded (Questions) Excluded (Expired) Exc…" at bounding box center [385, 126] width 65 height 13
click at [353, 120] on select "Choose an option... Pending Applied Excluded (Questions) Excluded (Expired) Exc…" at bounding box center [385, 126] width 65 height 13
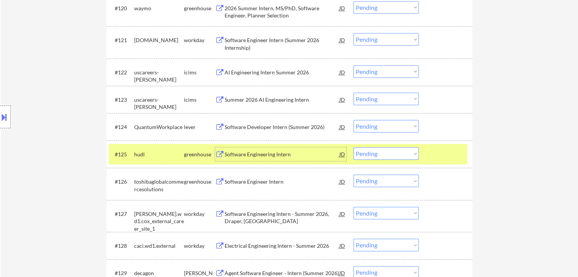
click at [273, 154] on div "Software Engineering Intern" at bounding box center [281, 155] width 115 height 8
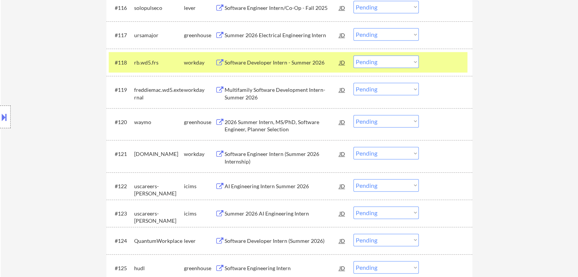
scroll to position [722, 0]
click at [198, 62] on div "workday" at bounding box center [199, 63] width 31 height 8
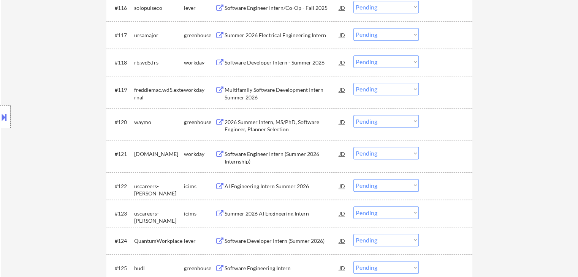
scroll to position [684, 0]
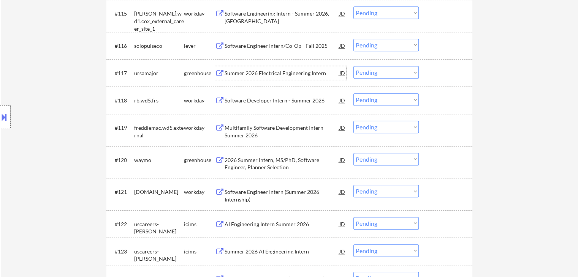
click at [296, 72] on div "Summer 2026 Electrical Engineering Intern" at bounding box center [281, 74] width 115 height 8
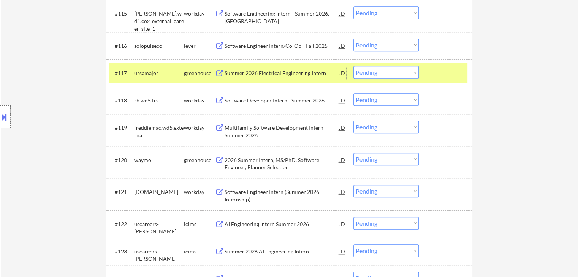
drag, startPoint x: 384, startPoint y: 73, endPoint x: 389, endPoint y: 78, distance: 6.2
click at [384, 73] on select "Choose an option... Pending Applied Excluded (Questions) Excluded (Expired) Exc…" at bounding box center [385, 72] width 65 height 13
click at [353, 66] on select "Choose an option... Pending Applied Excluded (Questions) Excluded (Expired) Exc…" at bounding box center [385, 72] width 65 height 13
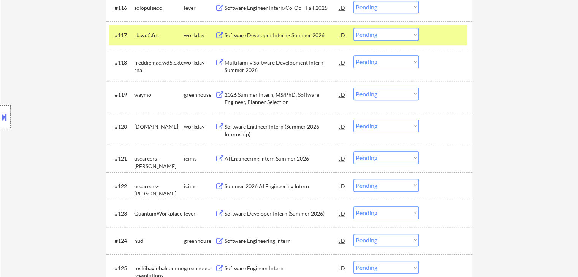
scroll to position [798, 0]
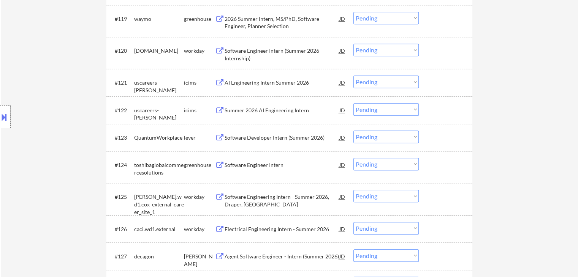
click at [266, 163] on div "Software Engineer Intern" at bounding box center [281, 165] width 115 height 8
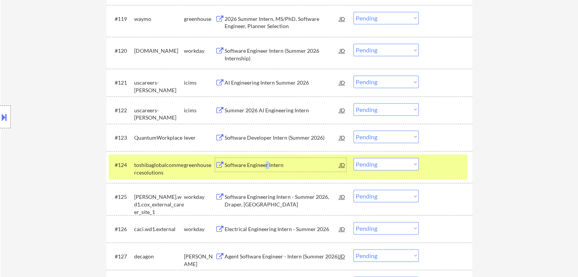
click at [389, 166] on select "Choose an option... Pending Applied Excluded (Questions) Excluded (Expired) Exc…" at bounding box center [385, 164] width 65 height 13
click at [353, 158] on select "Choose an option... Pending Applied Excluded (Questions) Excluded (Expired) Exc…" at bounding box center [385, 164] width 65 height 13
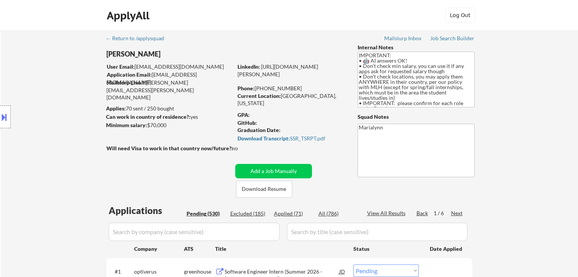
select select ""pending""
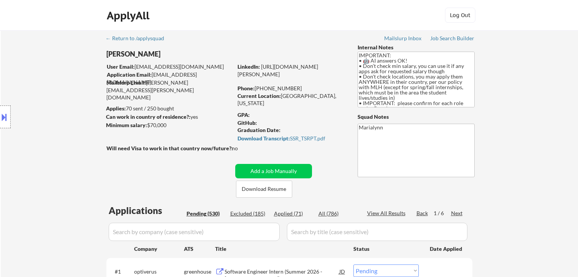
select select ""pending""
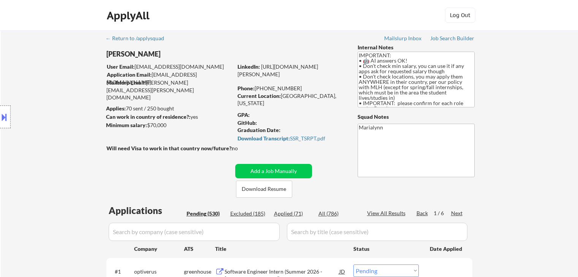
select select ""pending""
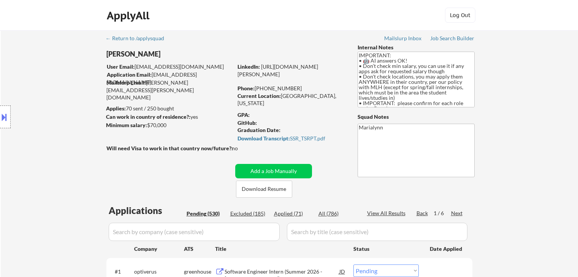
select select ""pending""
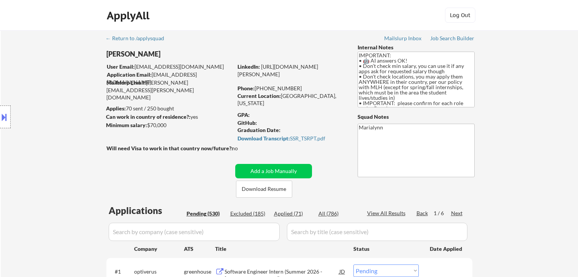
select select ""pending""
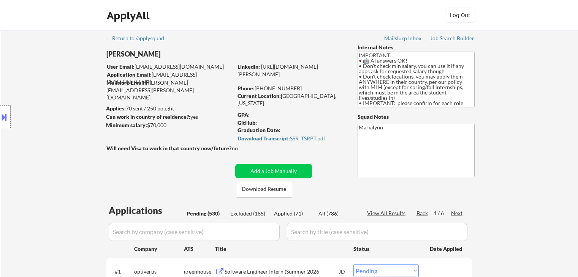
select select ""pending""
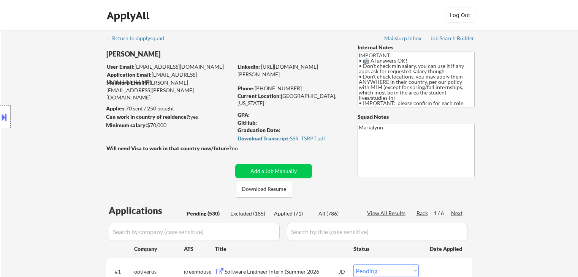
select select ""pending""
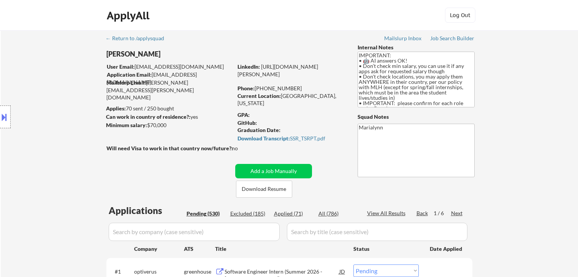
select select ""pending""
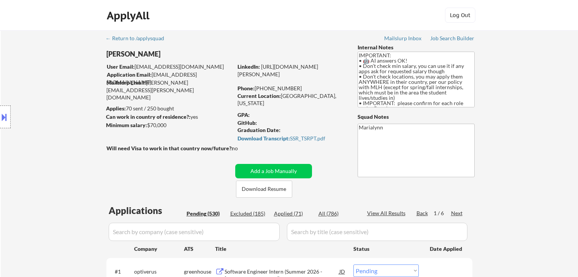
select select ""pending""
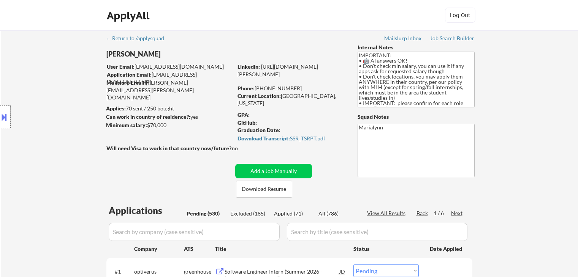
select select ""pending""
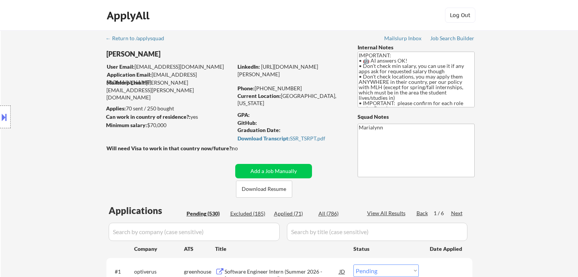
select select ""pending""
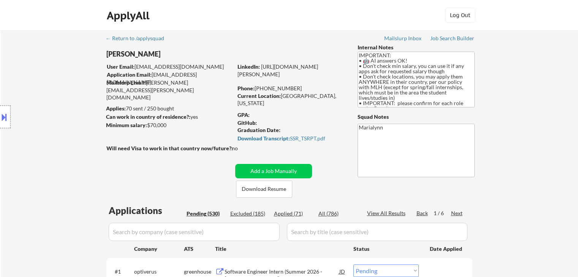
select select ""pending""
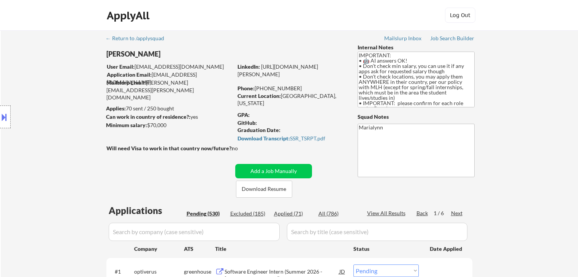
select select ""pending""
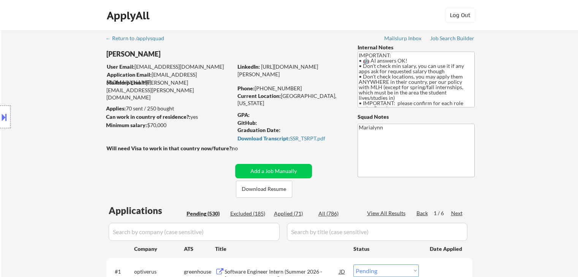
select select ""pending""
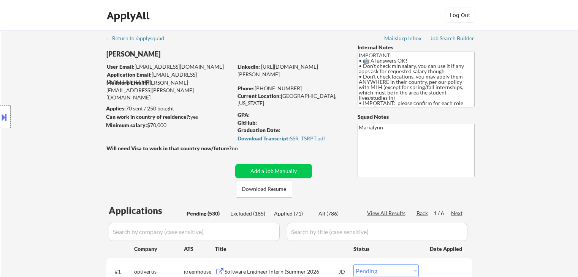
select select ""pending""
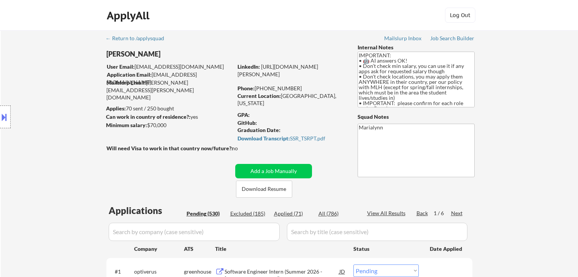
select select ""pending""
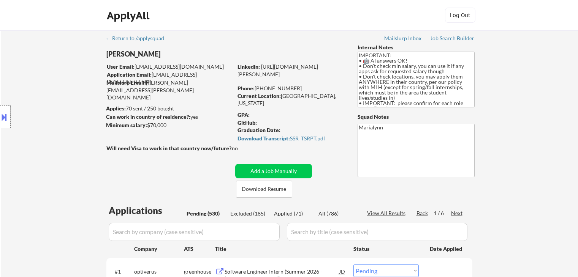
select select ""pending""
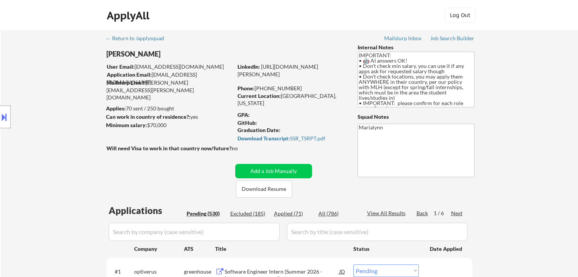
select select ""pending""
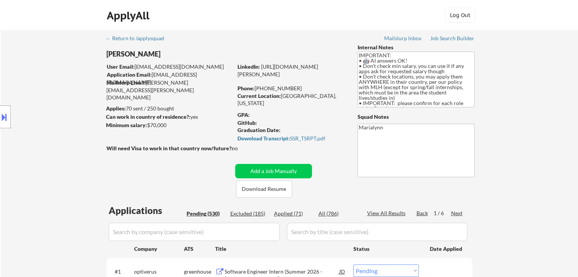
select select ""pending""
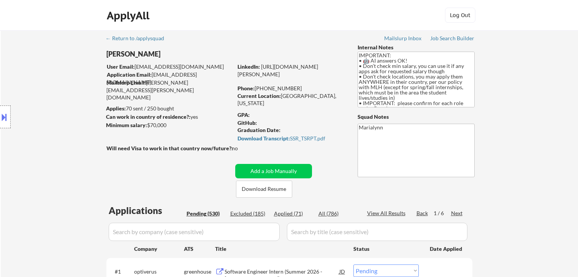
select select ""pending""
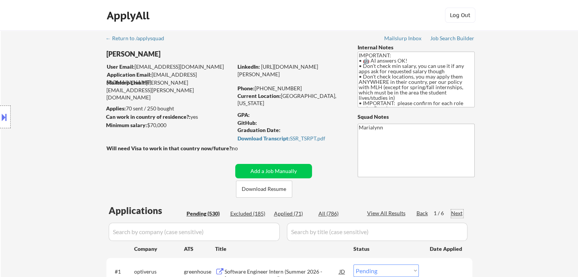
click at [462, 212] on div "Next" at bounding box center [457, 214] width 12 height 8
click at [460, 212] on div "Next" at bounding box center [457, 214] width 12 height 8
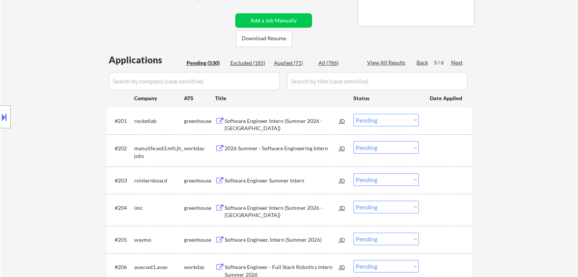
scroll to position [152, 0]
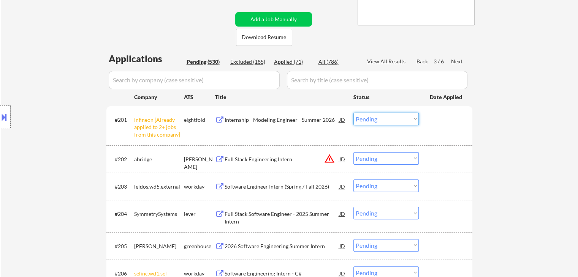
drag, startPoint x: 389, startPoint y: 119, endPoint x: 393, endPoint y: 125, distance: 7.2
click at [390, 119] on select "Choose an option... Pending Applied Excluded (Questions) Excluded (Expired) Exc…" at bounding box center [385, 119] width 65 height 13
click at [353, 113] on select "Choose an option... Pending Applied Excluded (Questions) Excluded (Expired) Exc…" at bounding box center [385, 119] width 65 height 13
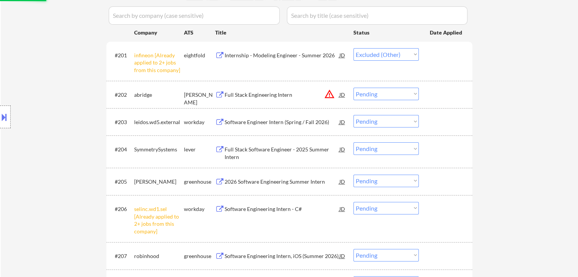
scroll to position [304, 0]
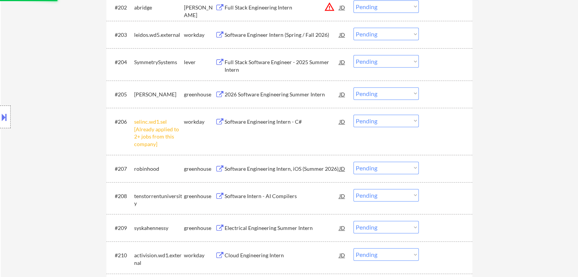
drag, startPoint x: 384, startPoint y: 112, endPoint x: 390, endPoint y: 121, distance: 10.9
click at [387, 116] on div "#206 selinc.wd1.sel [Already applied to 2+ jobs from this company] workday Soft…" at bounding box center [288, 131] width 359 height 40
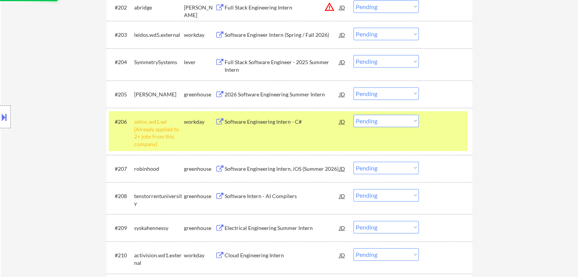
select select ""pending""
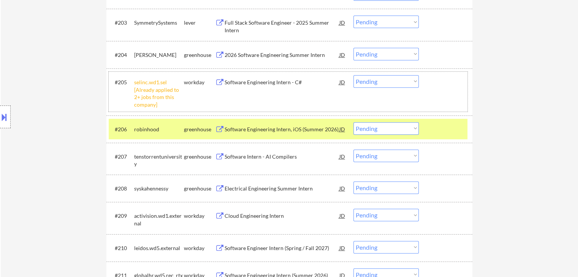
click at [398, 103] on div "#205 selinc.wd1.sel [Already applied to 2+ jobs from this company] workday Soft…" at bounding box center [288, 92] width 359 height 40
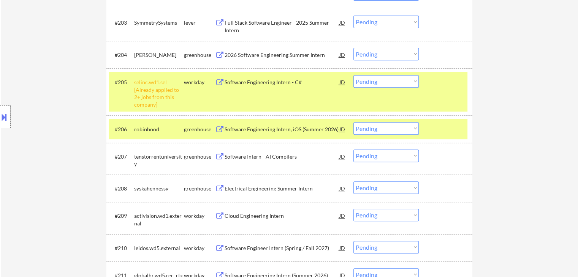
drag, startPoint x: 149, startPoint y: 85, endPoint x: 159, endPoint y: 111, distance: 27.3
click at [150, 87] on div "selinc.wd1.sel [Already applied to 2+ jobs from this company]" at bounding box center [159, 94] width 50 height 30
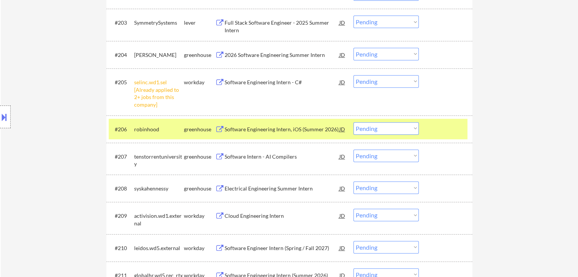
click at [166, 119] on div "#206 robinhood greenhouse Software Engineering Intern, iOS (Summer 2026) JD Cho…" at bounding box center [288, 129] width 359 height 21
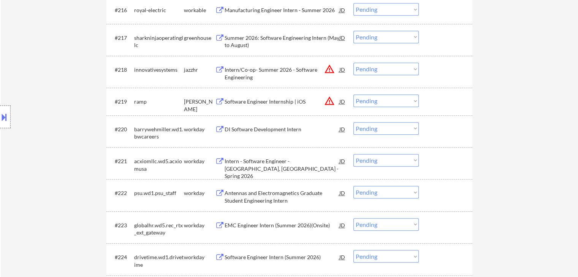
scroll to position [722, 0]
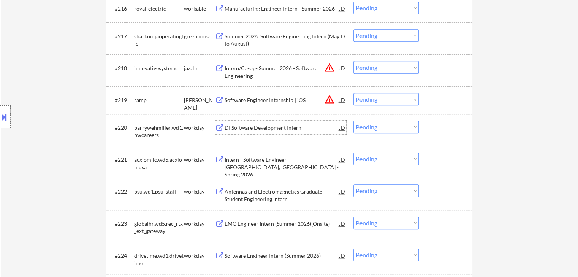
click at [254, 128] on div "DI Software Development Intern" at bounding box center [281, 128] width 115 height 8
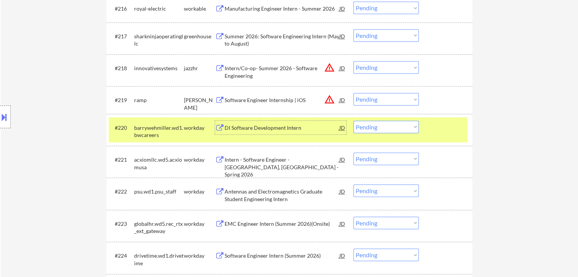
click at [198, 122] on div "workday" at bounding box center [199, 128] width 31 height 14
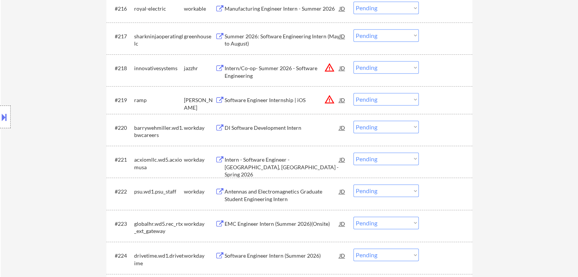
click at [270, 128] on div "DI Software Development Intern" at bounding box center [281, 128] width 115 height 8
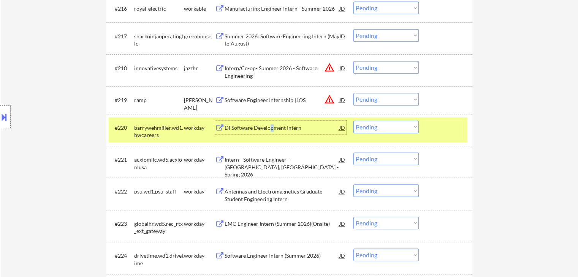
scroll to position [760, 0]
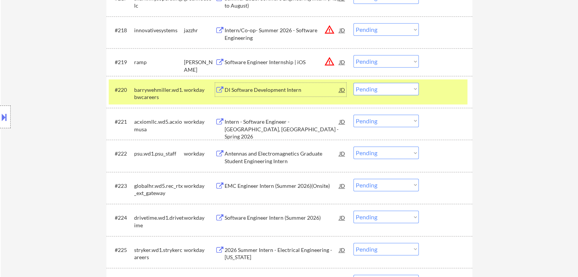
click at [268, 158] on div "Antennas and Electromagnetics Graduate Student Engineering Intern" at bounding box center [281, 157] width 115 height 15
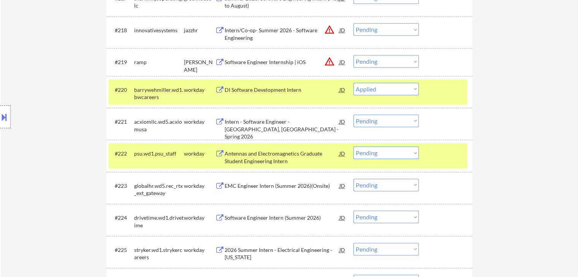
select select ""pending""
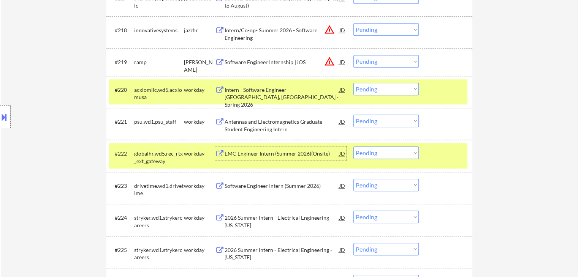
drag, startPoint x: 164, startPoint y: 168, endPoint x: 172, endPoint y: 133, distance: 35.8
click at [164, 167] on div "#222 globalhr.wd5.rec_rtx_ext_gateway workday EMC Engineer Intern (Summer 2026)…" at bounding box center [288, 155] width 359 height 25
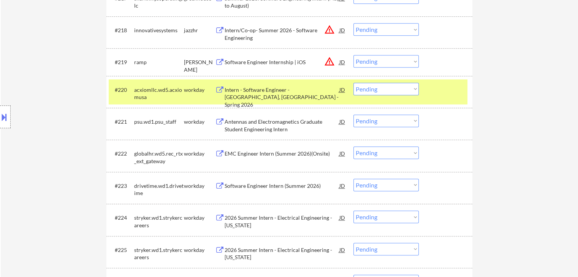
click at [174, 90] on div "acxiomllc.wd5.acxiomusa" at bounding box center [159, 93] width 50 height 15
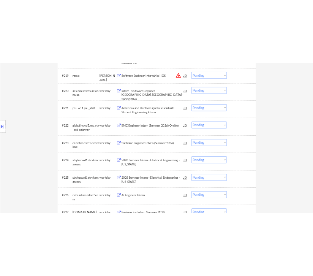
scroll to position [836, 0]
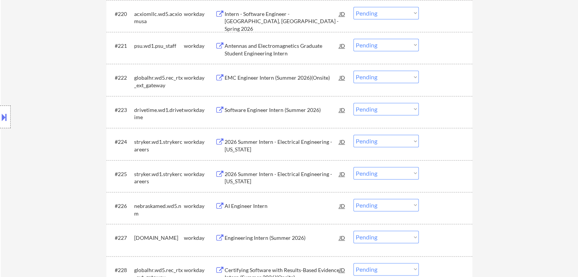
click at [231, 209] on div "AI Engineer Intern" at bounding box center [281, 206] width 115 height 8
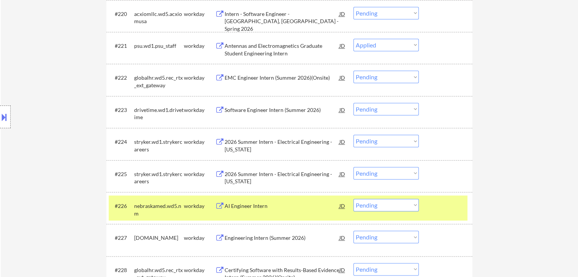
select select ""pending""
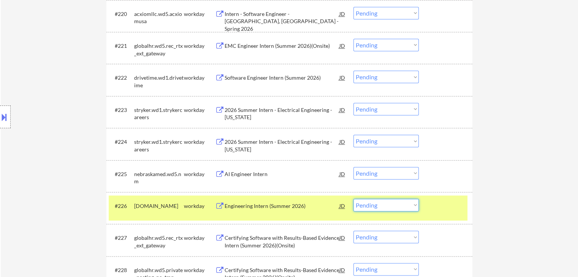
click at [384, 201] on select "Choose an option... Pending Applied Excluded (Questions) Excluded (Expired) Exc…" at bounding box center [385, 205] width 65 height 13
click at [353, 199] on select "Choose an option... Pending Applied Excluded (Questions) Excluded (Expired) Exc…" at bounding box center [385, 205] width 65 height 13
select select ""pending""
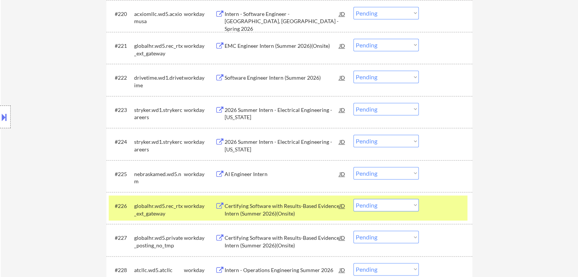
click at [199, 207] on div "workday" at bounding box center [199, 206] width 31 height 8
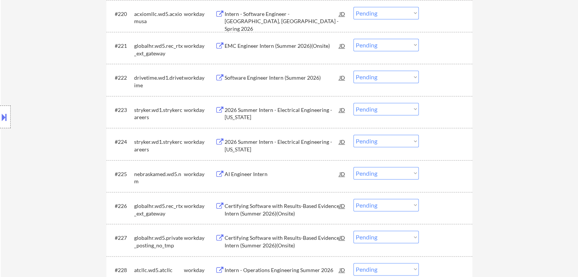
select select ""pending""
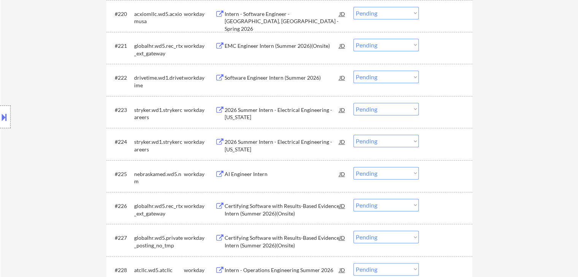
select select ""pending""
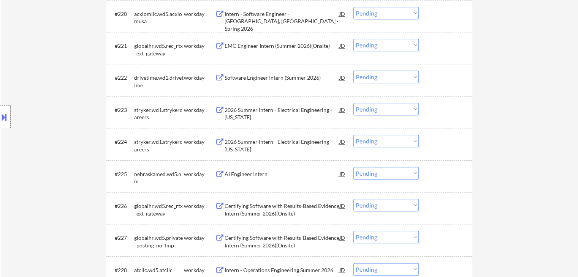
select select ""pending""
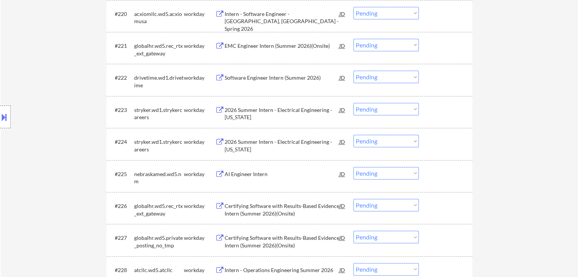
select select ""pending""
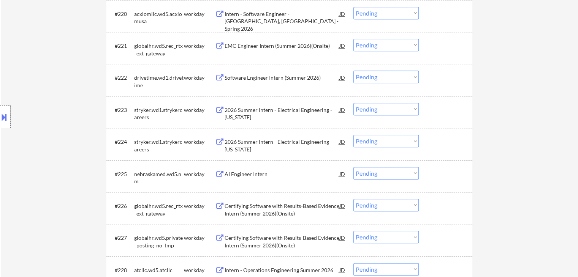
select select ""pending""
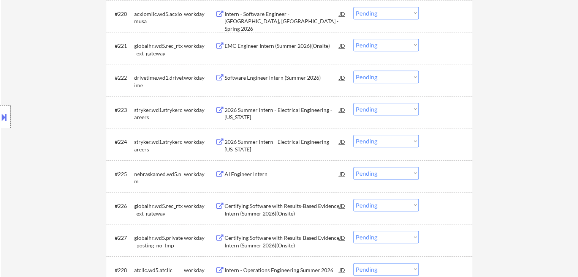
select select ""pending""
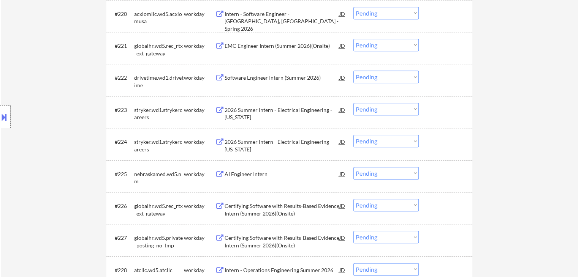
select select ""pending""
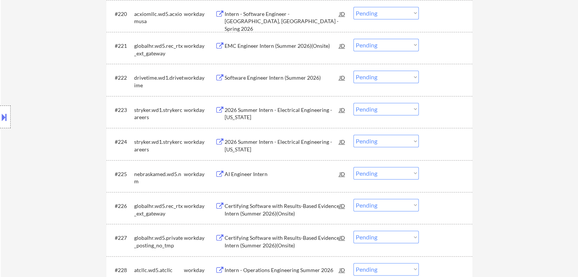
select select ""pending""
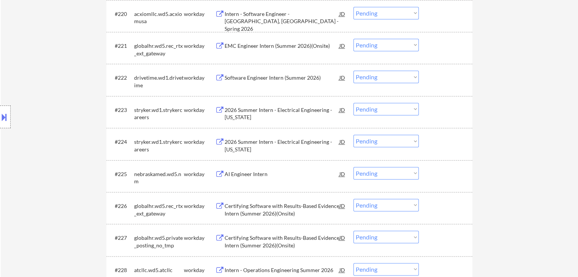
select select ""pending""
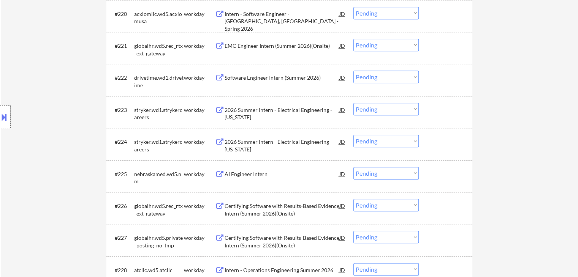
select select ""pending""
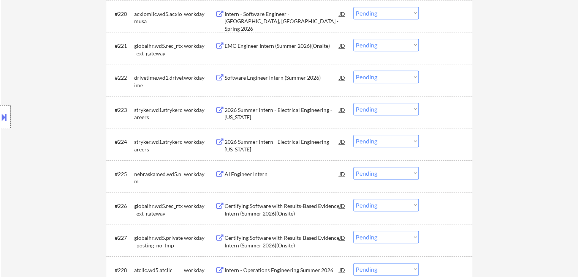
select select ""pending""
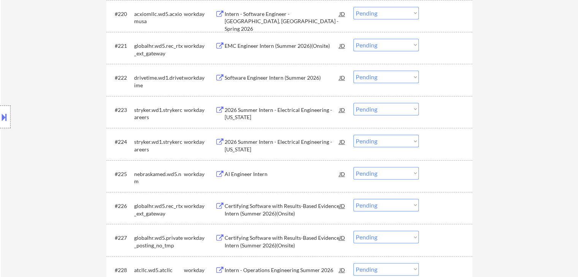
select select ""pending""
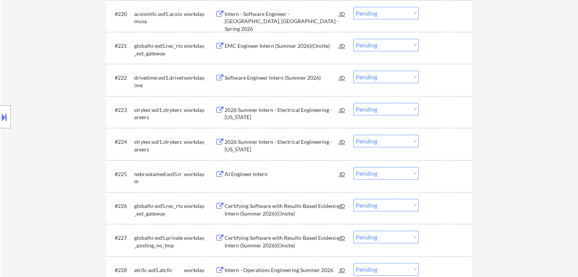
select select ""pending""
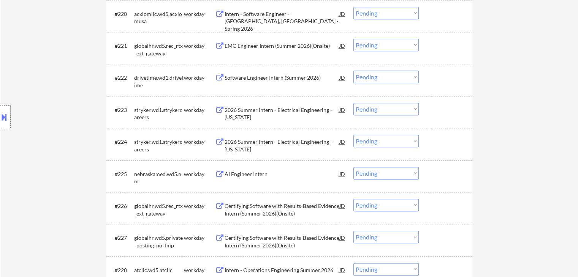
select select ""pending""
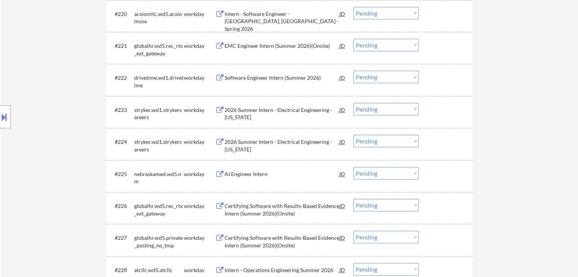
select select ""pending""
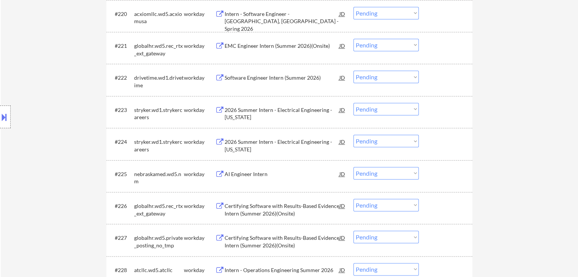
select select ""pending""
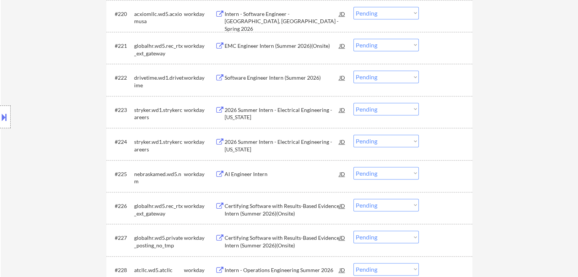
select select ""pending""
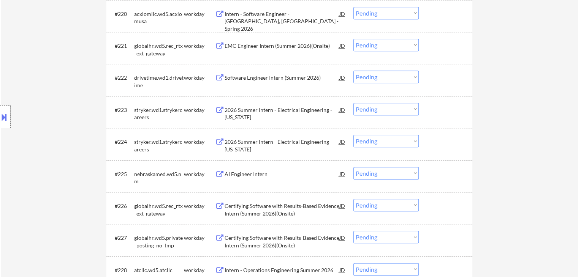
select select ""pending""
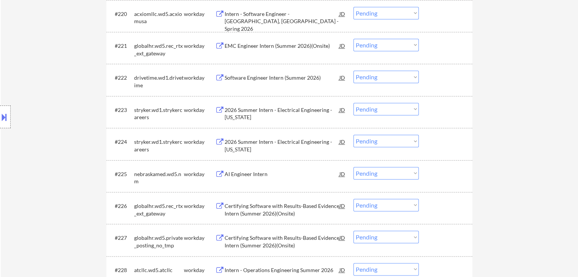
select select ""pending""
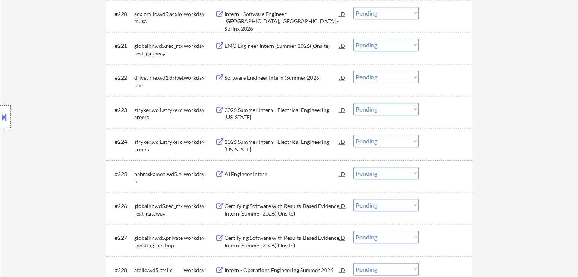
select select ""pending""
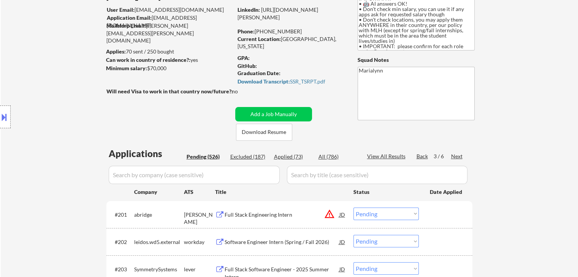
scroll to position [0, 0]
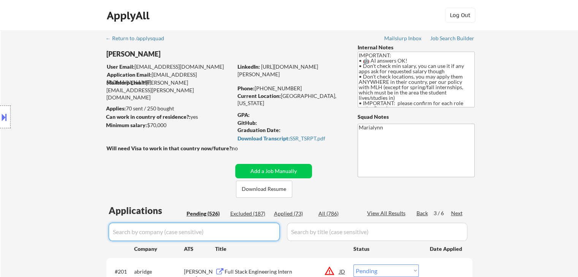
click at [184, 234] on input "input" at bounding box center [194, 232] width 171 height 18
paste input "nebraskamed"
click at [326, 212] on div "All (786)" at bounding box center [337, 214] width 38 height 8
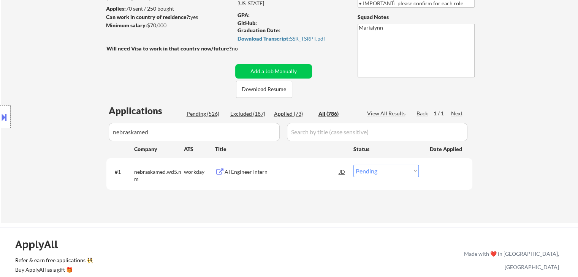
scroll to position [152, 0]
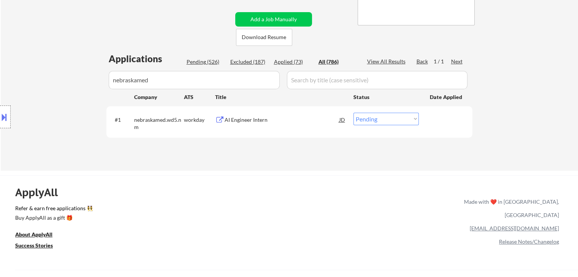
drag, startPoint x: 389, startPoint y: 120, endPoint x: 389, endPoint y: 125, distance: 4.6
click at [389, 120] on select "Choose an option... Pending Applied Excluded (Questions) Excluded (Expired) Exc…" at bounding box center [385, 119] width 65 height 13
click at [353, 113] on select "Choose an option... Pending Applied Excluded (Questions) Excluded (Expired) Exc…" at bounding box center [385, 119] width 65 height 13
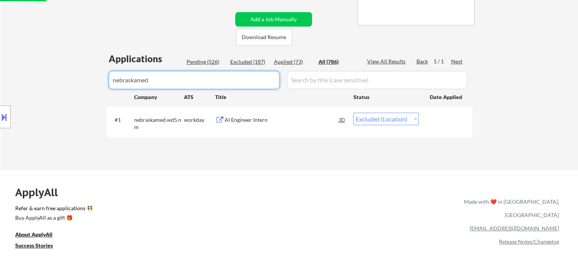
drag, startPoint x: 168, startPoint y: 87, endPoint x: 0, endPoint y: 61, distance: 169.9
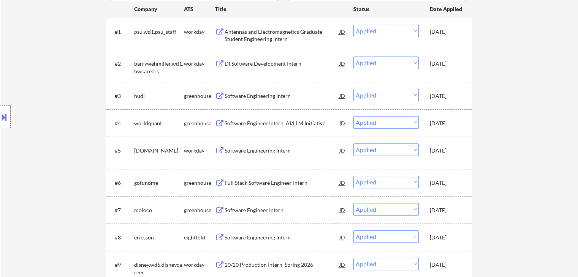
scroll to position [304, 0]
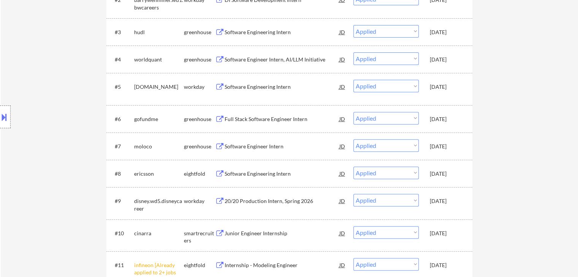
click at [439, 174] on div "Oct 1, 2025" at bounding box center [446, 174] width 33 height 8
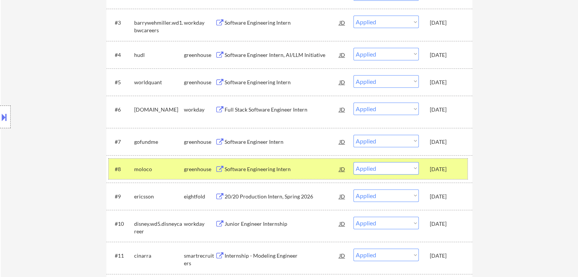
click at [433, 201] on div "Oct 1, 2025" at bounding box center [446, 197] width 33 height 8
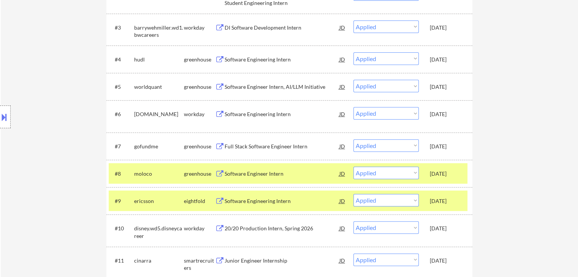
click at [149, 169] on div "moloco" at bounding box center [159, 174] width 50 height 14
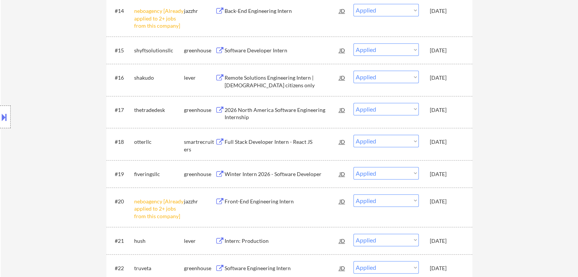
scroll to position [608, 0]
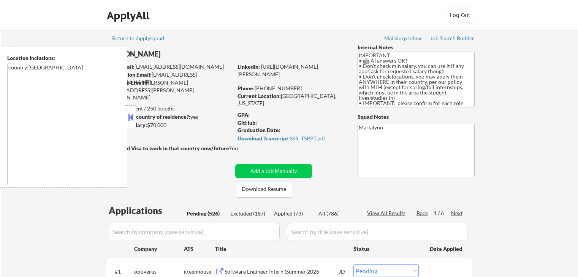
select select ""pending""
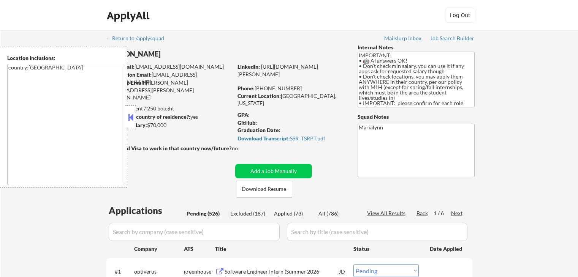
select select ""pending""
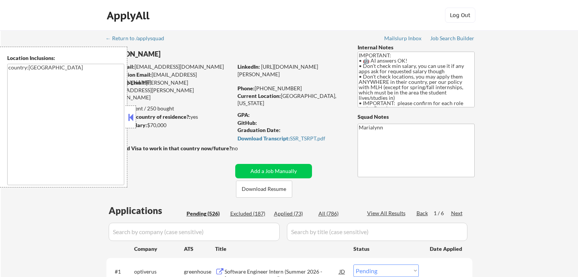
select select ""pending""
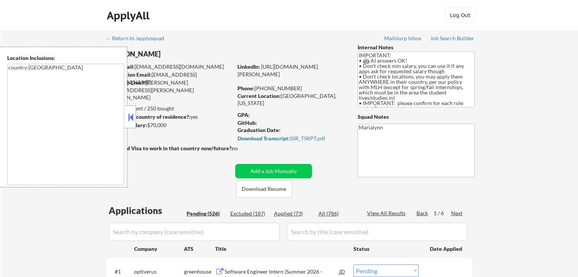
select select ""pending""
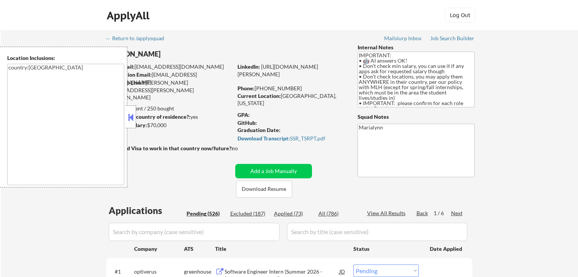
select select ""pending""
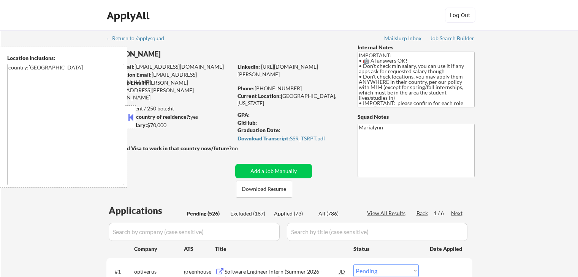
select select ""pending""
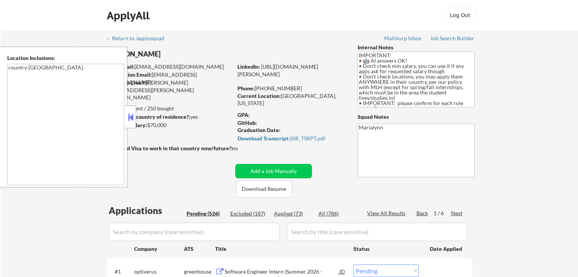
select select ""pending""
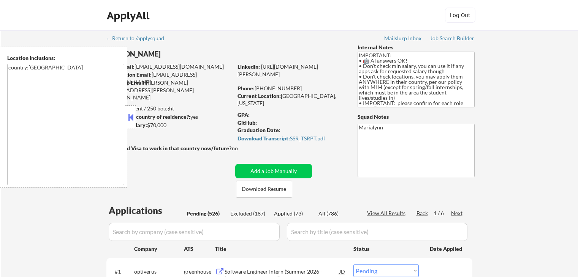
select select ""pending""
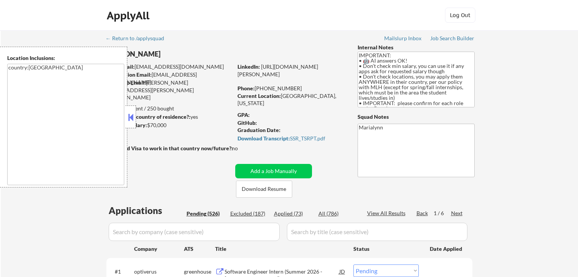
select select ""pending""
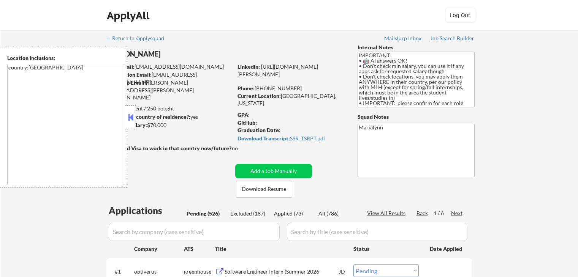
select select ""pending""
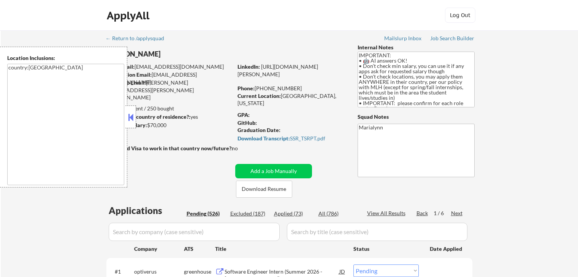
select select ""pending""
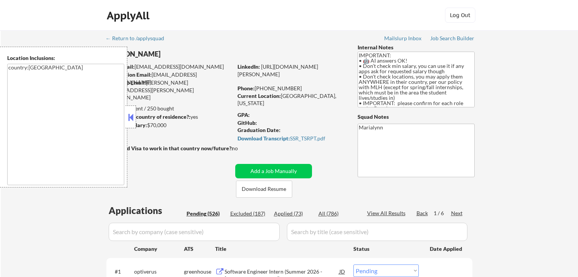
select select ""pending""
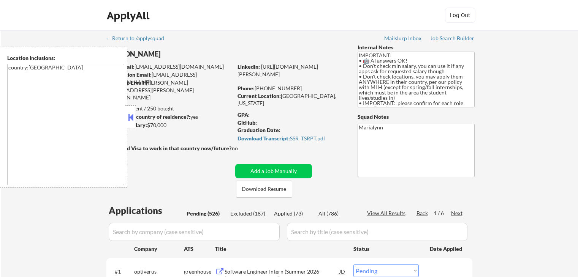
select select ""pending""
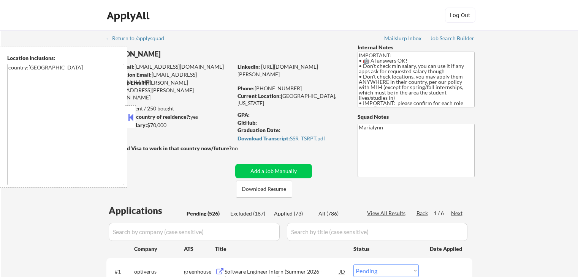
select select ""pending""
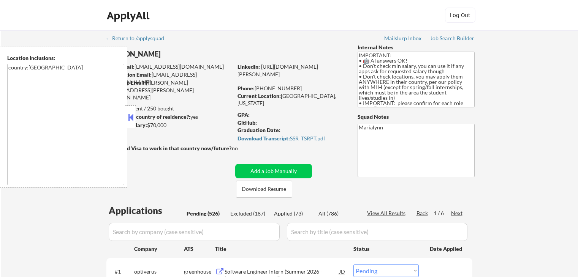
select select ""pending""
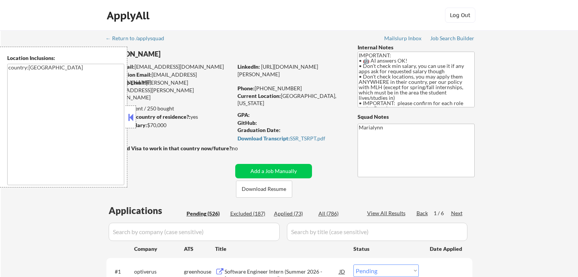
select select ""pending""
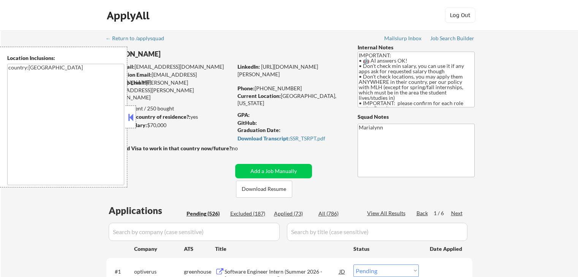
select select ""pending""
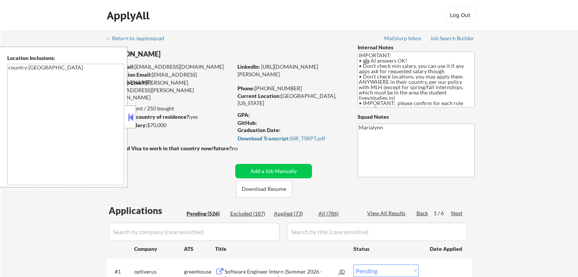
select select ""pending""
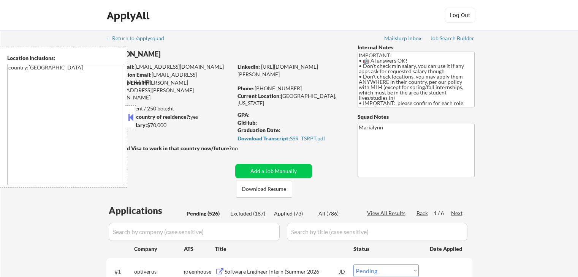
select select ""pending""
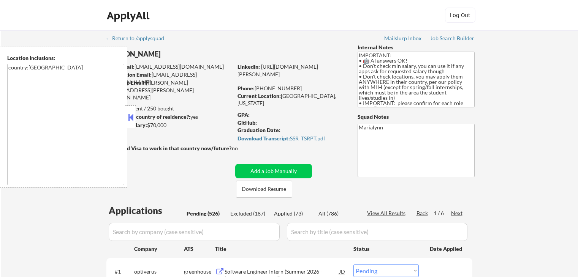
select select ""pending""
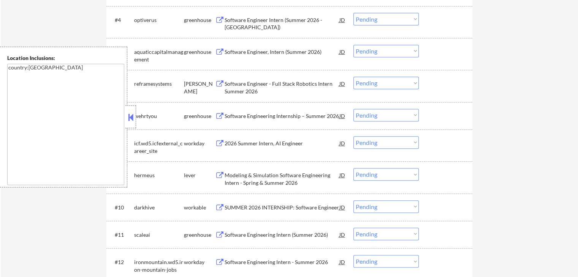
scroll to position [304, 0]
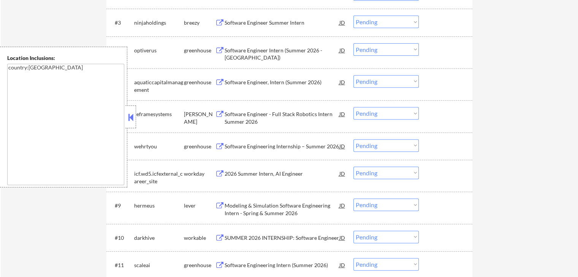
click at [135, 117] on div at bounding box center [130, 117] width 11 height 23
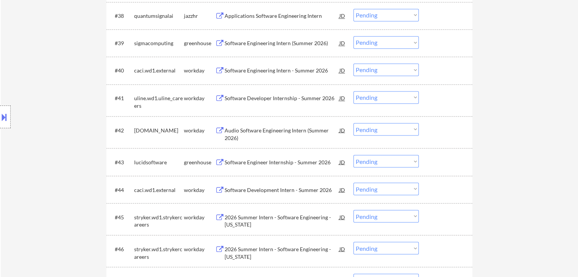
scroll to position [1481, 0]
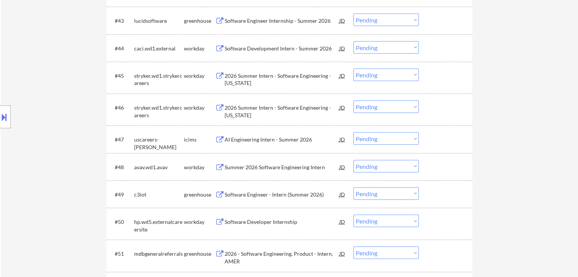
click at [283, 221] on div "Software Developer Internship" at bounding box center [281, 222] width 115 height 8
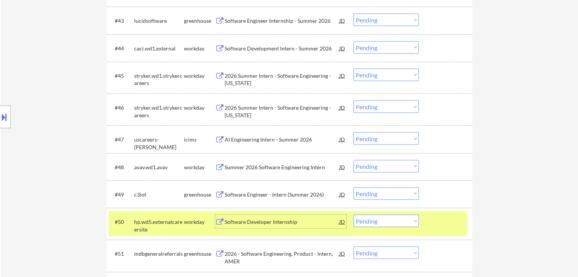
click at [392, 224] on select "Choose an option... Pending Applied Excluded (Questions) Excluded (Expired) Exc…" at bounding box center [385, 221] width 65 height 13
click at [353, 215] on select "Choose an option... Pending Applied Excluded (Questions) Excluded (Expired) Exc…" at bounding box center [385, 221] width 65 height 13
select select ""pending""
click at [302, 221] on div "2026 - Software Engineering, Product - Intern, AMER" at bounding box center [281, 225] width 115 height 15
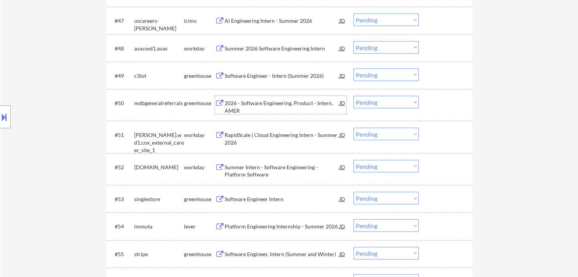
scroll to position [1633, 0]
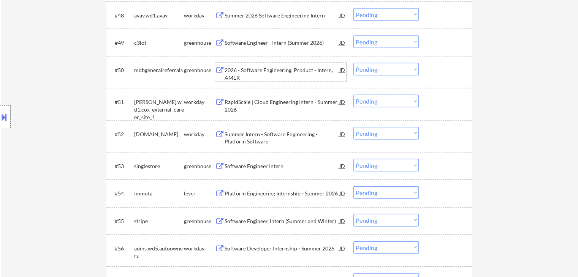
click at [268, 167] on div "Software Engineer Intern" at bounding box center [281, 167] width 115 height 8
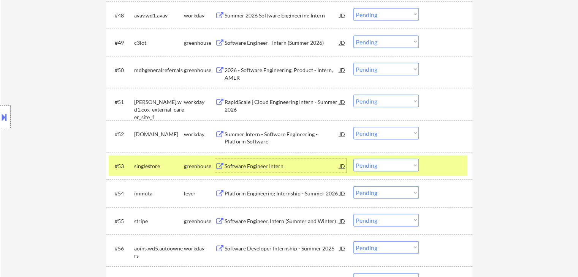
click at [378, 164] on select "Choose an option... Pending Applied Excluded (Questions) Excluded (Expired) Exc…" at bounding box center [385, 165] width 65 height 13
click at [353, 159] on select "Choose an option... Pending Applied Excluded (Questions) Excluded (Expired) Exc…" at bounding box center [385, 165] width 65 height 13
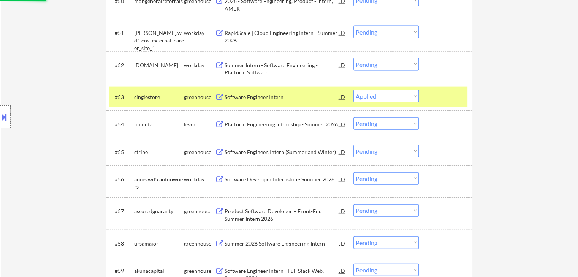
scroll to position [1709, 0]
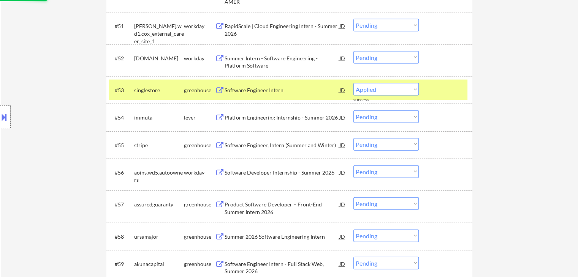
select select ""pending""
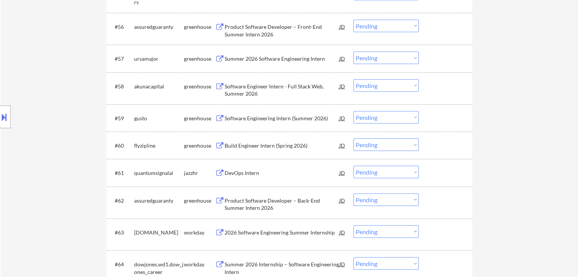
scroll to position [1861, 0]
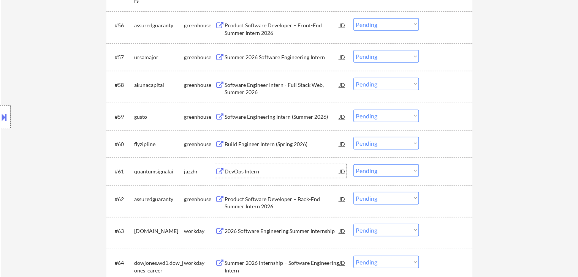
click at [258, 171] on div "DevOps Intern" at bounding box center [281, 172] width 115 height 8
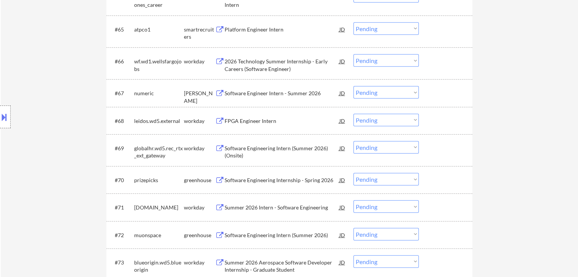
scroll to position [2279, 0]
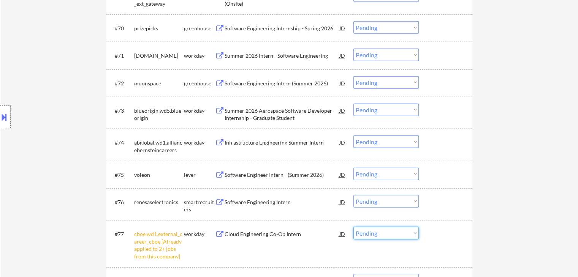
click at [387, 233] on select "Choose an option... Pending Applied Excluded (Questions) Excluded (Expired) Exc…" at bounding box center [385, 233] width 65 height 13
click at [353, 227] on select "Choose an option... Pending Applied Excluded (Questions) Excluded (Expired) Exc…" at bounding box center [385, 233] width 65 height 13
select select ""pending""
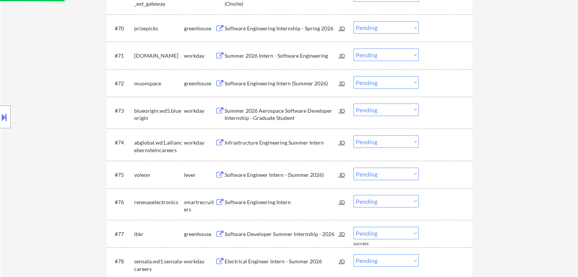
click at [261, 202] on div "Software Engineering Intern" at bounding box center [281, 203] width 115 height 8
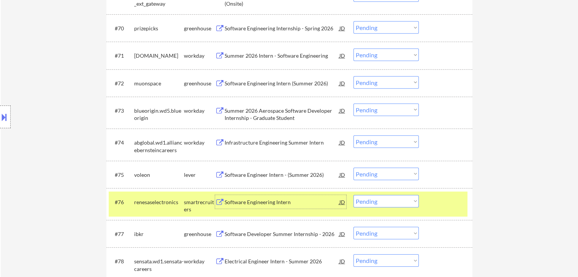
click at [387, 201] on select "Choose an option... Pending Applied Excluded (Questions) Excluded (Expired) Exc…" at bounding box center [385, 201] width 65 height 13
click at [353, 195] on select "Choose an option... Pending Applied Excluded (Questions) Excluded (Expired) Exc…" at bounding box center [385, 201] width 65 height 13
select select ""pending""
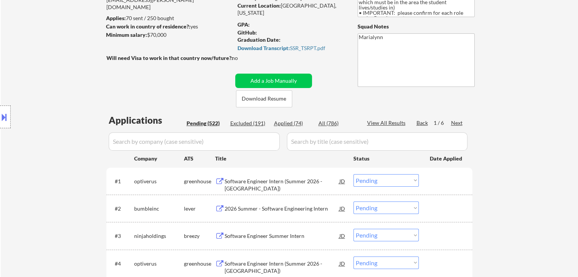
scroll to position [0, 0]
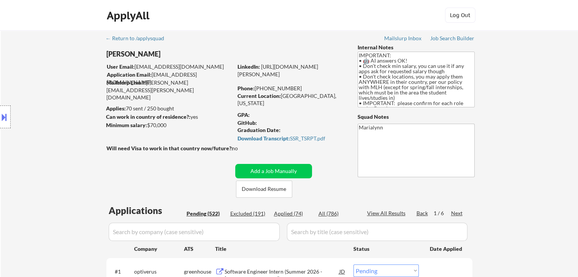
click at [460, 211] on div "Next" at bounding box center [457, 214] width 12 height 8
click at [460, 210] on div "Next" at bounding box center [457, 214] width 12 height 8
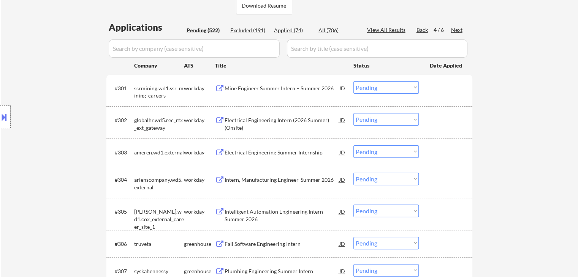
scroll to position [228, 0]
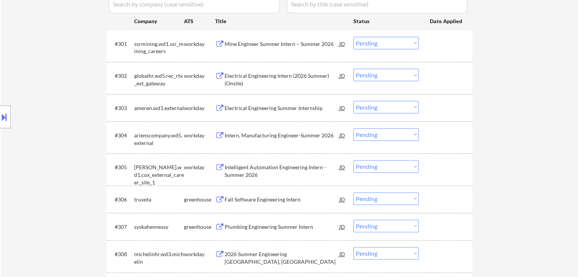
click at [277, 199] on div "Fall Software Engineering Intern" at bounding box center [281, 200] width 115 height 8
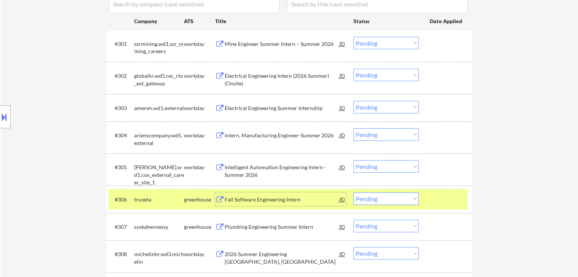
drag, startPoint x: 386, startPoint y: 201, endPoint x: 392, endPoint y: 202, distance: 6.4
click at [386, 201] on select "Choose an option... Pending Applied Excluded (Questions) Excluded (Expired) Exc…" at bounding box center [385, 199] width 65 height 13
click at [353, 193] on select "Choose an option... Pending Applied Excluded (Questions) Excluded (Expired) Exc…" at bounding box center [385, 199] width 65 height 13
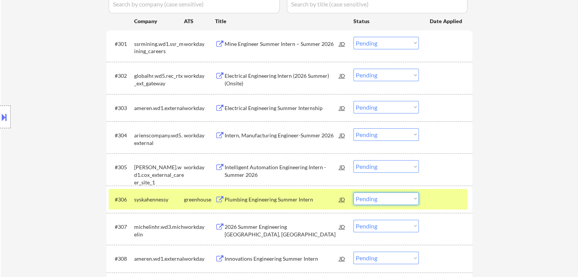
drag, startPoint x: 395, startPoint y: 198, endPoint x: 402, endPoint y: 205, distance: 9.9
click at [395, 198] on select "Choose an option... Pending Applied Excluded (Questions) Excluded (Expired) Exc…" at bounding box center [385, 199] width 65 height 13
click at [353, 193] on select "Choose an option... Pending Applied Excluded (Questions) Excluded (Expired) Exc…" at bounding box center [385, 199] width 65 height 13
select select ""pending""
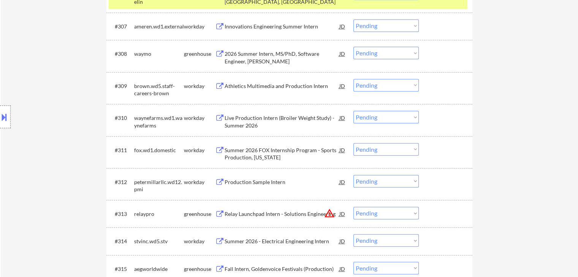
scroll to position [494, 0]
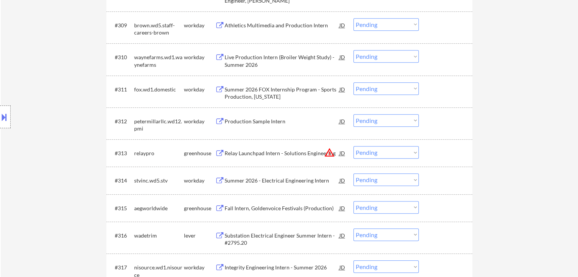
click at [273, 120] on div "Production Sample Intern" at bounding box center [281, 122] width 115 height 8
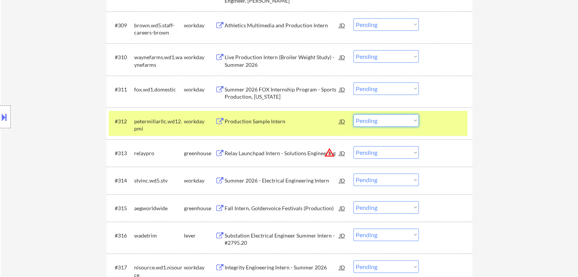
drag, startPoint x: 383, startPoint y: 122, endPoint x: 387, endPoint y: 125, distance: 6.2
click at [384, 123] on select "Choose an option... Pending Applied Excluded (Questions) Excluded (Expired) Exc…" at bounding box center [385, 120] width 65 height 13
click at [353, 114] on select "Choose an option... Pending Applied Excluded (Questions) Excluded (Expired) Exc…" at bounding box center [385, 120] width 65 height 13
select select ""pending""
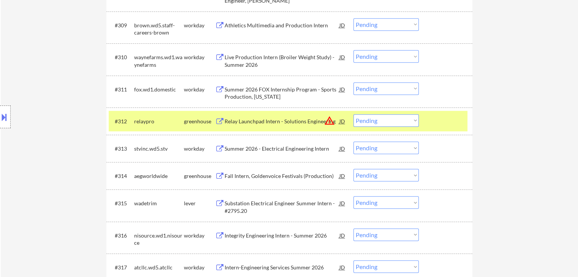
drag, startPoint x: 188, startPoint y: 122, endPoint x: 193, endPoint y: 122, distance: 4.6
click at [188, 122] on div "greenhouse" at bounding box center [199, 122] width 31 height 8
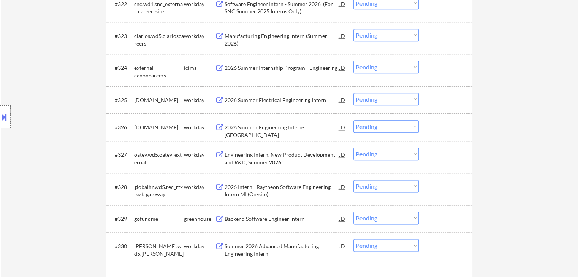
scroll to position [912, 0]
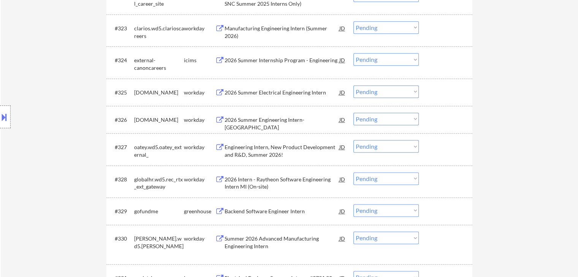
click at [296, 213] on div "Backend Software Engineer Intern" at bounding box center [281, 212] width 115 height 8
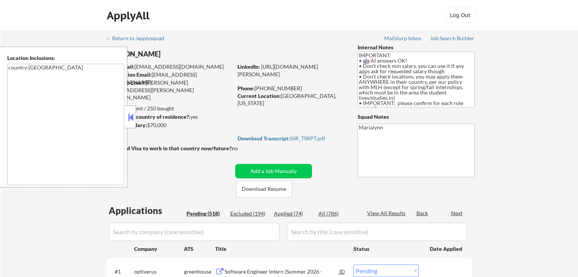
select select ""pending""
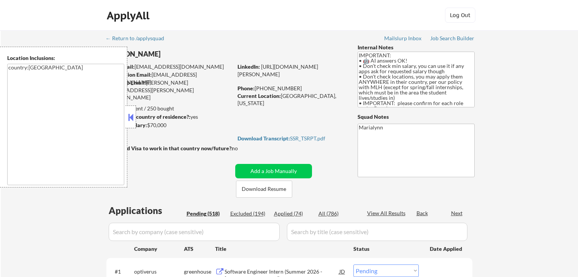
select select ""pending""
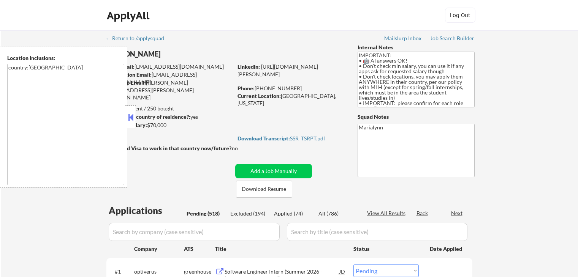
select select ""pending""
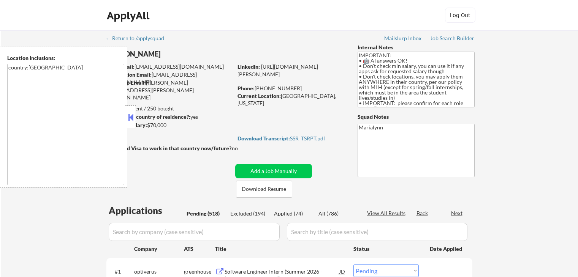
select select ""pending""
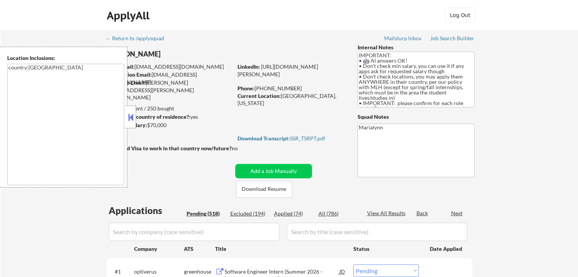
select select ""pending""
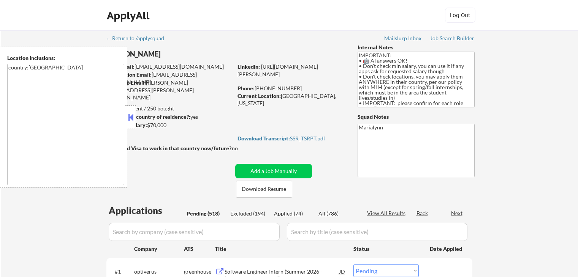
select select ""pending""
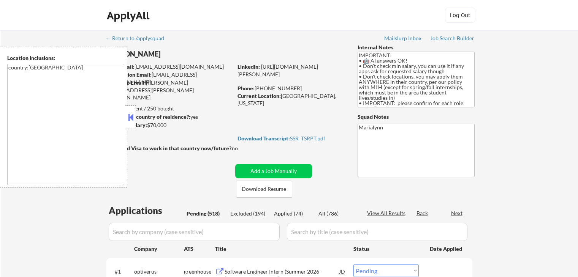
select select ""pending""
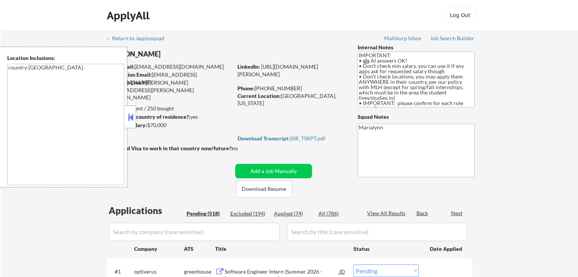
select select ""pending""
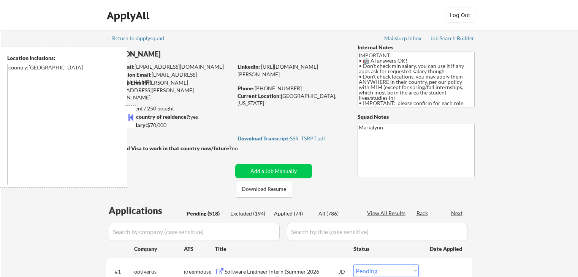
select select ""pending""
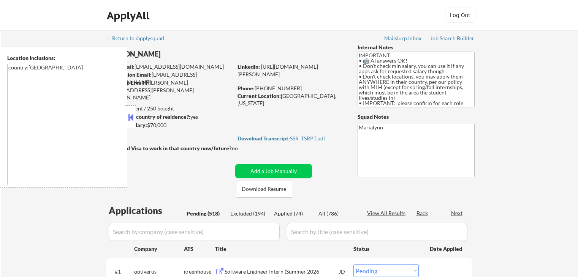
select select ""pending""
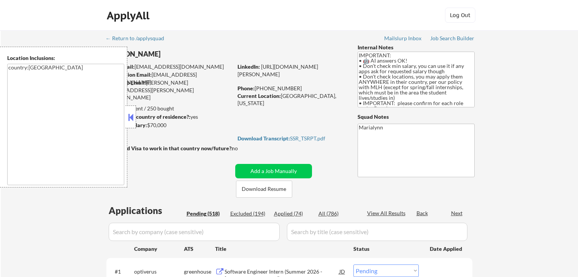
select select ""pending""
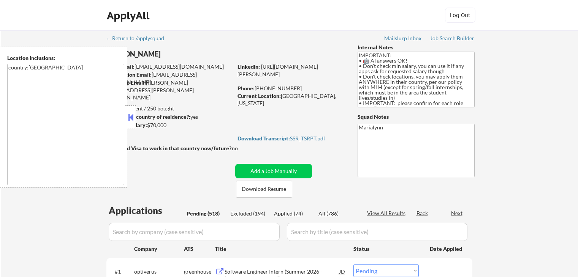
select select ""pending""
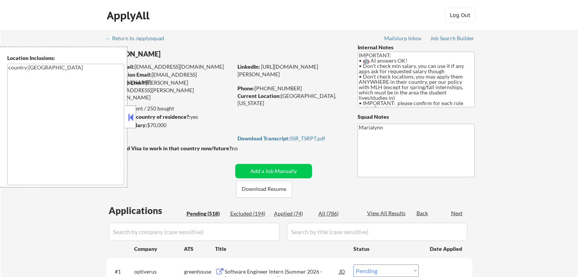
select select ""pending""
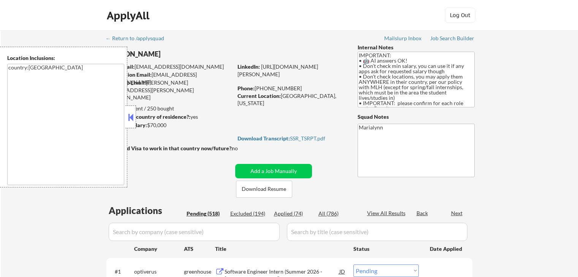
select select ""pending""
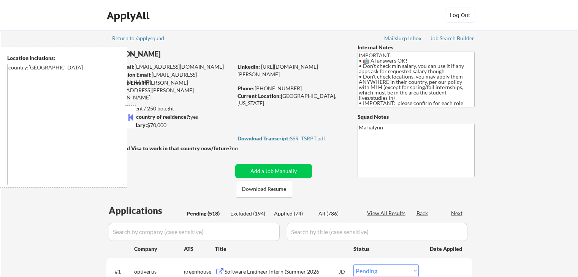
select select ""pending""
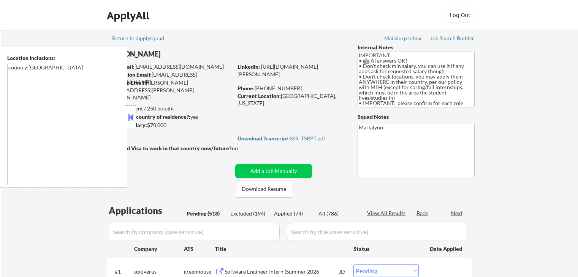
select select ""pending""
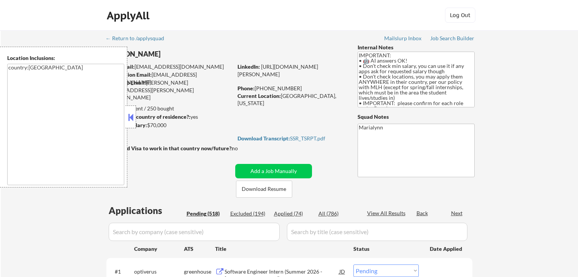
select select ""pending""
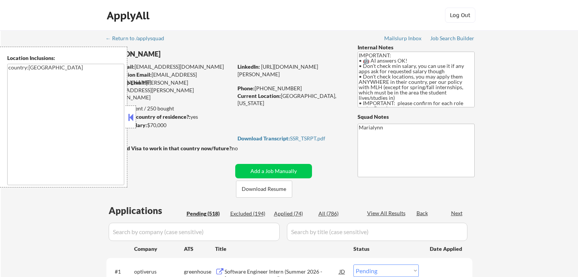
select select ""pending""
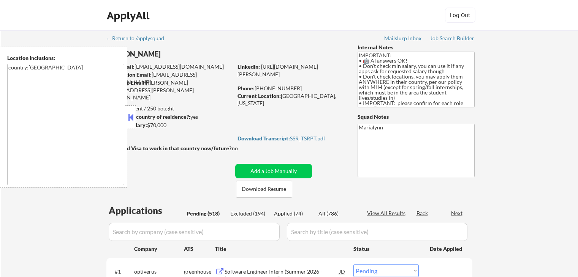
select select ""pending""
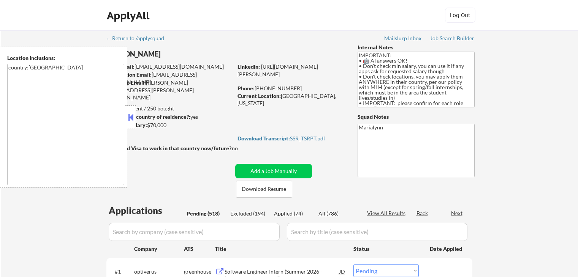
select select ""pending""
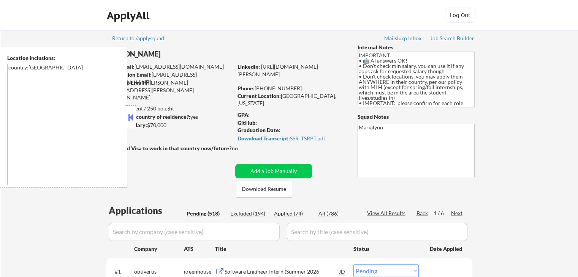
click at [132, 117] on button at bounding box center [130, 117] width 8 height 11
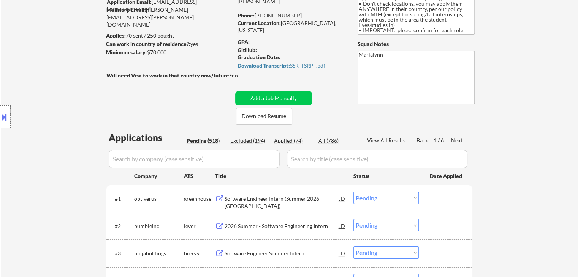
scroll to position [114, 0]
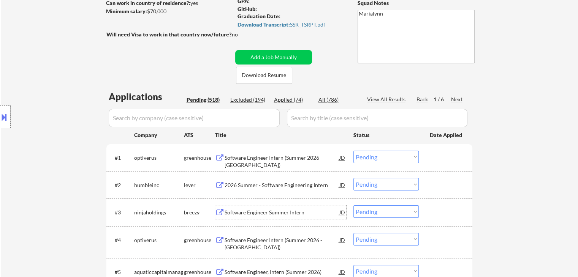
click at [296, 212] on div "Software Engineer Summer Intern" at bounding box center [281, 213] width 115 height 8
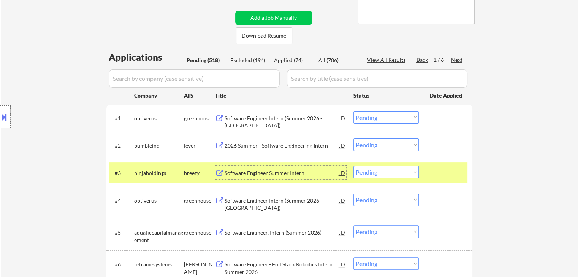
scroll to position [190, 0]
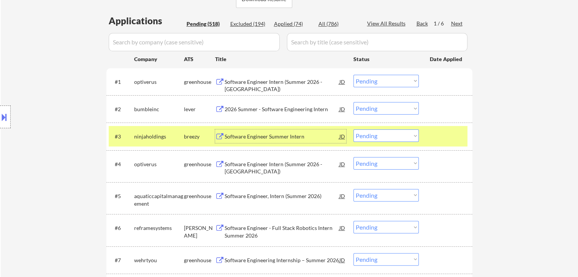
click at [192, 132] on div "breezy" at bounding box center [199, 137] width 31 height 14
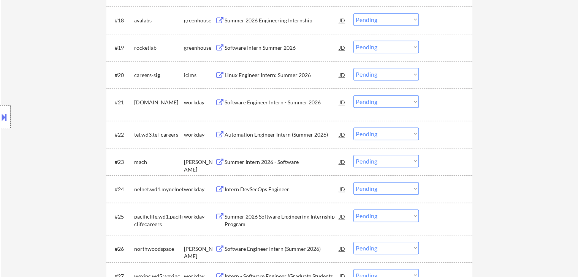
scroll to position [760, 0]
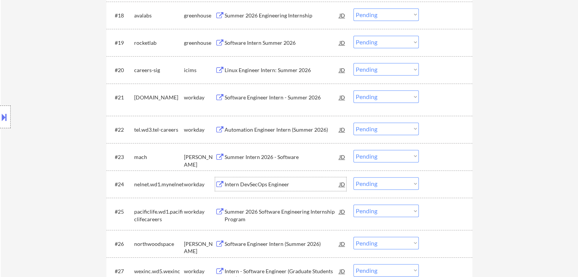
click at [281, 183] on div "Intern DevSecOps Engineer" at bounding box center [281, 185] width 115 height 8
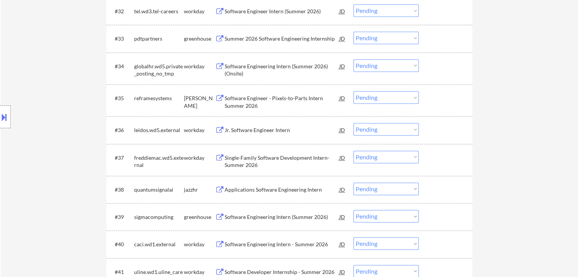
scroll to position [1178, 0]
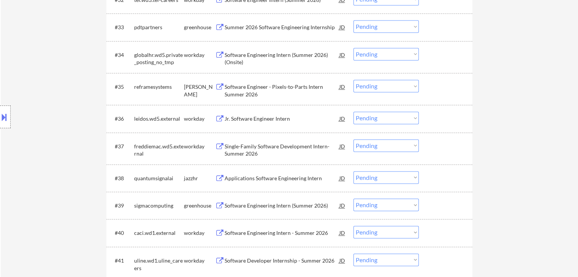
click at [287, 179] on div "Applications Software Engineering Intern" at bounding box center [281, 179] width 115 height 8
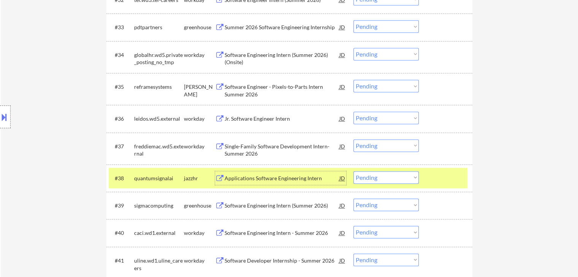
click at [375, 178] on select "Choose an option... Pending Applied Excluded (Questions) Excluded (Expired) Exc…" at bounding box center [385, 177] width 65 height 13
click at [353, 171] on select "Choose an option... Pending Applied Excluded (Questions) Excluded (Expired) Exc…" at bounding box center [385, 177] width 65 height 13
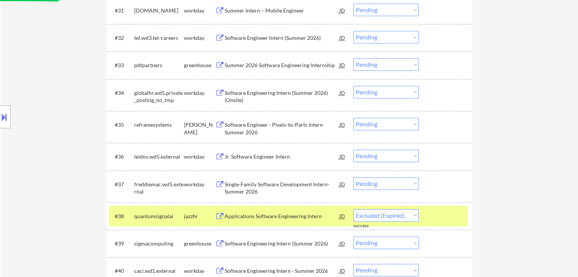
select select ""pending""
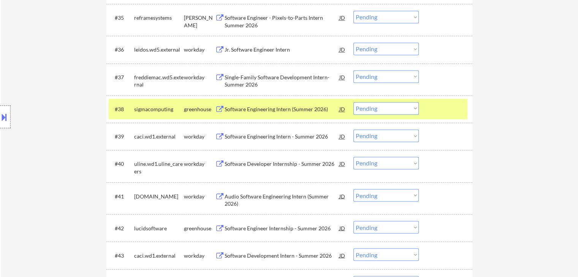
scroll to position [1291, 0]
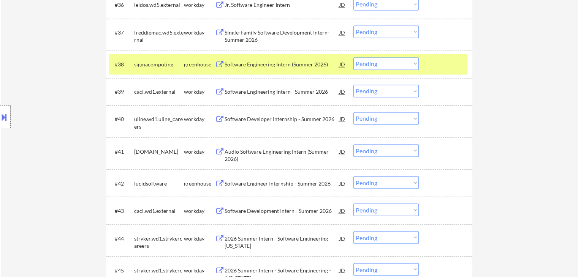
click at [375, 210] on select "Choose an option... Pending Applied Excluded (Questions) Excluded (Expired) Exc…" at bounding box center [385, 210] width 65 height 13
click at [353, 204] on select "Choose an option... Pending Applied Excluded (Questions) Excluded (Expired) Exc…" at bounding box center [385, 210] width 65 height 13
select select ""pending""
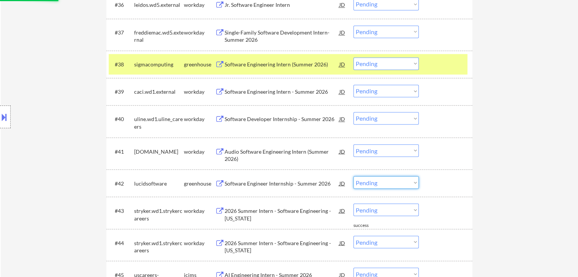
click at [396, 179] on select "Choose an option... Pending Applied Excluded (Questions) Excluded (Expired) Exc…" at bounding box center [385, 182] width 65 height 13
select select ""excluded__bad_match_""
click at [353, 176] on select "Choose an option... Pending Applied Excluded (Questions) Excluded (Expired) Exc…" at bounding box center [385, 182] width 65 height 13
click at [390, 148] on select "Choose an option... Pending Applied Excluded (Questions) Excluded (Expired) Exc…" at bounding box center [385, 150] width 65 height 13
click at [353, 144] on select "Choose an option... Pending Applied Excluded (Questions) Excluded (Expired) Exc…" at bounding box center [385, 150] width 65 height 13
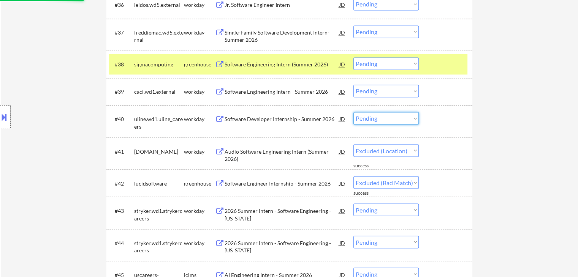
click at [389, 120] on select "Choose an option... Pending Applied Excluded (Questions) Excluded (Expired) Exc…" at bounding box center [385, 118] width 65 height 13
select select ""pending""
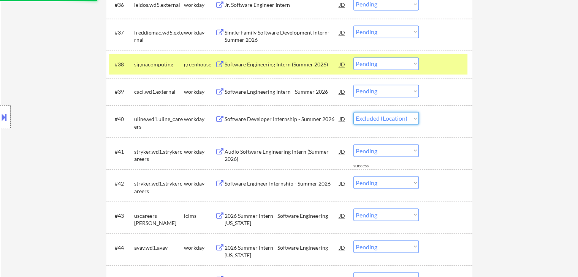
click at [353, 112] on select "Choose an option... Pending Applied Excluded (Questions) Excluded (Expired) Exc…" at bounding box center [385, 118] width 65 height 13
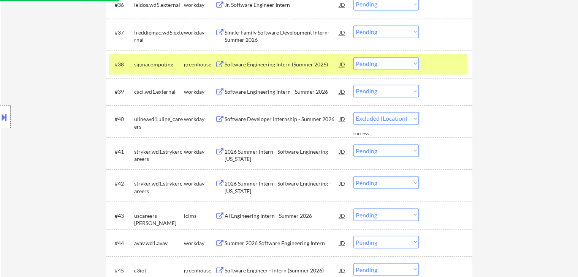
select select ""pending""
drag, startPoint x: 390, startPoint y: 90, endPoint x: 390, endPoint y: 96, distance: 6.5
click at [390, 91] on select "Choose an option... Pending Applied Excluded (Questions) Excluded (Expired) Exc…" at bounding box center [385, 91] width 65 height 13
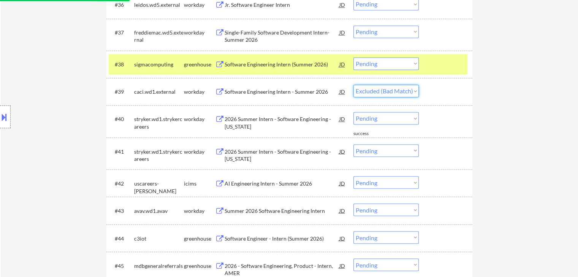
click at [353, 85] on select "Choose an option... Pending Applied Excluded (Questions) Excluded (Expired) Exc…" at bounding box center [385, 91] width 65 height 13
select select ""pending""
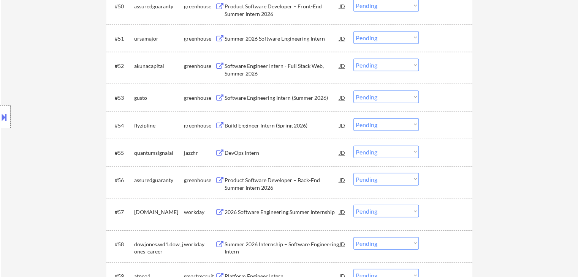
scroll to position [1709, 0]
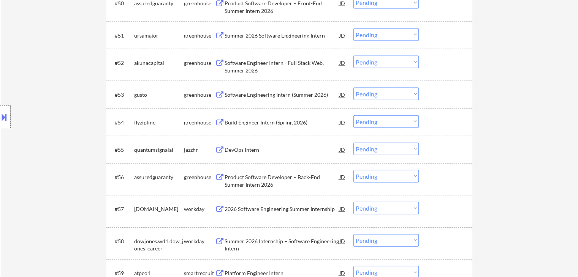
click at [240, 150] on div "DevOps Intern" at bounding box center [281, 150] width 115 height 8
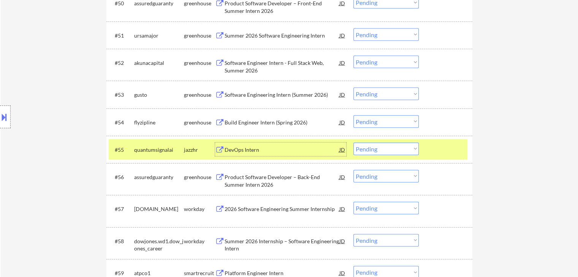
drag, startPoint x: 384, startPoint y: 146, endPoint x: 387, endPoint y: 150, distance: 5.1
click at [385, 145] on select "Choose an option... Pending Applied Excluded (Questions) Excluded (Expired) Exc…" at bounding box center [385, 149] width 65 height 13
click at [353, 143] on select "Choose an option... Pending Applied Excluded (Questions) Excluded (Expired) Exc…" at bounding box center [385, 149] width 65 height 13
select select ""pending""
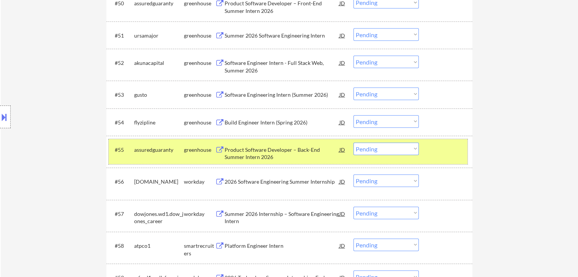
click at [201, 148] on div "greenhouse" at bounding box center [199, 150] width 31 height 8
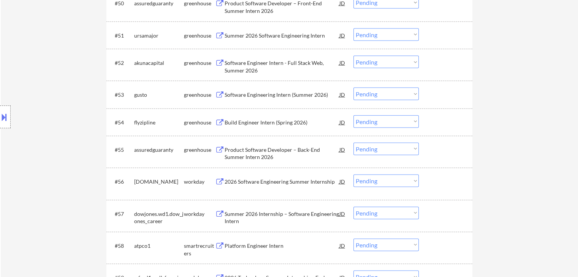
scroll to position [1785, 0]
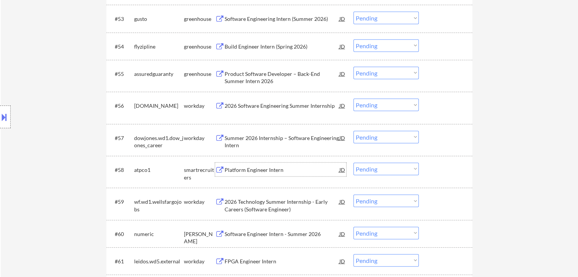
click at [272, 169] on div "Platform Engineer Intern" at bounding box center [281, 170] width 115 height 8
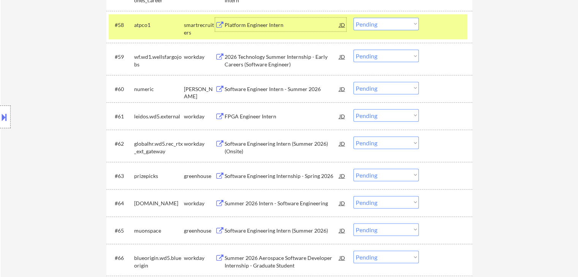
scroll to position [1901, 0]
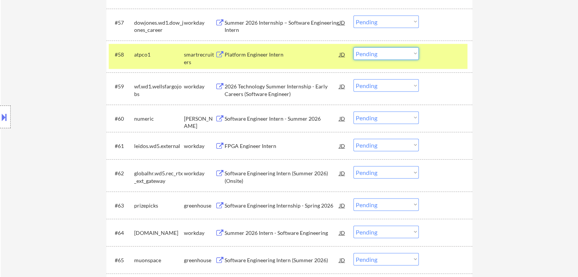
click at [372, 51] on select "Choose an option... Pending Applied Excluded (Questions) Excluded (Expired) Exc…" at bounding box center [385, 53] width 65 height 13
click at [353, 47] on select "Choose an option... Pending Applied Excluded (Questions) Excluded (Expired) Exc…" at bounding box center [385, 53] width 65 height 13
select select ""pending""
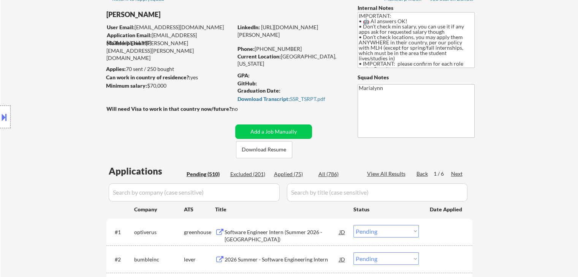
scroll to position [0, 0]
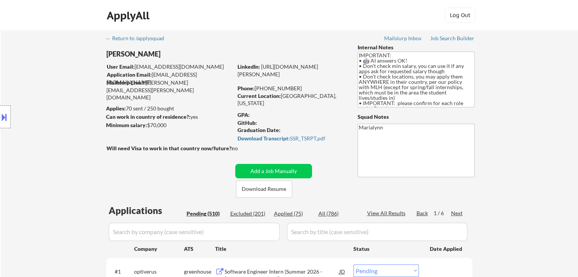
click at [291, 214] on div "Applied (75)" at bounding box center [293, 214] width 38 height 8
select select ""applied""
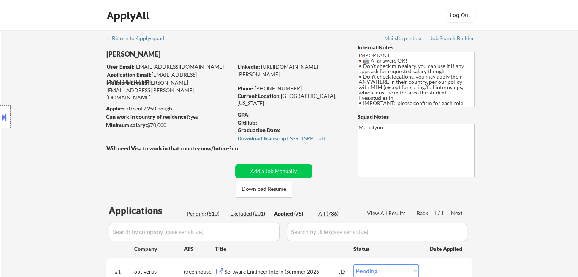
select select ""applied""
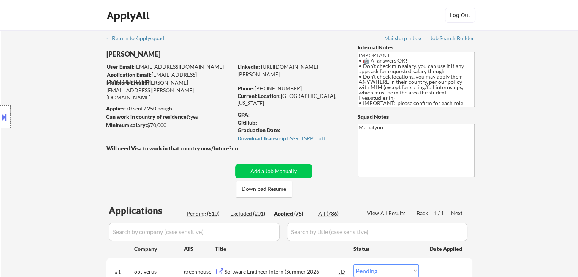
select select ""applied""
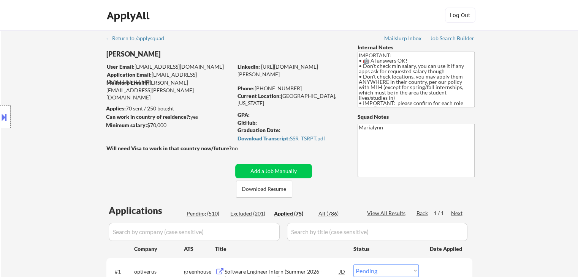
select select ""applied""
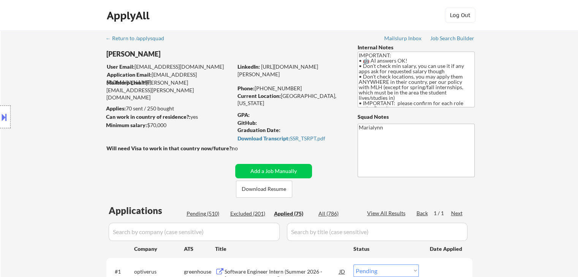
select select ""applied""
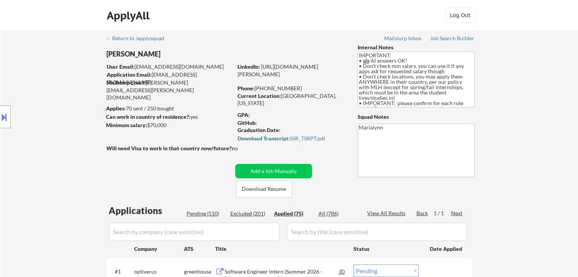
select select ""applied""
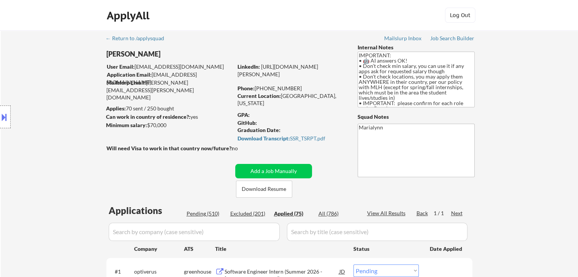
select select ""applied""
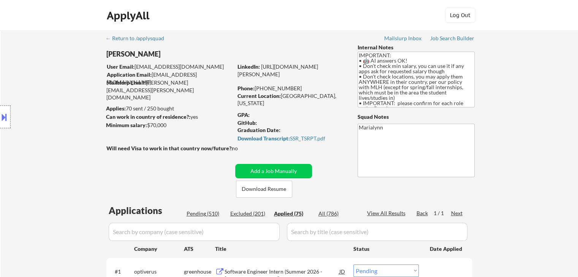
select select ""applied""
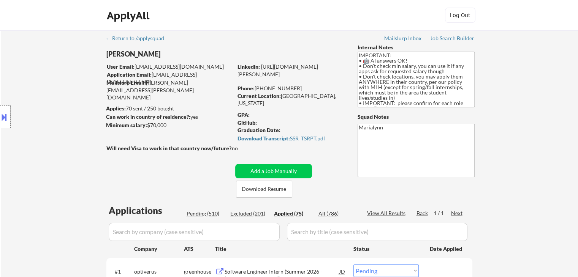
select select ""applied""
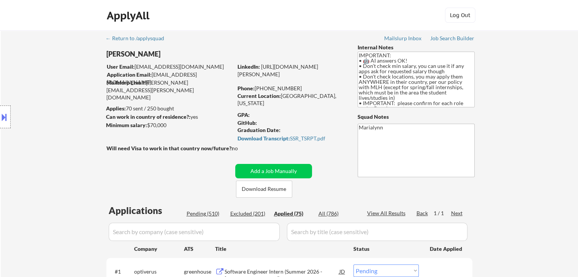
select select ""applied""
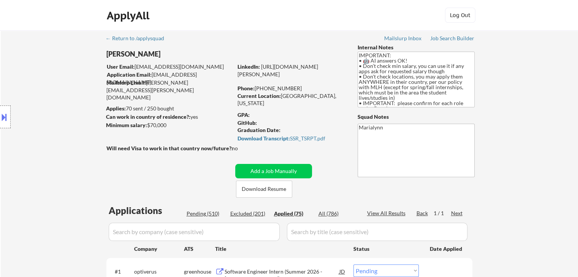
select select ""applied""
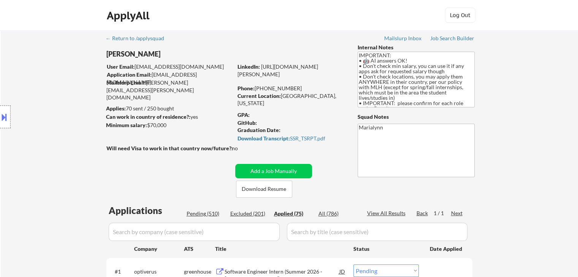
select select ""applied""
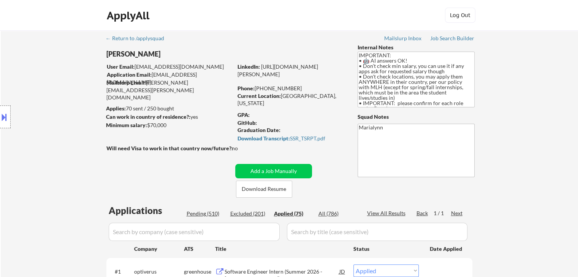
select select ""applied""
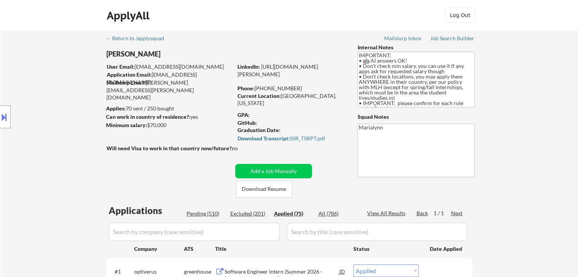
select select ""applied""
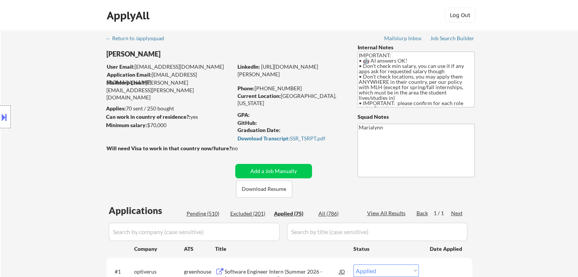
select select ""applied""
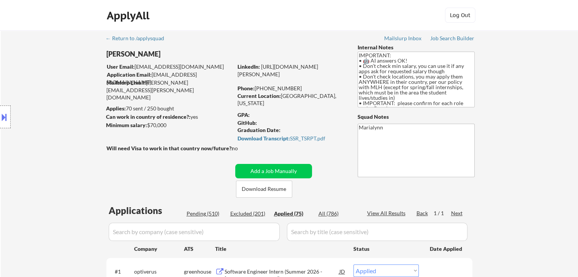
select select ""applied""
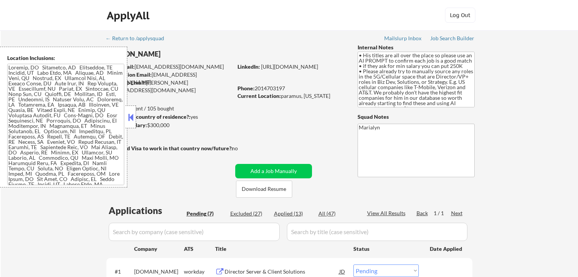
select select ""pending""
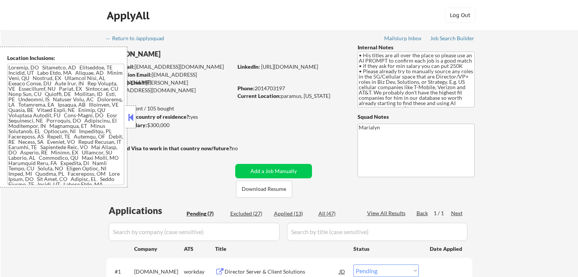
select select ""pending""
drag, startPoint x: 130, startPoint y: 114, endPoint x: 194, endPoint y: 155, distance: 76.4
click at [130, 114] on button at bounding box center [130, 117] width 8 height 11
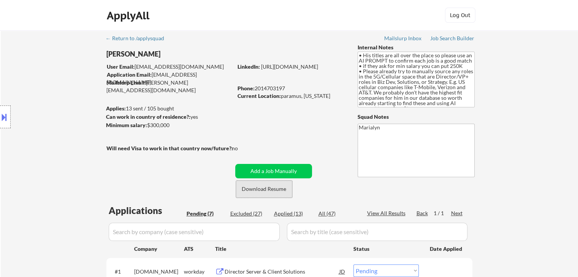
drag, startPoint x: 253, startPoint y: 188, endPoint x: 238, endPoint y: 152, distance: 38.8
click at [245, 183] on button "Download Resume" at bounding box center [264, 189] width 56 height 17
click at [278, 185] on button "Download Resume" at bounding box center [264, 189] width 56 height 17
click at [3, 114] on button at bounding box center [4, 117] width 8 height 13
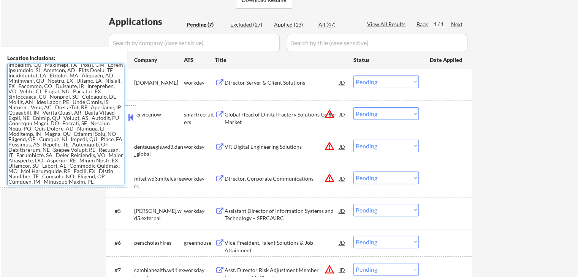
scroll to position [190, 0]
click at [133, 110] on div at bounding box center [130, 117] width 11 height 23
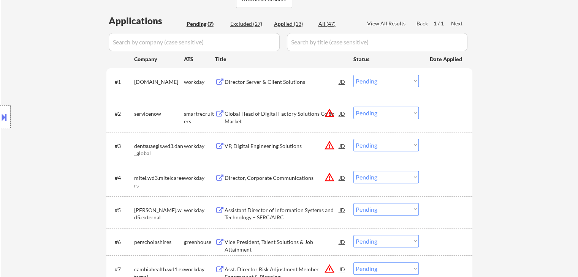
click at [302, 77] on div "Director Server & Client Solutions" at bounding box center [281, 82] width 115 height 14
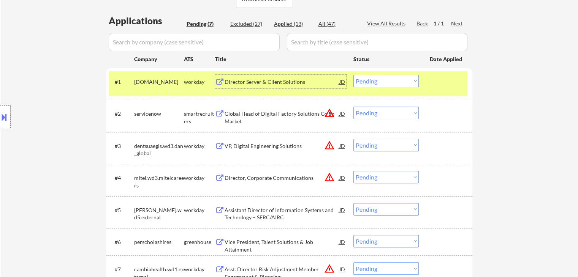
drag, startPoint x: 390, startPoint y: 82, endPoint x: 392, endPoint y: 87, distance: 4.8
click at [390, 84] on select "Choose an option... Pending Applied Excluded (Questions) Excluded (Expired) Exc…" at bounding box center [385, 81] width 65 height 13
click at [353, 75] on select "Choose an option... Pending Applied Excluded (Questions) Excluded (Expired) Exc…" at bounding box center [385, 81] width 65 height 13
select select ""pending""
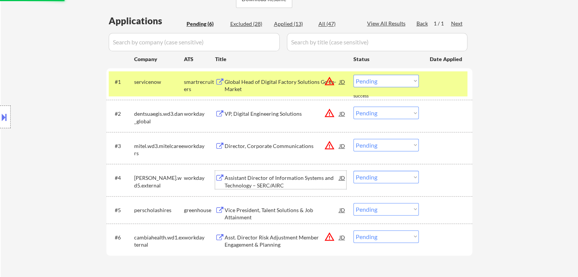
click at [279, 177] on div "Assistant Director of Information Systems and Technology – SERC/AIRC" at bounding box center [281, 181] width 115 height 15
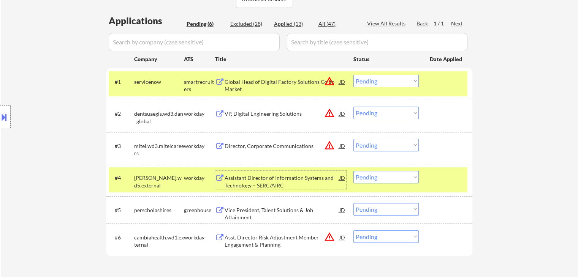
drag, startPoint x: 191, startPoint y: 85, endPoint x: 237, endPoint y: 57, distance: 54.6
click at [191, 85] on div "smartrecruiters" at bounding box center [199, 85] width 31 height 15
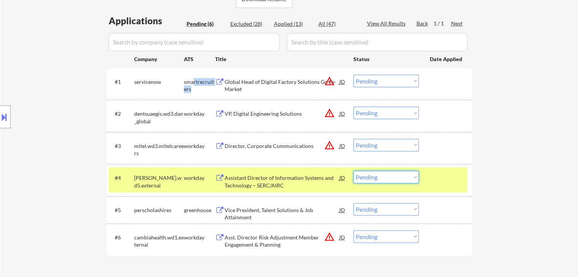
click at [389, 174] on select "Choose an option... Pending Applied Excluded (Questions) Excluded (Expired) Exc…" at bounding box center [385, 177] width 65 height 13
click at [353, 171] on select "Choose an option... Pending Applied Excluded (Questions) Excluded (Expired) Exc…" at bounding box center [385, 177] width 65 height 13
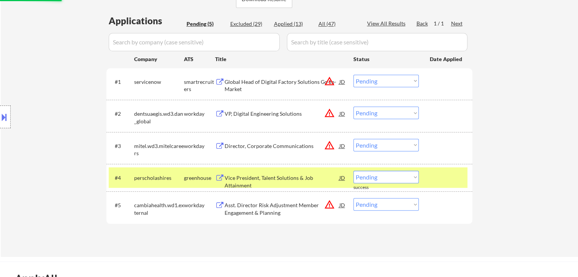
click at [252, 176] on div "Vice President, Talent Solutions & Job Attainment" at bounding box center [281, 181] width 115 height 15
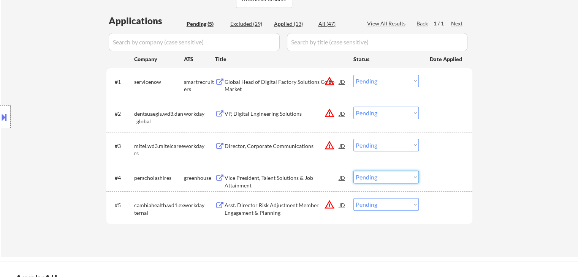
click at [406, 174] on select "Choose an option... Pending Applied Excluded (Questions) Excluded (Expired) Exc…" at bounding box center [385, 177] width 65 height 13
click at [353, 171] on select "Choose an option... Pending Applied Excluded (Questions) Excluded (Expired) Exc…" at bounding box center [385, 177] width 65 height 13
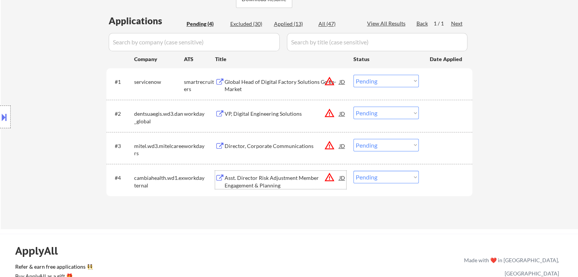
click at [243, 184] on div "Asst. Director Risk Adjustment Member Engagement & Planning" at bounding box center [281, 181] width 115 height 15
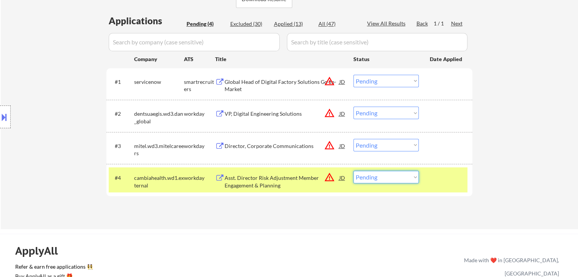
drag, startPoint x: 383, startPoint y: 172, endPoint x: 390, endPoint y: 173, distance: 7.3
click at [383, 172] on select "Choose an option... Pending Applied Excluded (Questions) Excluded (Expired) Exc…" at bounding box center [385, 177] width 65 height 13
select select ""excluded__bad_match_""
click at [353, 171] on select "Choose an option... Pending Applied Excluded (Questions) Excluded (Expired) Exc…" at bounding box center [385, 177] width 65 height 13
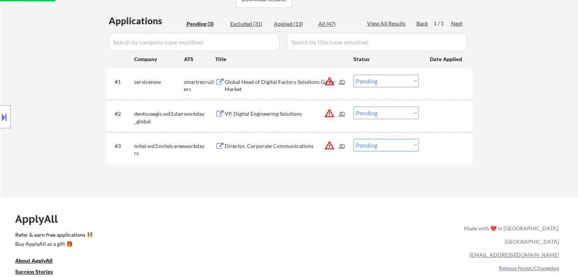
click at [254, 149] on div "Director, Corporate Communications" at bounding box center [281, 146] width 115 height 8
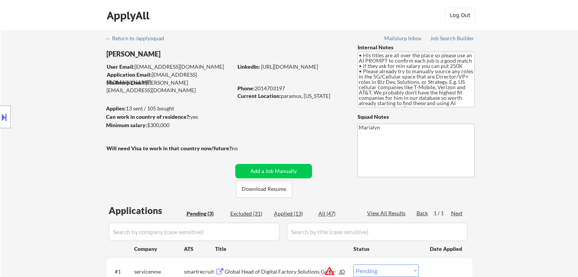
scroll to position [76, 0]
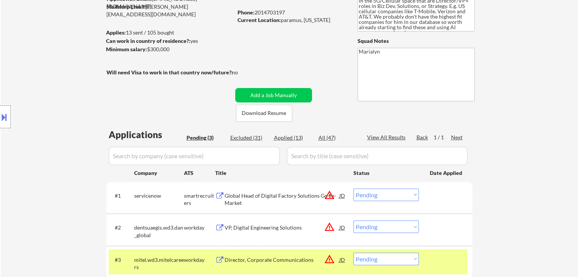
drag, startPoint x: 256, startPoint y: 9, endPoint x: 287, endPoint y: 10, distance: 31.5
click at [287, 10] on div "Phone: [PHONE_NUMBER]" at bounding box center [290, 13] width 107 height 8
copy div "2014703197"
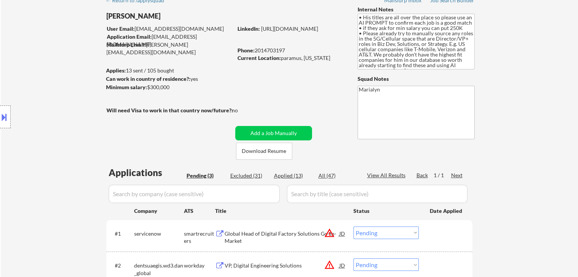
scroll to position [152, 0]
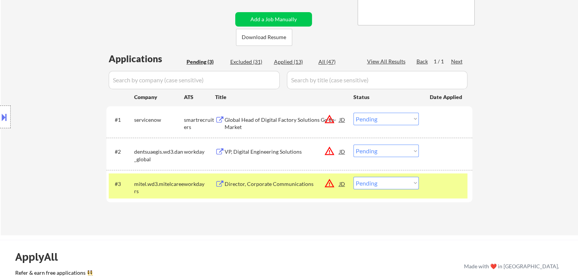
click at [375, 180] on select "Choose an option... Pending Applied Excluded (Questions) Excluded (Expired) Exc…" at bounding box center [385, 183] width 65 height 13
select select ""applied""
click at [353, 177] on select "Choose an option... Pending Applied Excluded (Questions) Excluded (Expired) Exc…" at bounding box center [385, 183] width 65 height 13
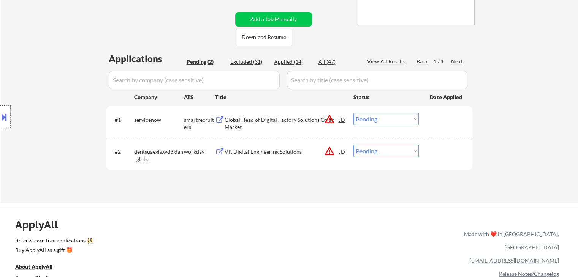
click at [275, 150] on div "VP, Digital Engineering Solutions" at bounding box center [281, 152] width 115 height 8
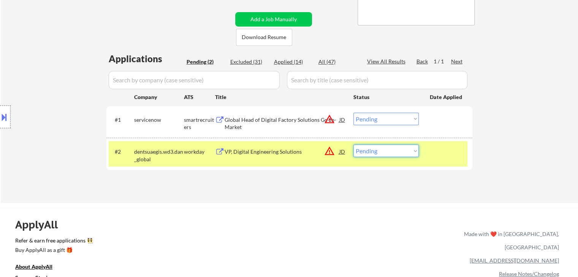
drag, startPoint x: 399, startPoint y: 150, endPoint x: 403, endPoint y: 157, distance: 7.7
click at [399, 151] on select "Choose an option... Pending Applied Excluded (Questions) Excluded (Expired) Exc…" at bounding box center [385, 151] width 65 height 13
select select ""excluded__salary_""
click at [353, 145] on select "Choose an option... Pending Applied Excluded (Questions) Excluded (Expired) Exc…" at bounding box center [385, 151] width 65 height 13
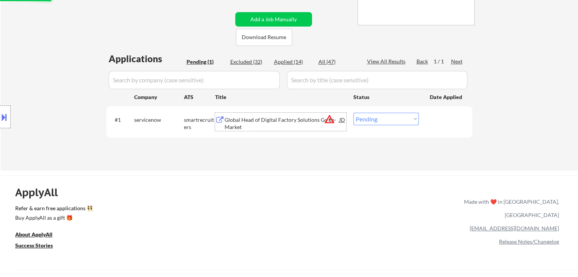
click at [253, 123] on div "Global Head of Digital Factory Solutions Go-to-Market" at bounding box center [281, 123] width 115 height 15
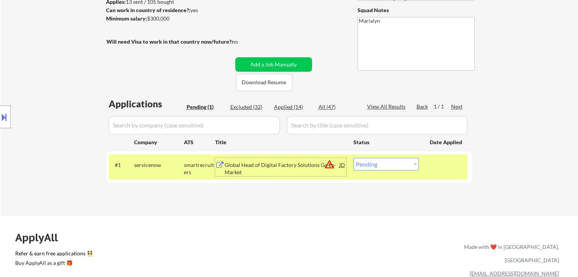
scroll to position [76, 0]
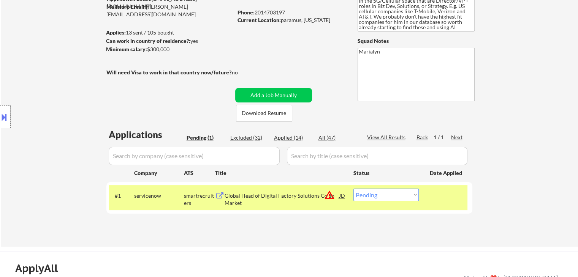
drag, startPoint x: 282, startPoint y: 17, endPoint x: 334, endPoint y: 19, distance: 52.5
click at [334, 19] on div "Current Location: paramus, New Jersey" at bounding box center [290, 20] width 107 height 8
copy div "paramus, New Jersey"
click at [389, 193] on select "Choose an option... Pending Applied Excluded (Questions) Excluded (Expired) Exc…" at bounding box center [385, 195] width 65 height 13
select select ""applied""
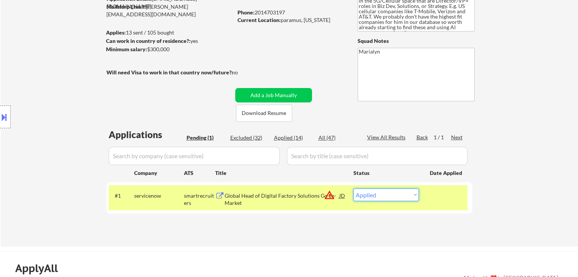
click at [353, 189] on select "Choose an option... Pending Applied Excluded (Questions) Excluded (Expired) Exc…" at bounding box center [385, 195] width 65 height 13
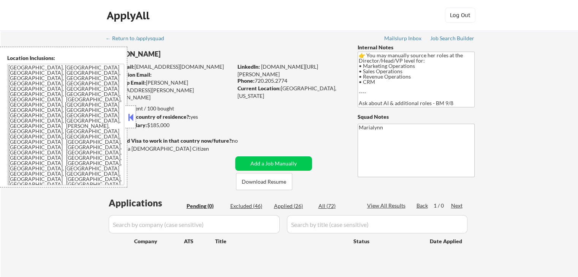
click at [125, 119] on div "Location Inclusions: [GEOGRAPHIC_DATA], [GEOGRAPHIC_DATA] [GEOGRAPHIC_DATA], [G…" at bounding box center [63, 117] width 127 height 141
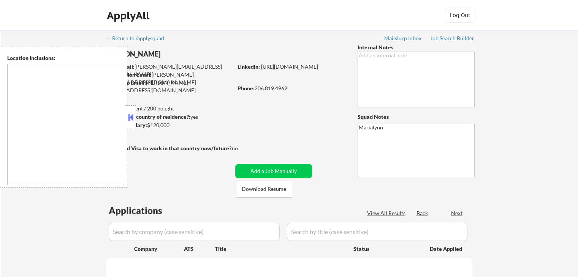
type textarea "[GEOGRAPHIC_DATA], [GEOGRAPHIC_DATA] [GEOGRAPHIC_DATA], [GEOGRAPHIC_DATA] [GEOG…"
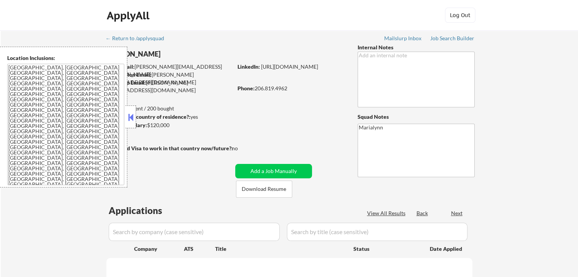
select select ""pending""
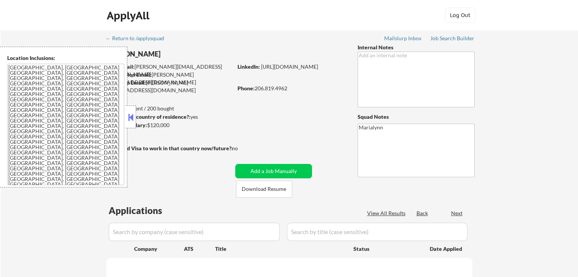
select select ""pending""
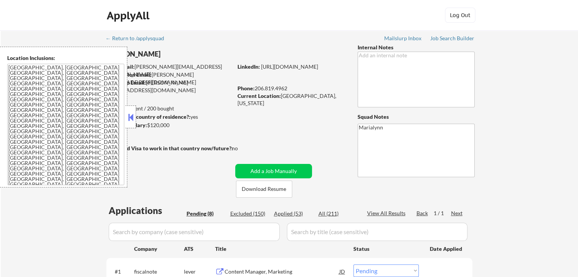
click at [131, 118] on button at bounding box center [130, 117] width 8 height 11
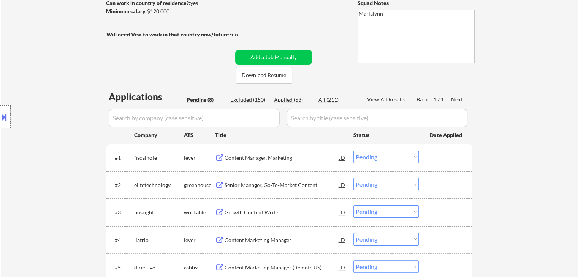
scroll to position [38, 0]
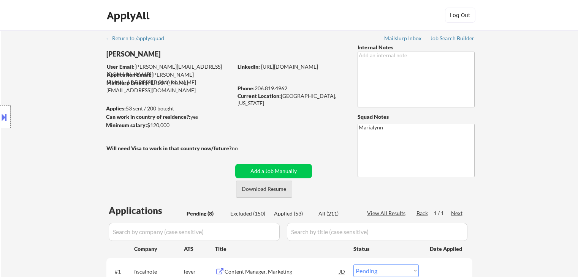
select select ""pending""
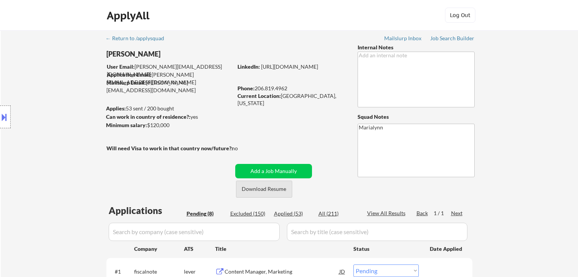
select select ""pending""
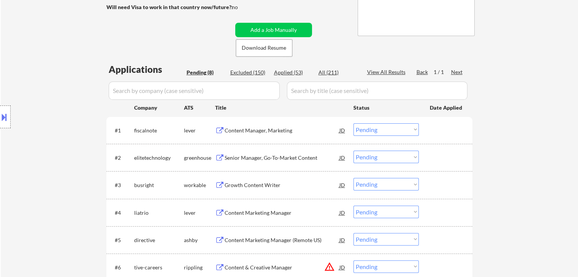
scroll to position [190, 0]
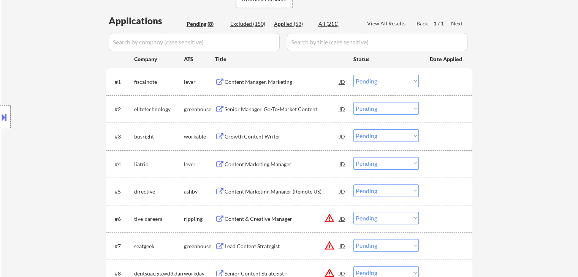
click at [261, 79] on div "Content Manager, Marketing" at bounding box center [281, 82] width 115 height 14
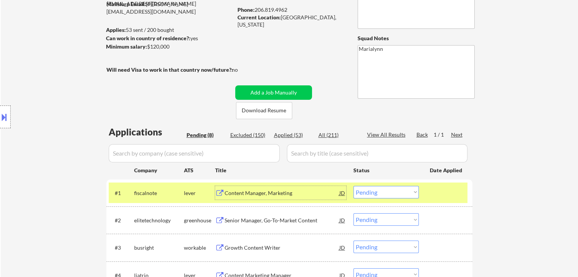
scroll to position [76, 0]
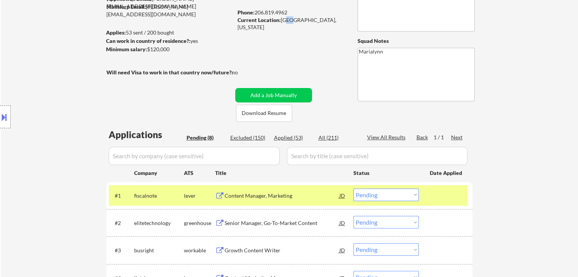
drag, startPoint x: 282, startPoint y: 19, endPoint x: 288, endPoint y: 19, distance: 6.1
click at [288, 19] on div "Current Location: [GEOGRAPHIC_DATA], [US_STATE]" at bounding box center [290, 23] width 107 height 15
drag, startPoint x: 286, startPoint y: 19, endPoint x: 334, endPoint y: 19, distance: 47.1
click at [334, 19] on div "Current Location: [GEOGRAPHIC_DATA], [US_STATE]" at bounding box center [290, 23] width 107 height 15
copy div "[GEOGRAPHIC_DATA], [US_STATE]"
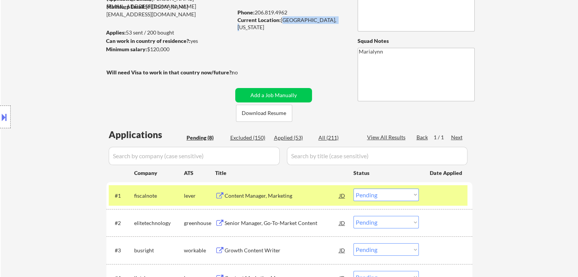
copy div "[GEOGRAPHIC_DATA], [US_STATE]"
click at [5, 120] on button at bounding box center [4, 117] width 8 height 13
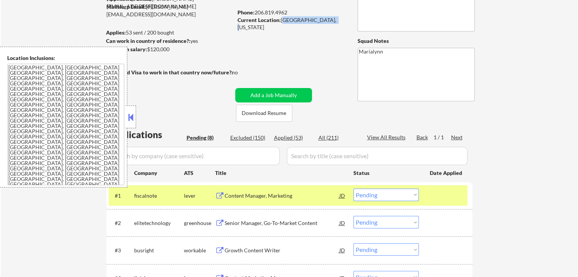
click at [130, 122] on button at bounding box center [130, 117] width 8 height 11
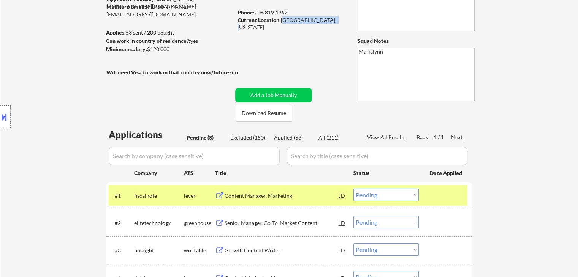
scroll to position [228, 0]
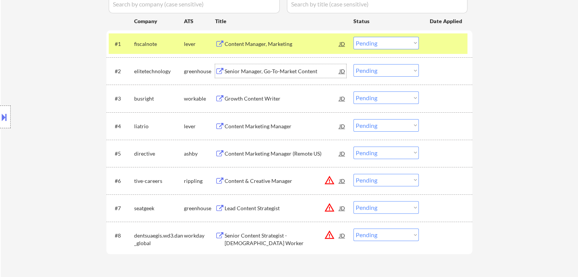
click at [256, 74] on div "Senior Manager, Go-To-Market Content" at bounding box center [281, 72] width 115 height 8
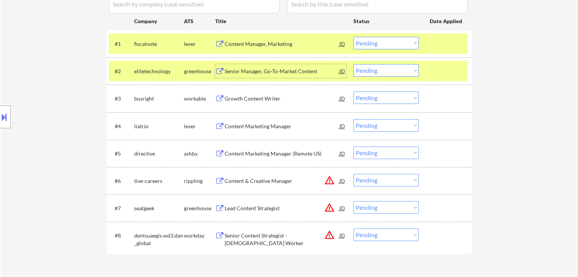
click at [251, 42] on div "Content Manager, Marketing" at bounding box center [281, 44] width 115 height 8
